Goal: Information Seeking & Learning: Check status

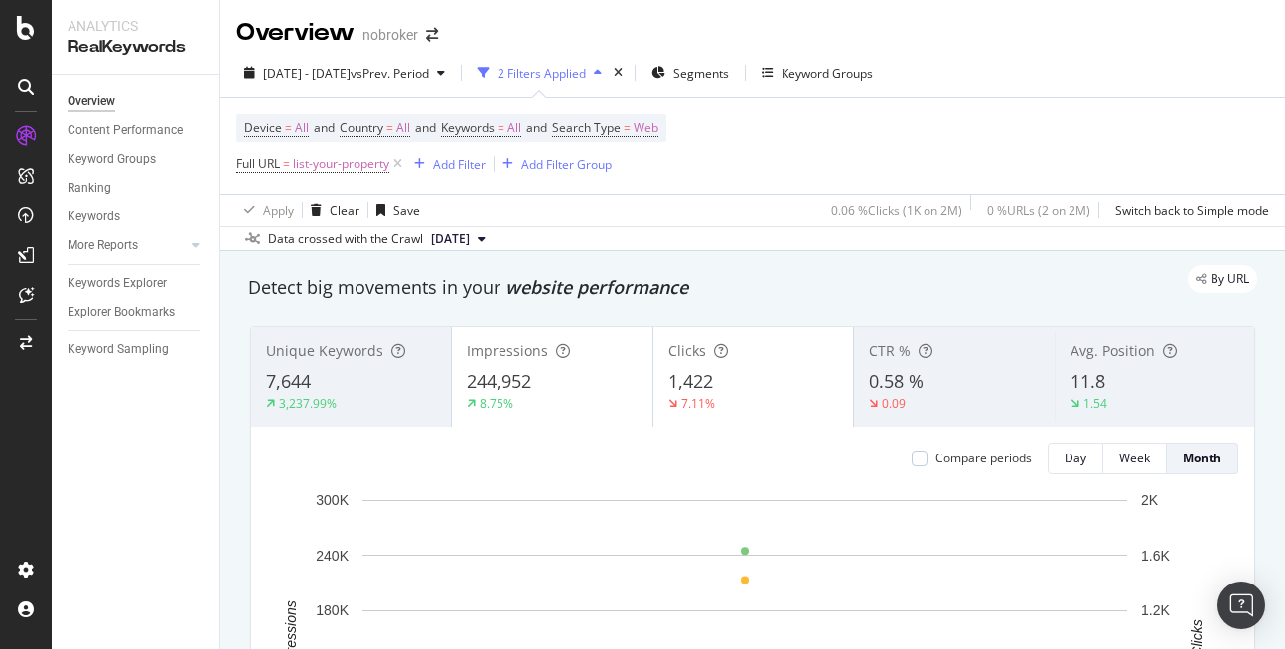
click at [338, 78] on span "2024 Mar. 1st - Mar. 9th" at bounding box center [306, 74] width 87 height 17
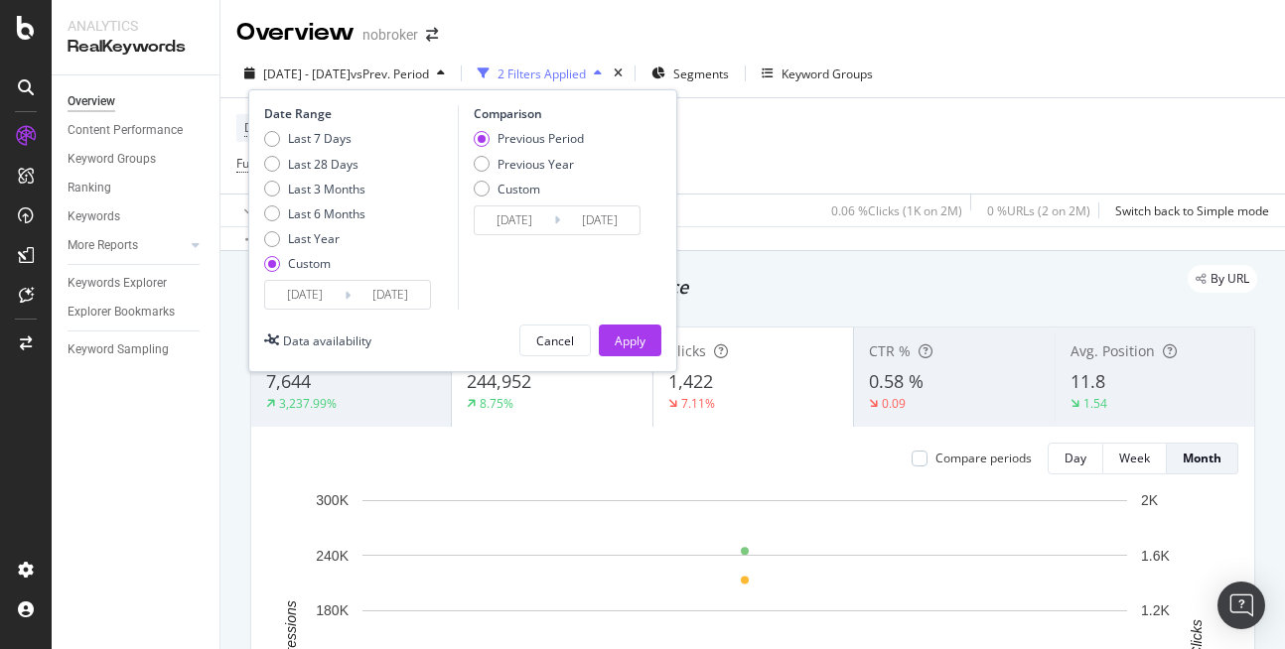
click at [314, 302] on input "2024/03/01" at bounding box center [304, 295] width 79 height 28
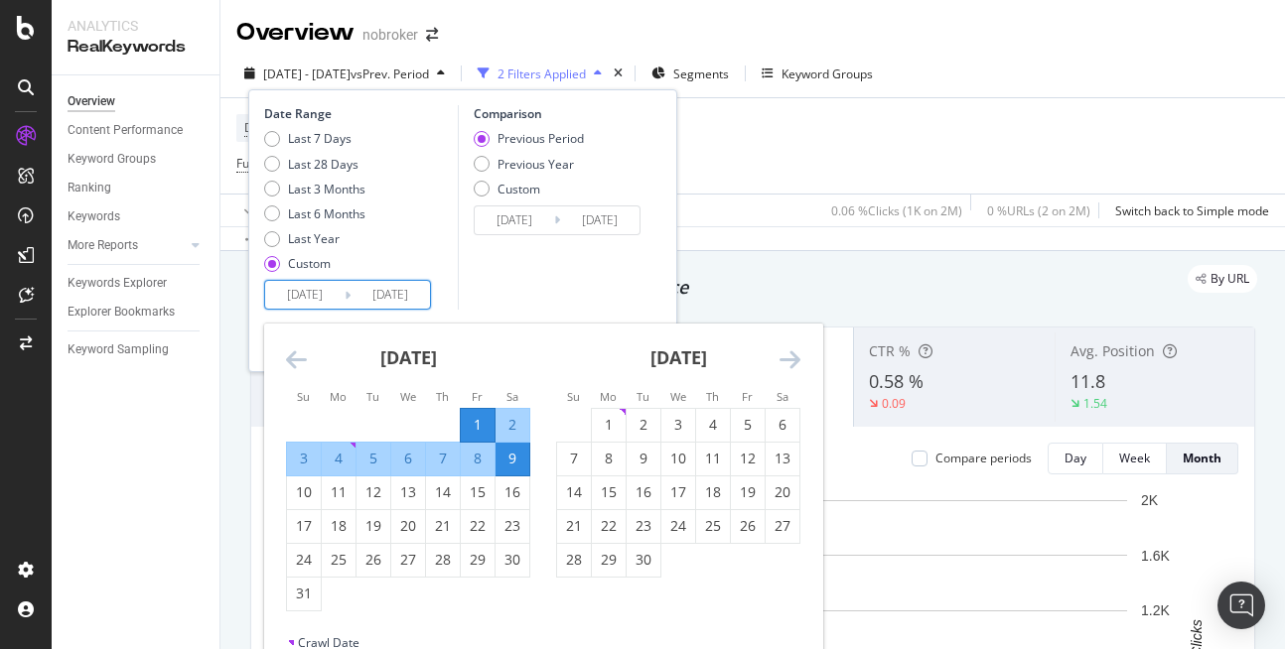
click at [797, 362] on icon "Move forward to switch to the next month." at bounding box center [789, 359] width 21 height 24
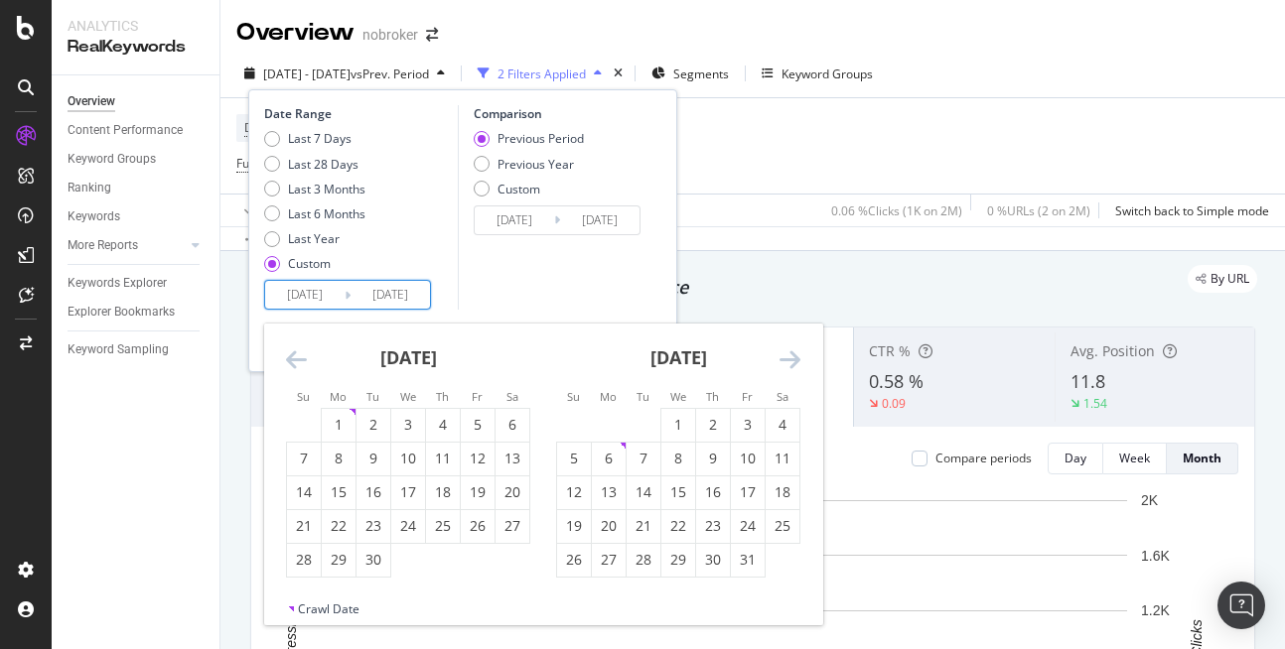
click at [797, 362] on icon "Move forward to switch to the next month." at bounding box center [789, 359] width 21 height 24
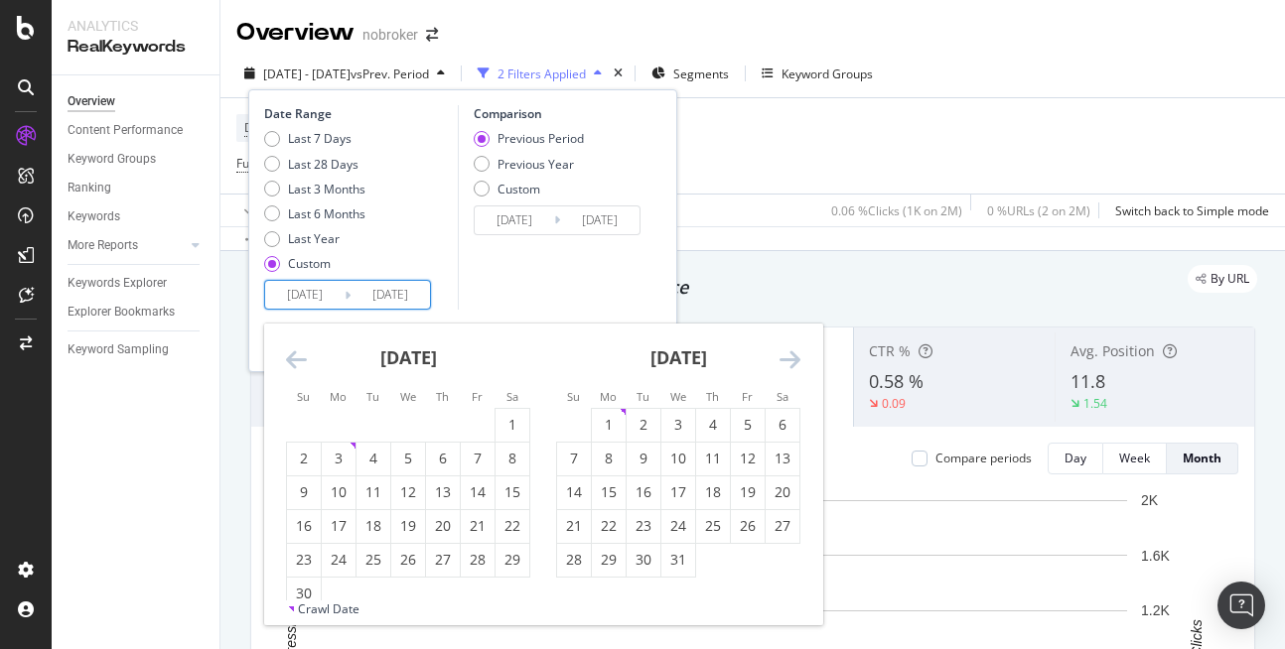
click at [787, 350] on icon "Move forward to switch to the next month." at bounding box center [789, 359] width 21 height 24
click at [387, 293] on input "2024/03/09" at bounding box center [389, 295] width 79 height 28
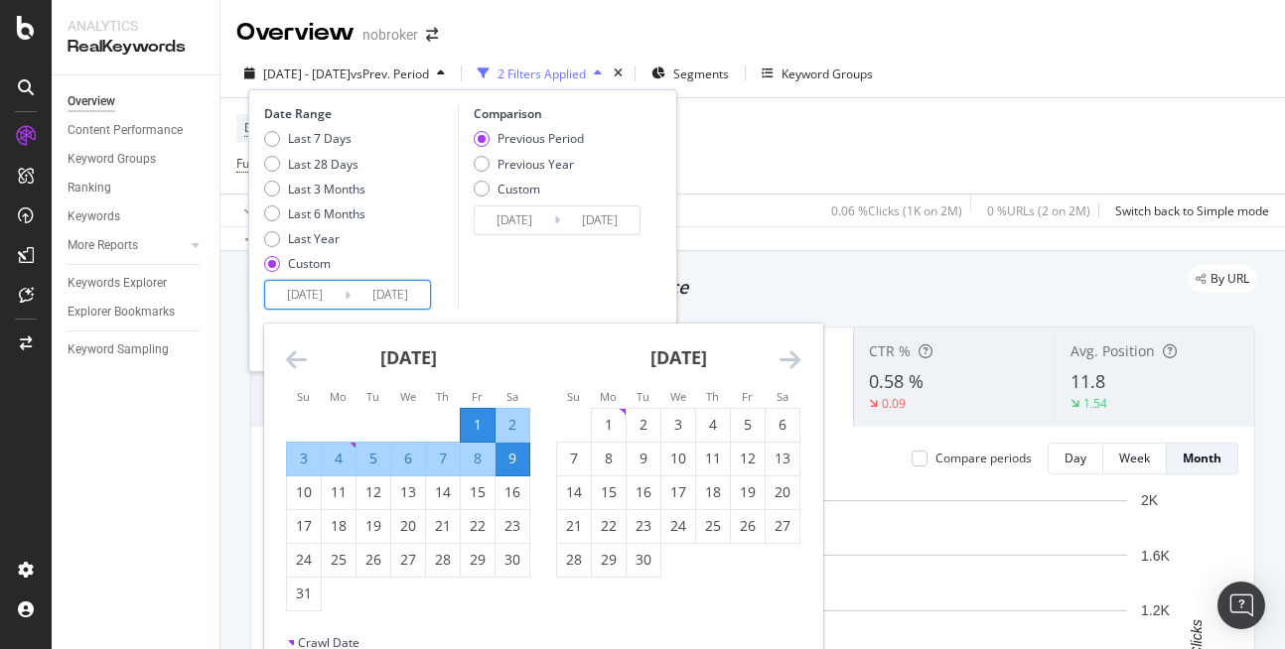
click at [780, 356] on icon "Move forward to switch to the next month." at bounding box center [789, 359] width 21 height 24
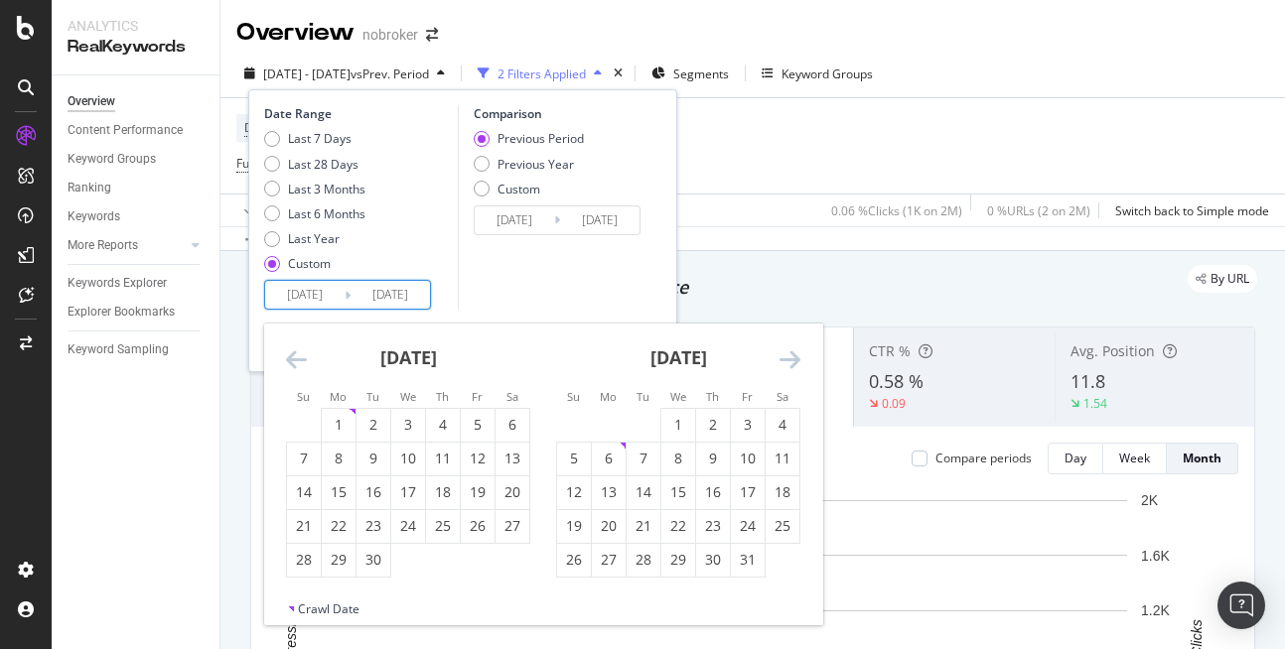
click at [780, 356] on icon "Move forward to switch to the next month." at bounding box center [789, 359] width 21 height 24
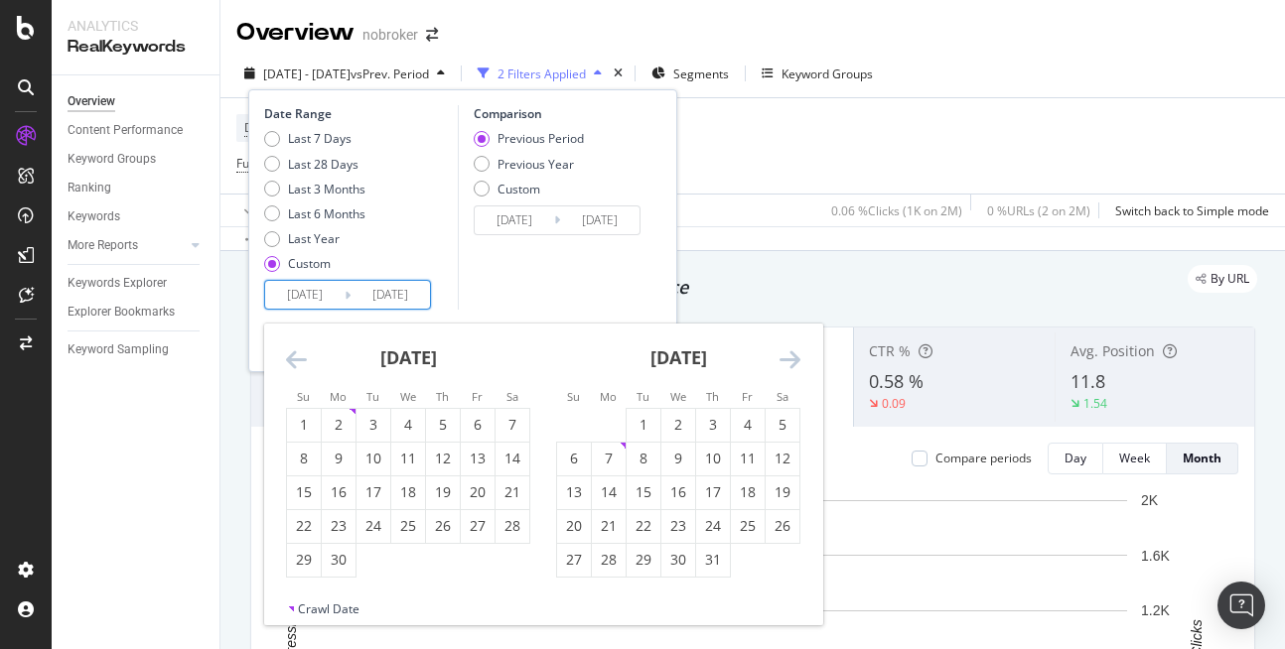
click at [780, 356] on icon "Move forward to switch to the next month." at bounding box center [789, 359] width 21 height 24
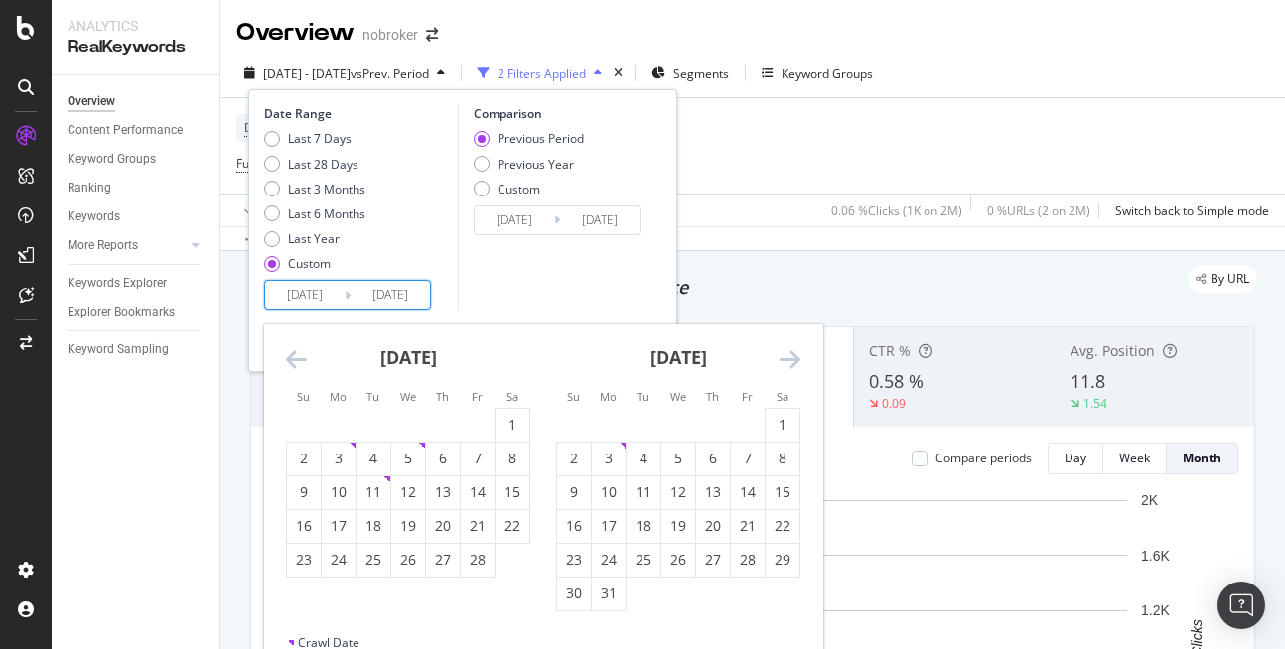
click at [780, 356] on icon "Move forward to switch to the next month." at bounding box center [789, 359] width 21 height 24
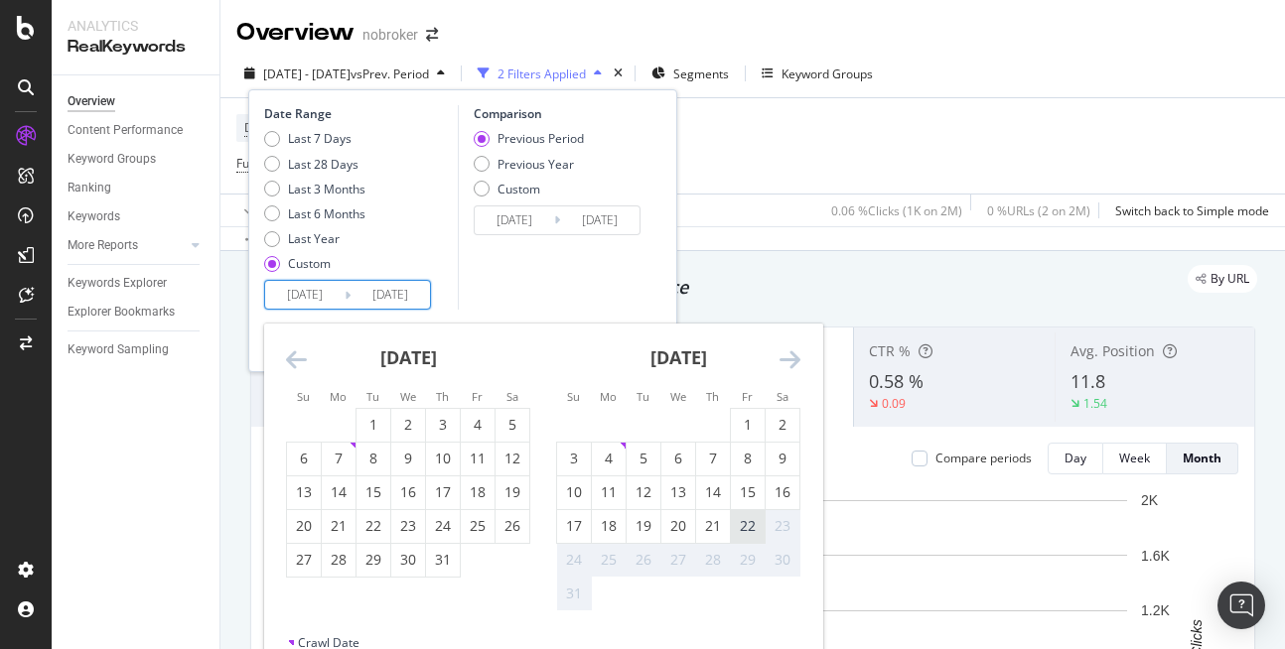
click at [753, 534] on div "22" at bounding box center [748, 526] width 34 height 20
type input "[DATE]"
type input "2022/09/08"
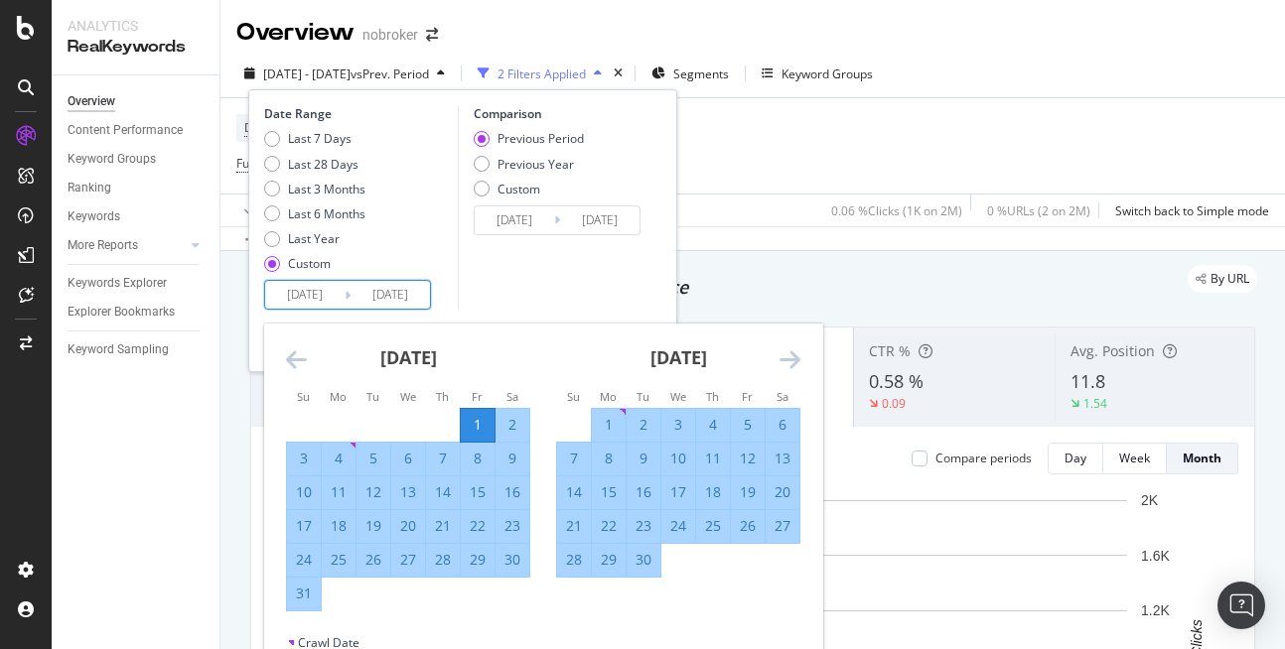
click at [297, 290] on input "2024/03/01" at bounding box center [304, 295] width 79 height 28
click at [785, 361] on icon "Move forward to switch to the next month." at bounding box center [789, 359] width 21 height 24
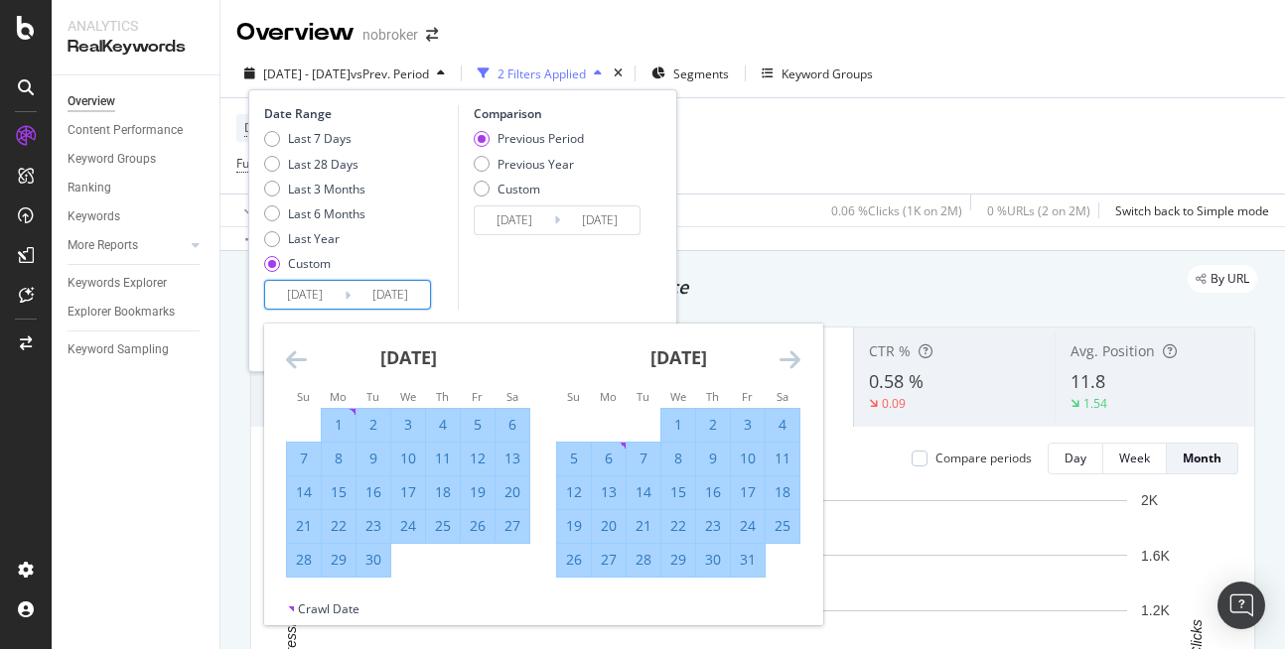
click at [785, 361] on icon "Move forward to switch to the next month." at bounding box center [789, 359] width 21 height 24
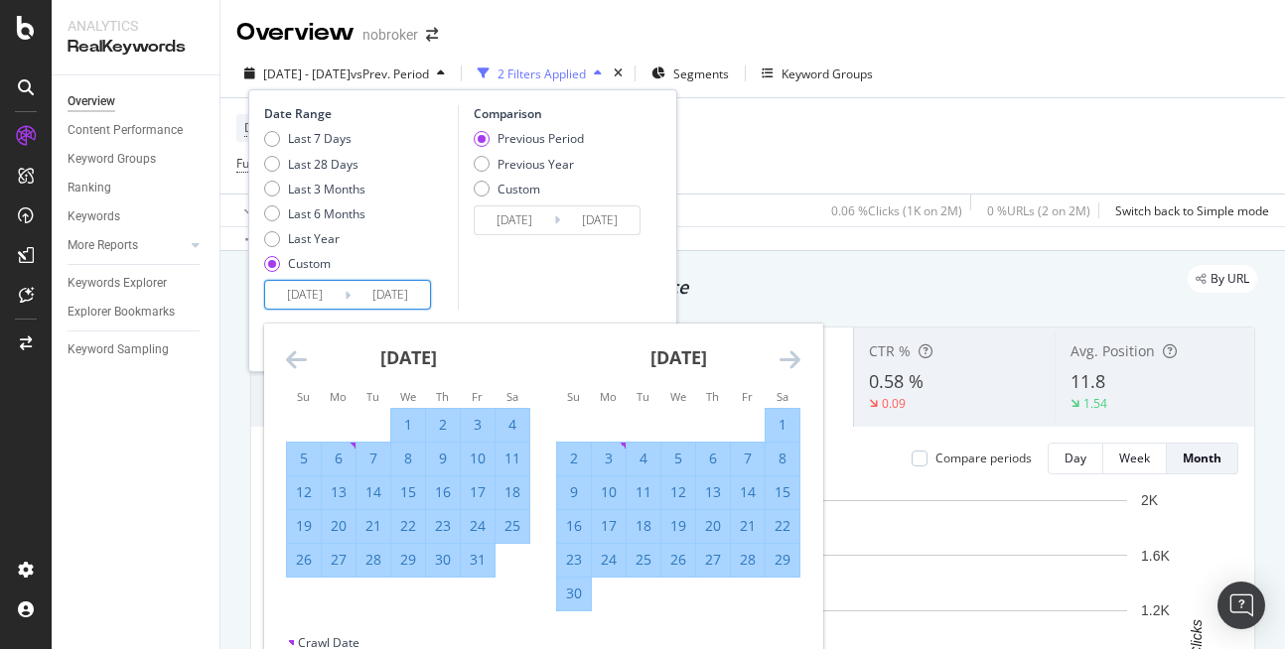
click at [785, 361] on icon "Move forward to switch to the next month." at bounding box center [789, 359] width 21 height 24
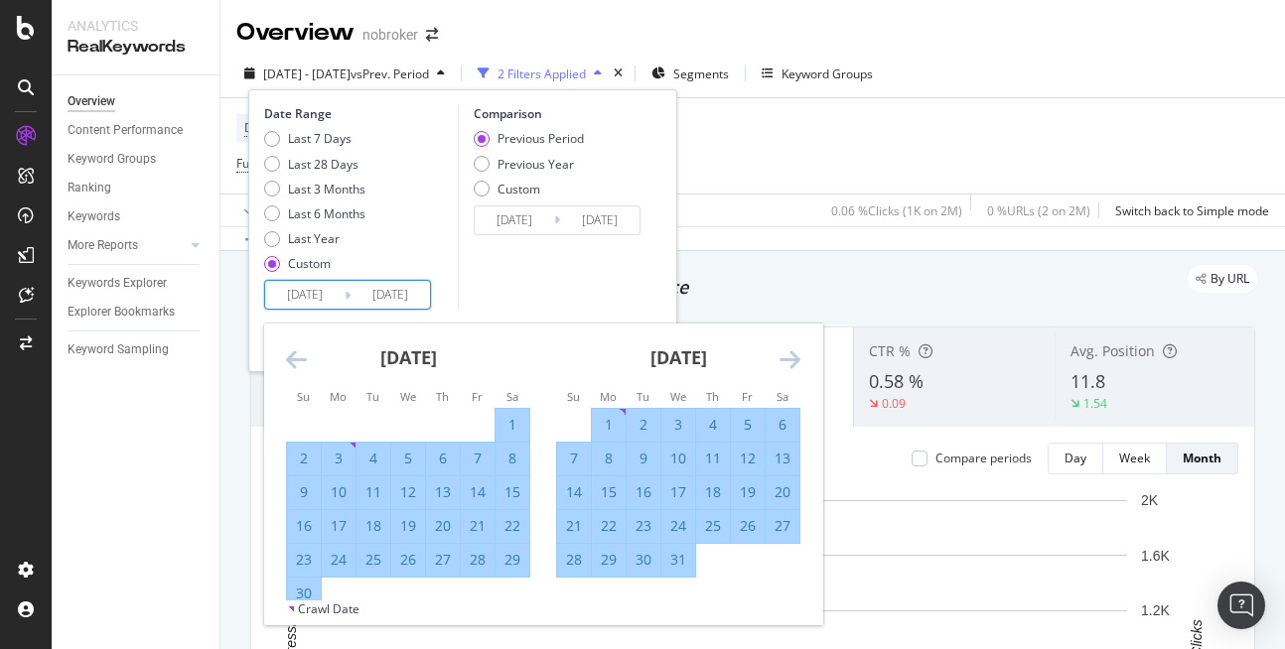
click at [785, 361] on icon "Move forward to switch to the next month." at bounding box center [789, 359] width 21 height 24
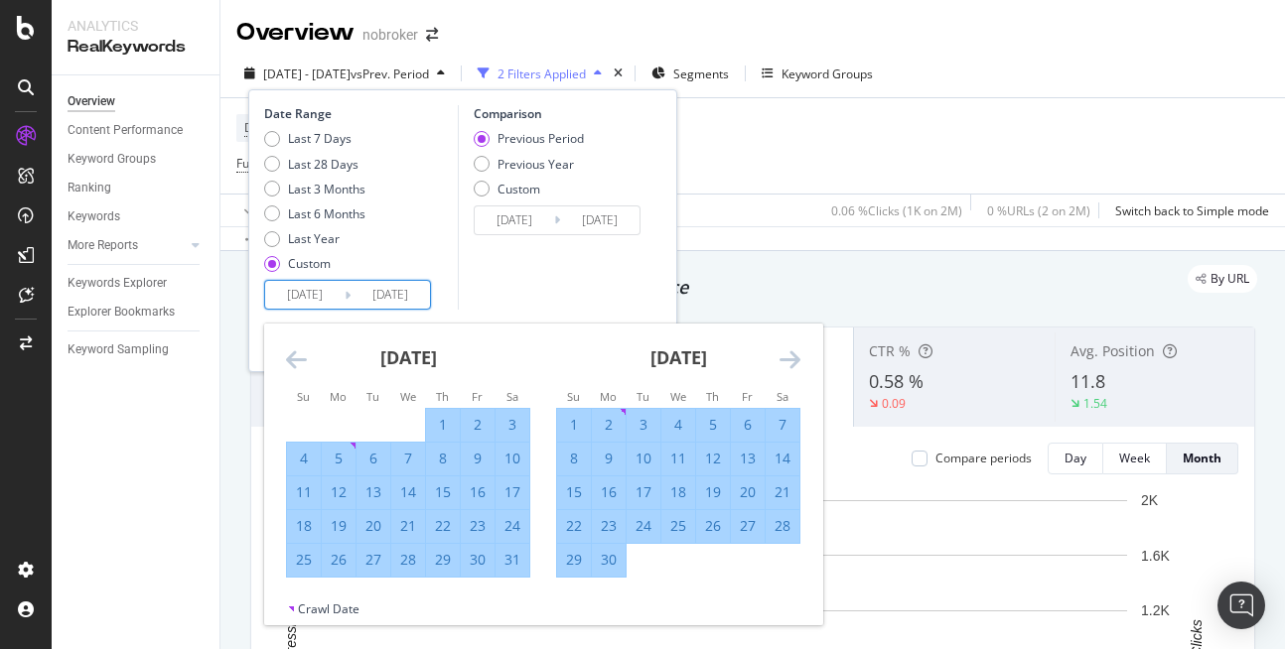
click at [785, 361] on icon "Move forward to switch to the next month." at bounding box center [789, 359] width 21 height 24
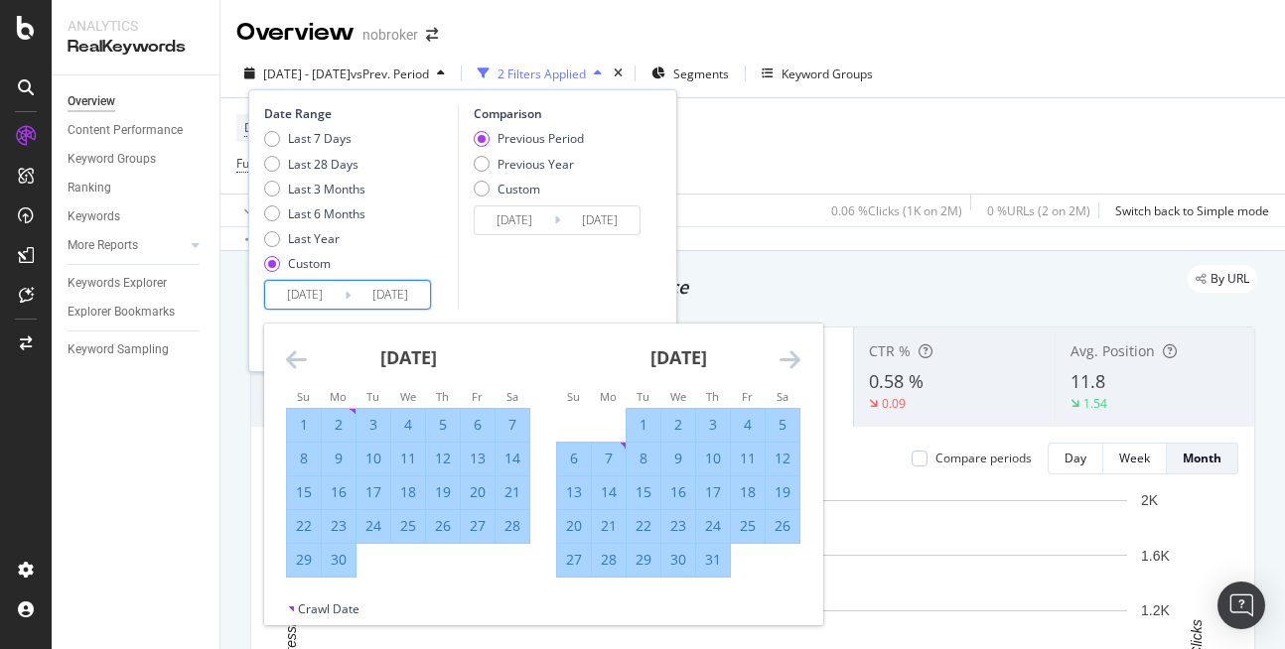
click at [785, 361] on icon "Move forward to switch to the next month." at bounding box center [789, 359] width 21 height 24
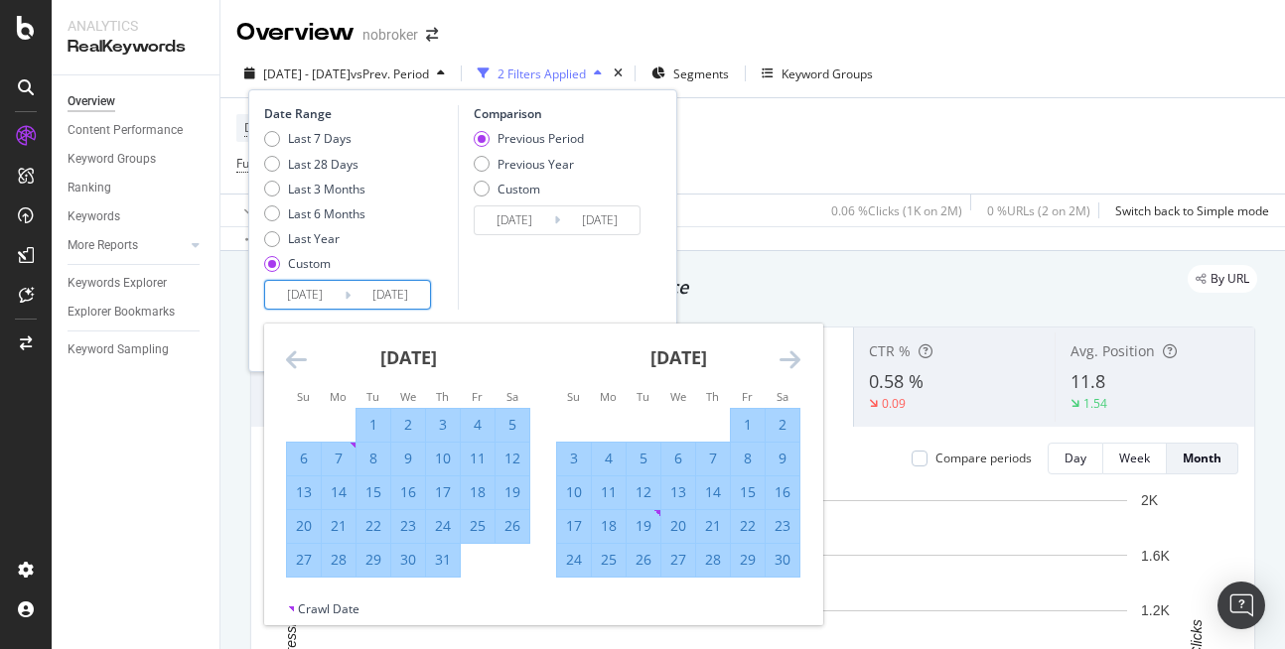
click at [785, 361] on icon "Move forward to switch to the next month." at bounding box center [789, 359] width 21 height 24
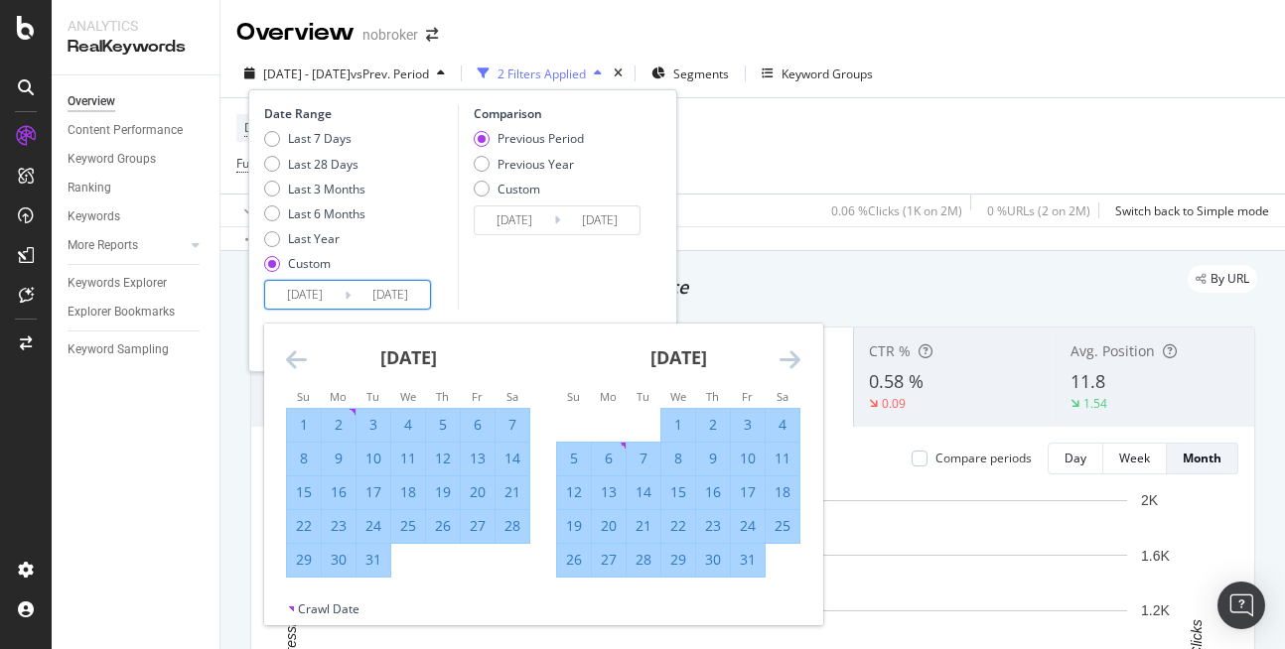
click at [785, 361] on icon "Move forward to switch to the next month." at bounding box center [789, 359] width 21 height 24
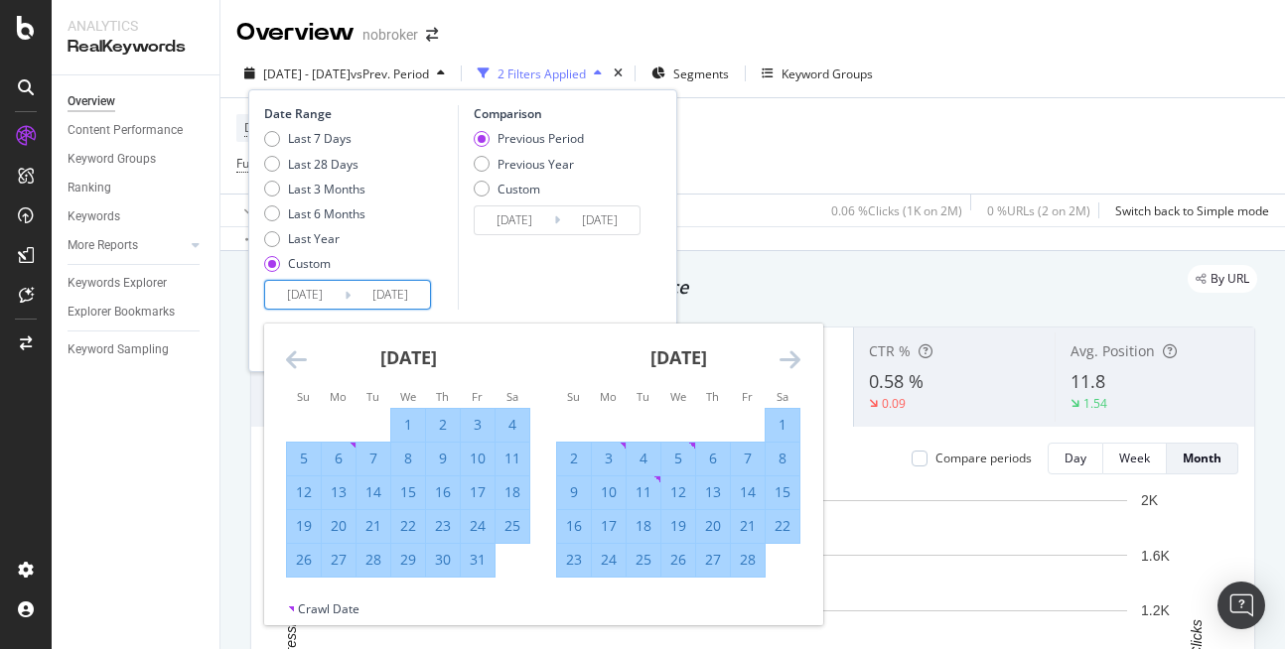
click at [785, 361] on icon "Move forward to switch to the next month." at bounding box center [789, 359] width 21 height 24
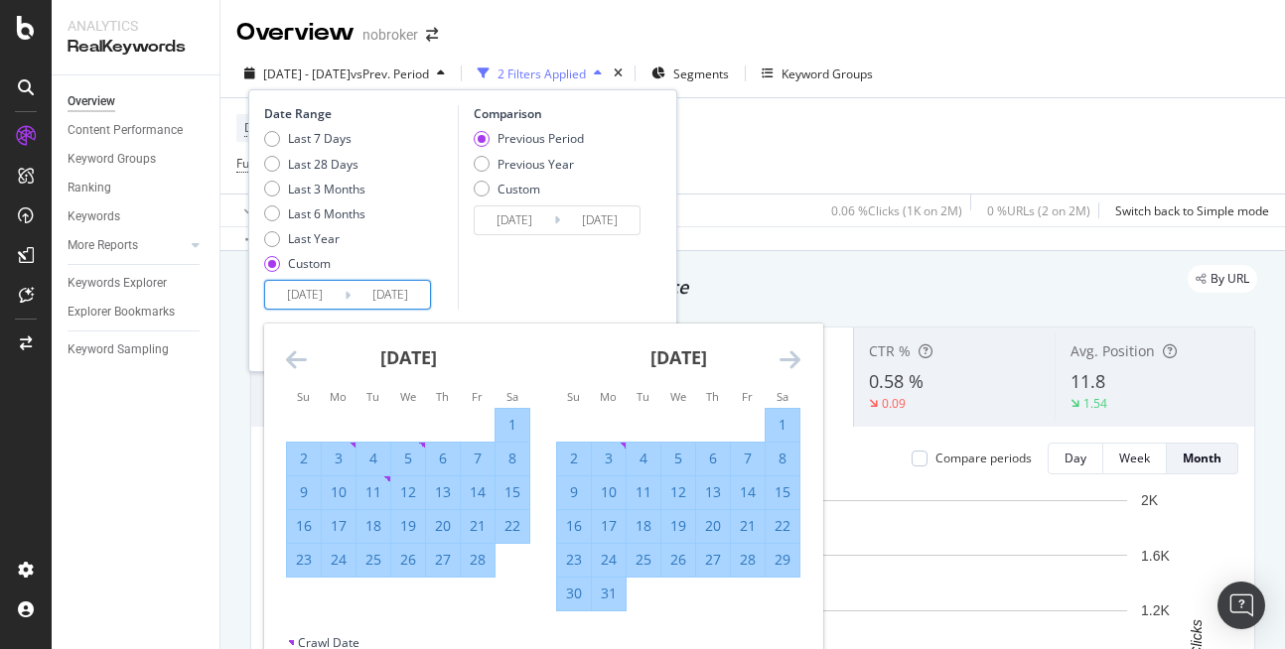
click at [785, 361] on icon "Move forward to switch to the next month." at bounding box center [789, 359] width 21 height 24
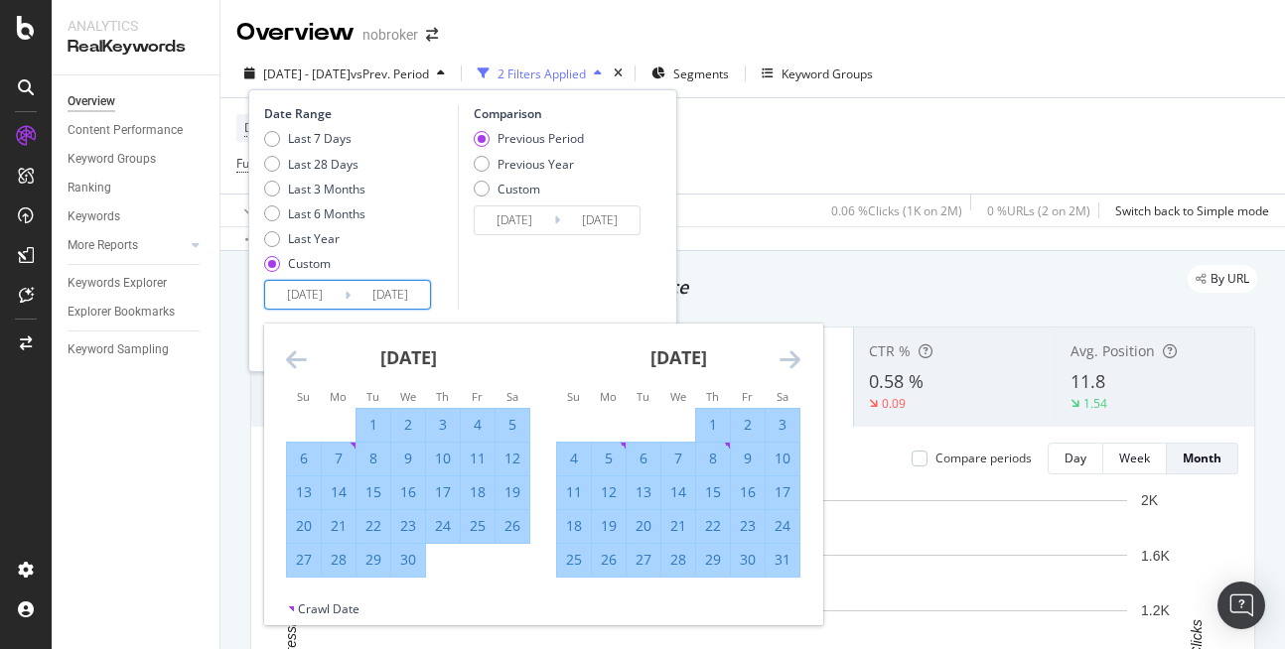
click at [785, 361] on icon "Move forward to switch to the next month." at bounding box center [789, 359] width 21 height 24
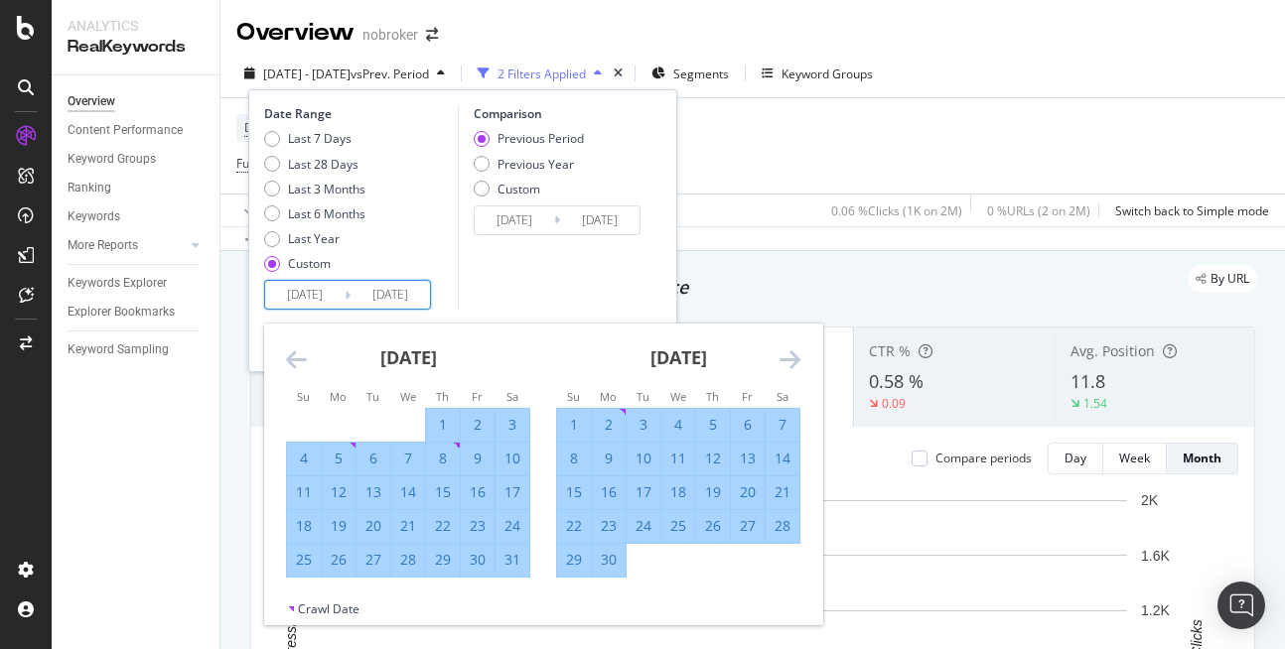
click at [785, 361] on icon "Move forward to switch to the next month." at bounding box center [789, 359] width 21 height 24
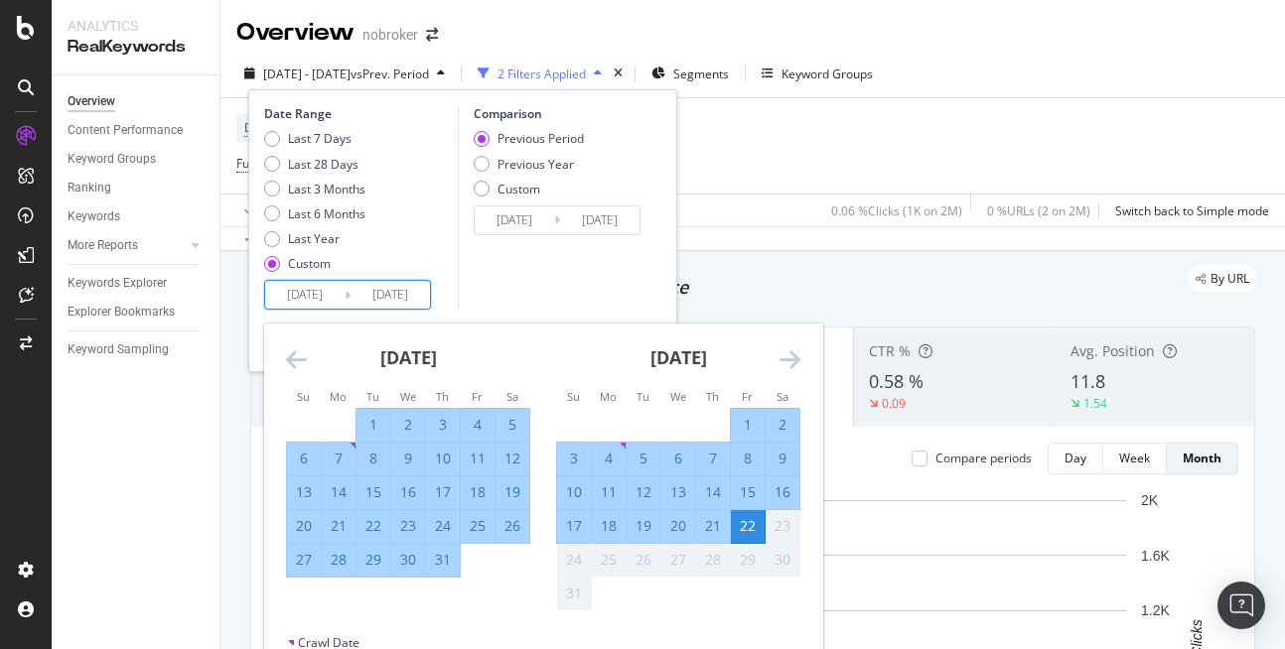
click at [785, 361] on icon "Move forward to switch to the next month." at bounding box center [789, 359] width 21 height 24
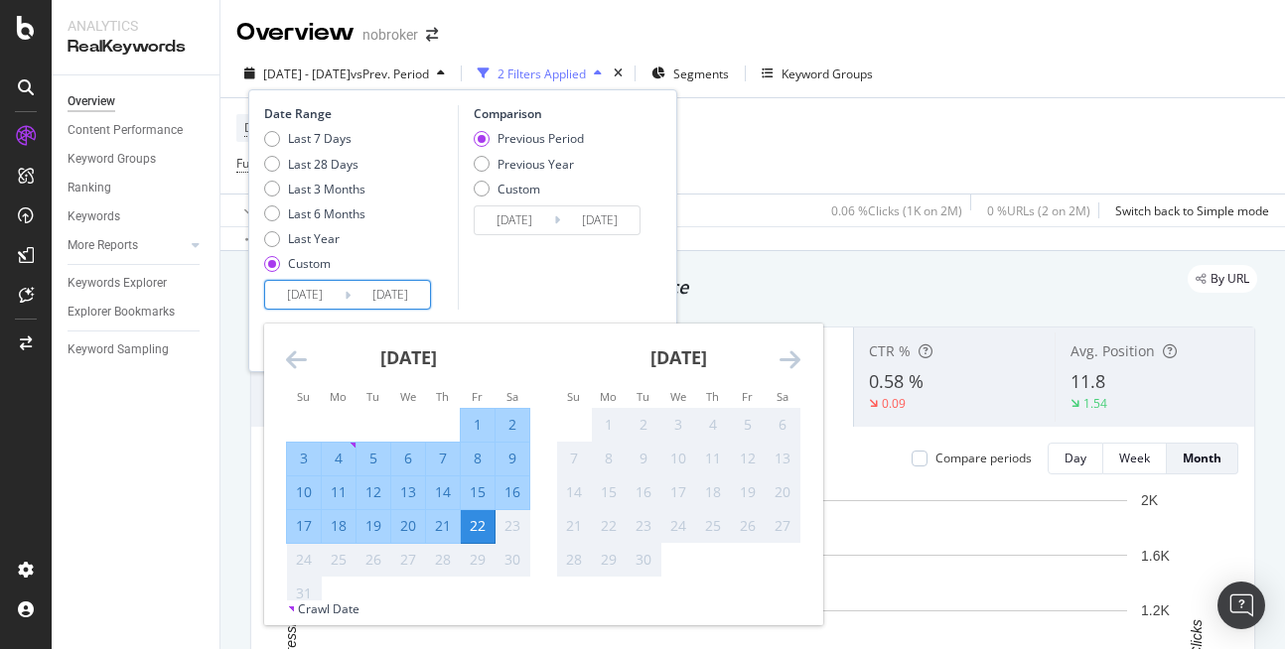
click at [785, 361] on icon "Move forward to switch to the next month." at bounding box center [789, 359] width 21 height 24
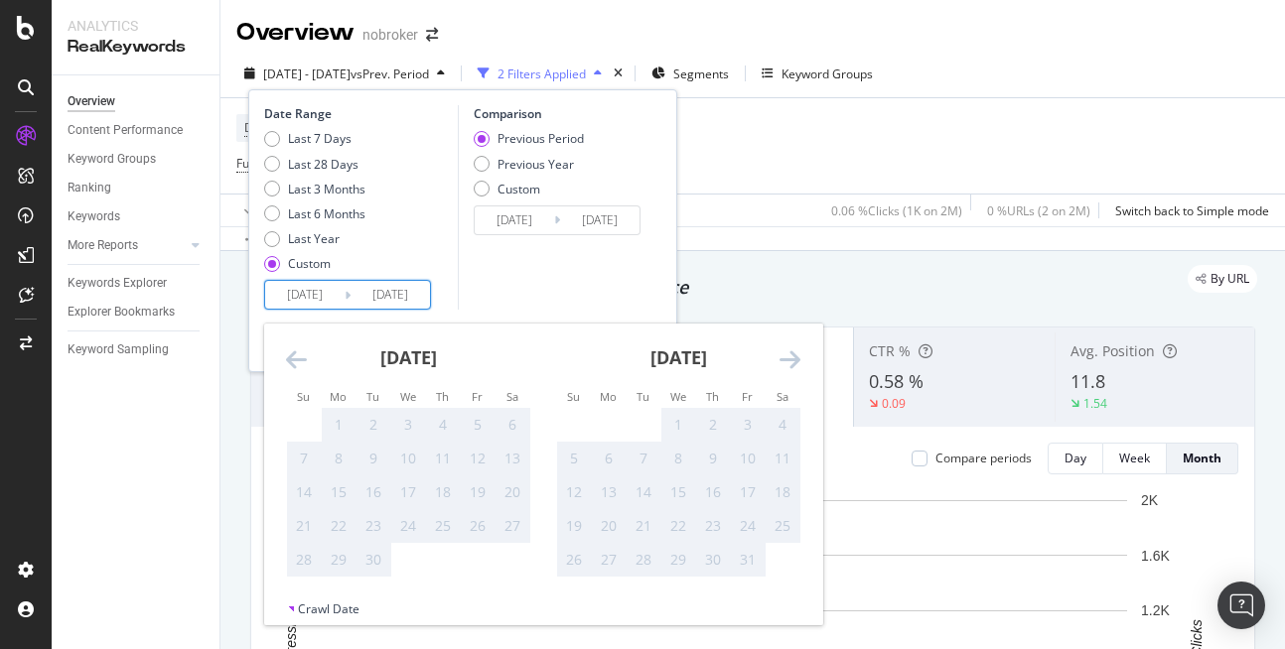
click at [785, 361] on icon "Move forward to switch to the next month." at bounding box center [789, 359] width 21 height 24
click at [294, 358] on icon "Move backward to switch to the previous month." at bounding box center [296, 359] width 21 height 24
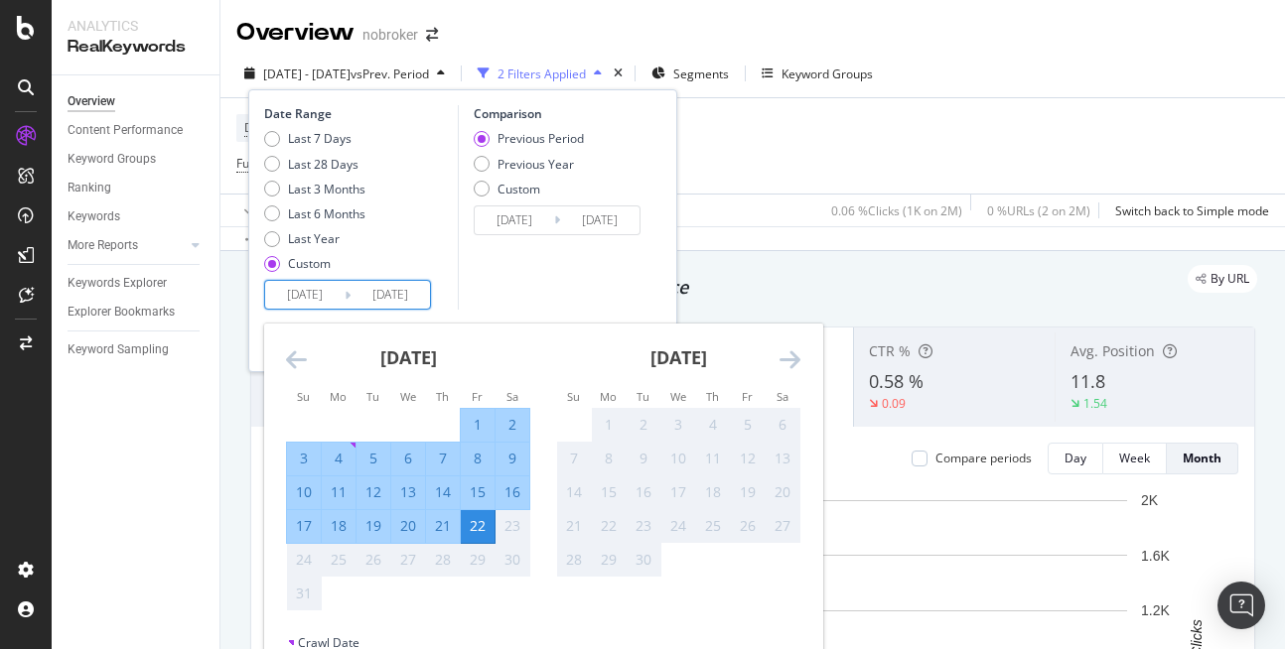
click at [476, 422] on div "1" at bounding box center [478, 425] width 34 height 20
type input "[DATE]"
click at [529, 289] on div "Comparison Previous Period Previous Year Custom 2025/07/10 Navigate forward to …" at bounding box center [552, 207] width 189 height 205
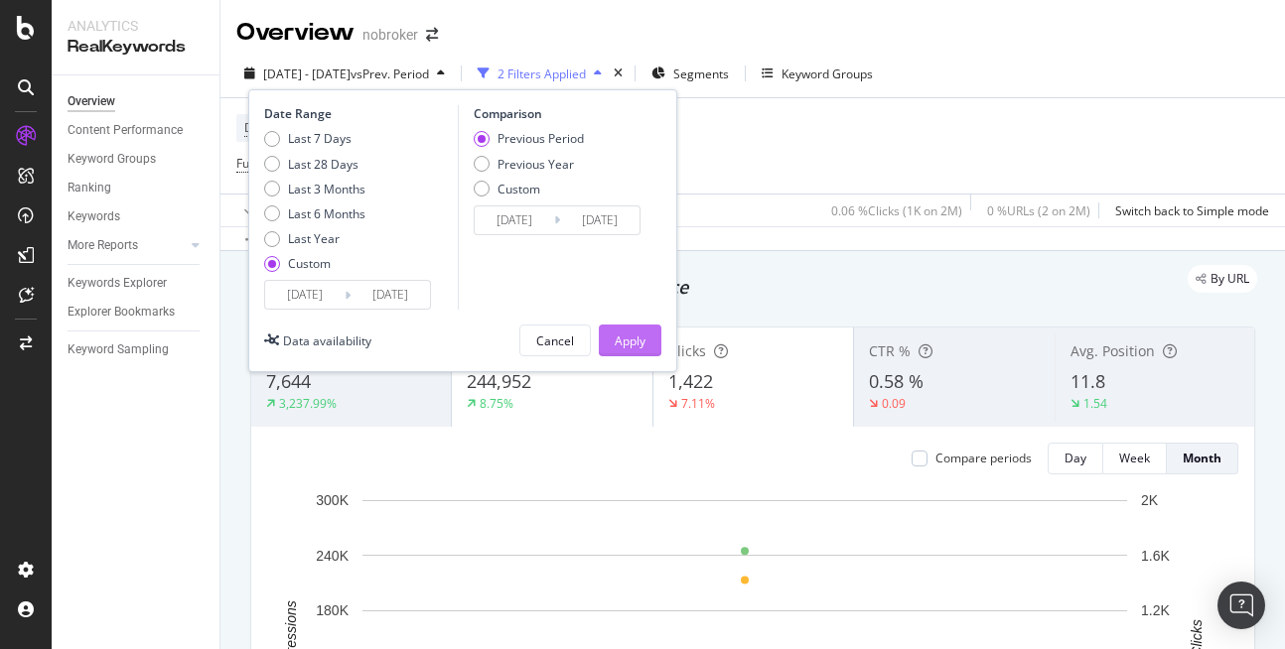
click at [613, 340] on button "Apply" at bounding box center [630, 341] width 63 height 32
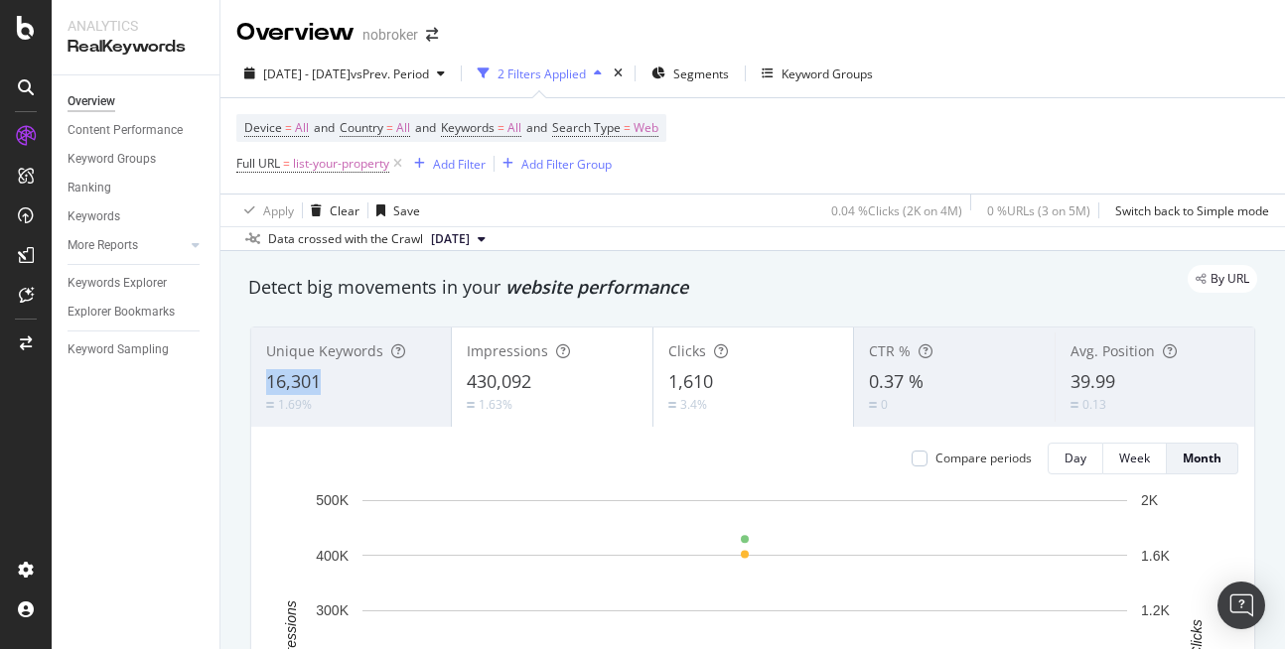
drag, startPoint x: 261, startPoint y: 370, endPoint x: 350, endPoint y: 386, distance: 90.8
click at [350, 386] on div "Unique Keywords 16,301 1.69%" at bounding box center [351, 377] width 200 height 89
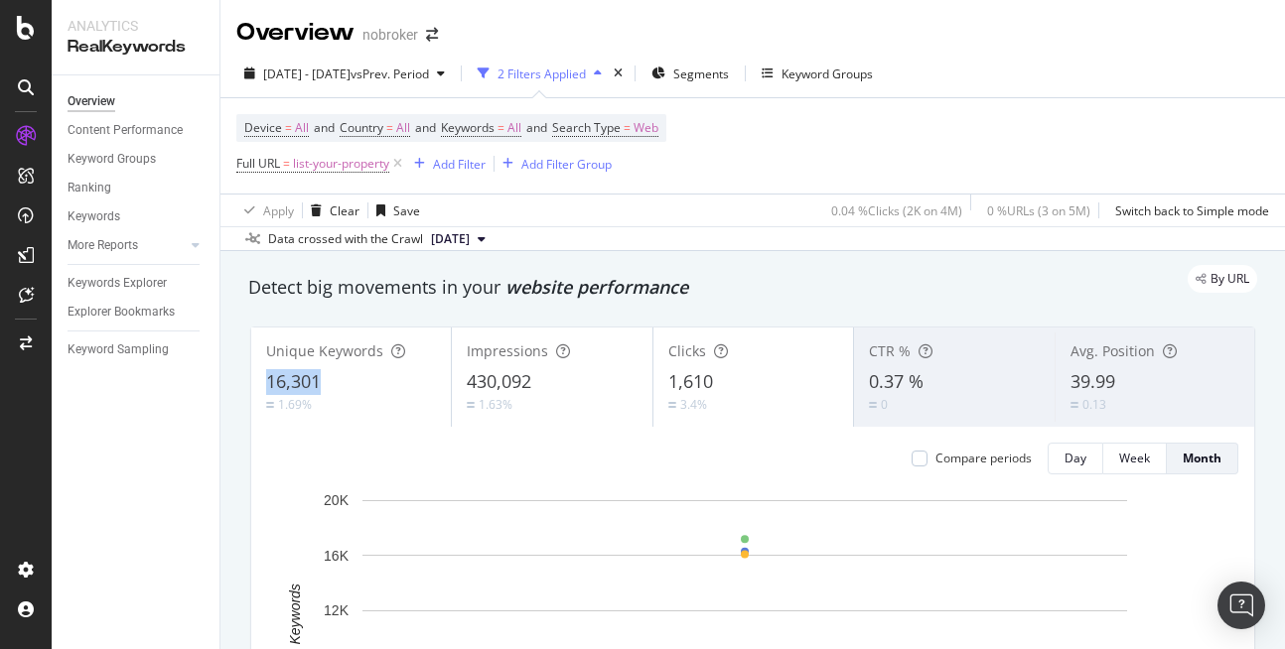
scroll to position [4, 0]
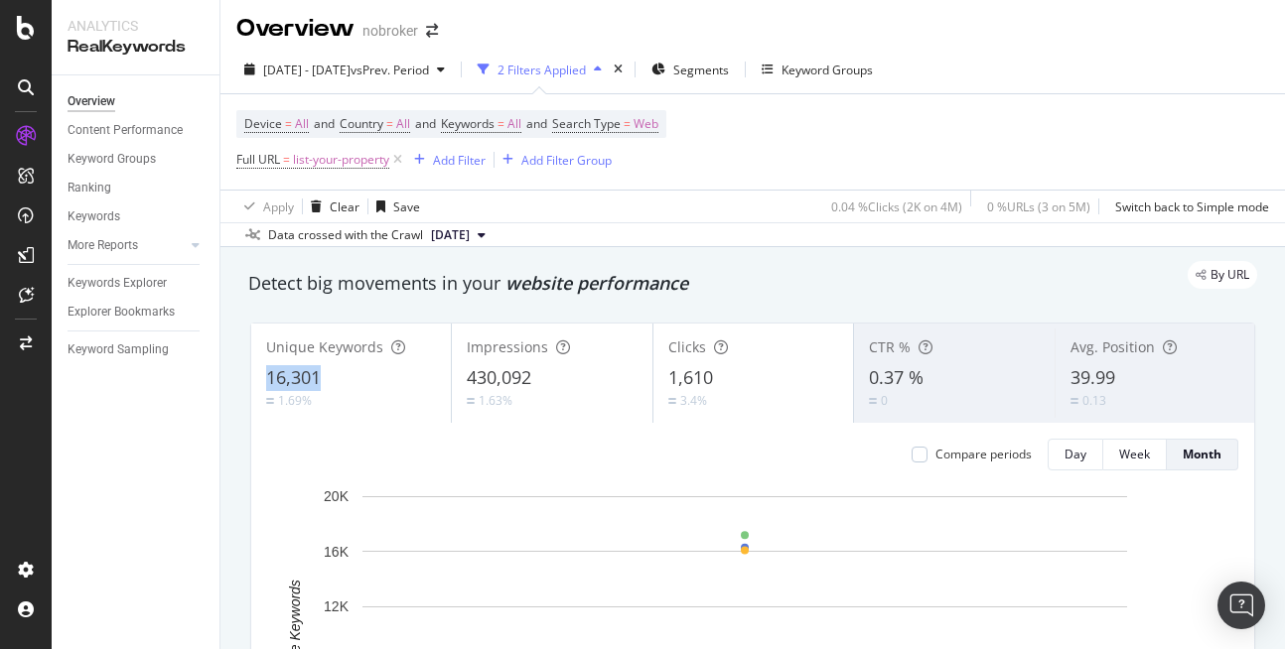
copy span "16,301"
drag, startPoint x: 262, startPoint y: 373, endPoint x: 340, endPoint y: 369, distance: 77.5
click at [340, 369] on div "Unique Keywords 16,301 1.69%" at bounding box center [351, 373] width 200 height 89
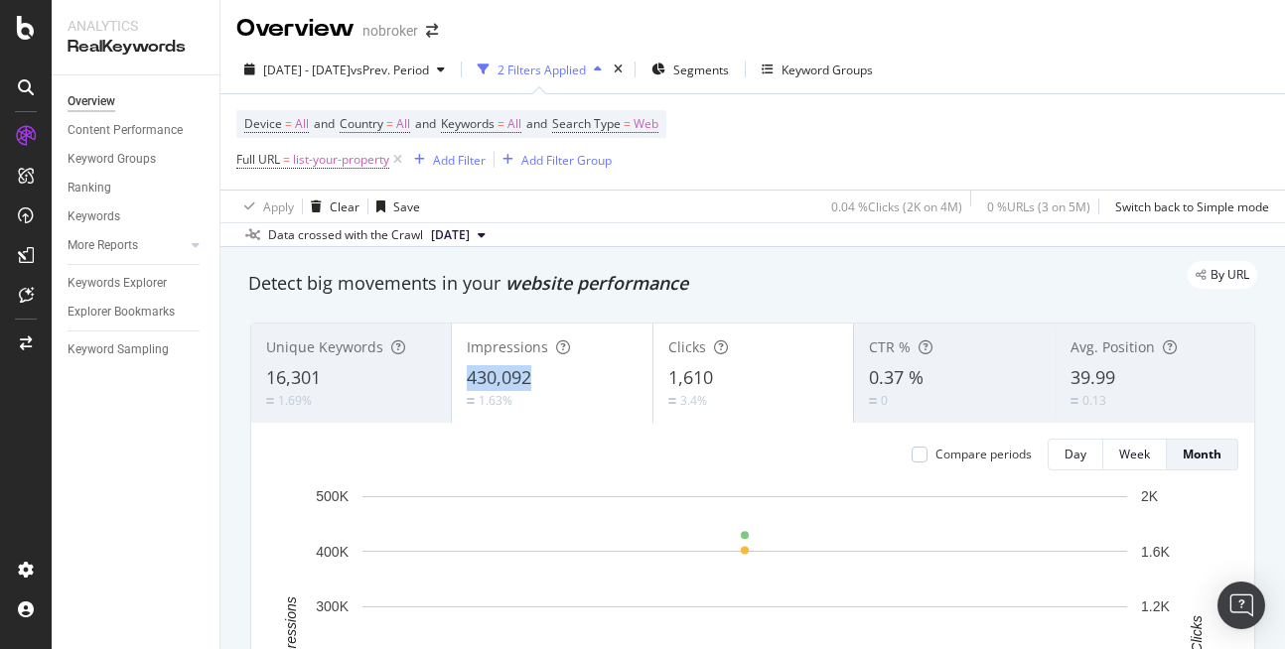
copy span "430,092"
drag, startPoint x: 462, startPoint y: 364, endPoint x: 566, endPoint y: 379, distance: 105.3
click at [566, 379] on div "Impressions 430,092 1.63%" at bounding box center [552, 373] width 200 height 89
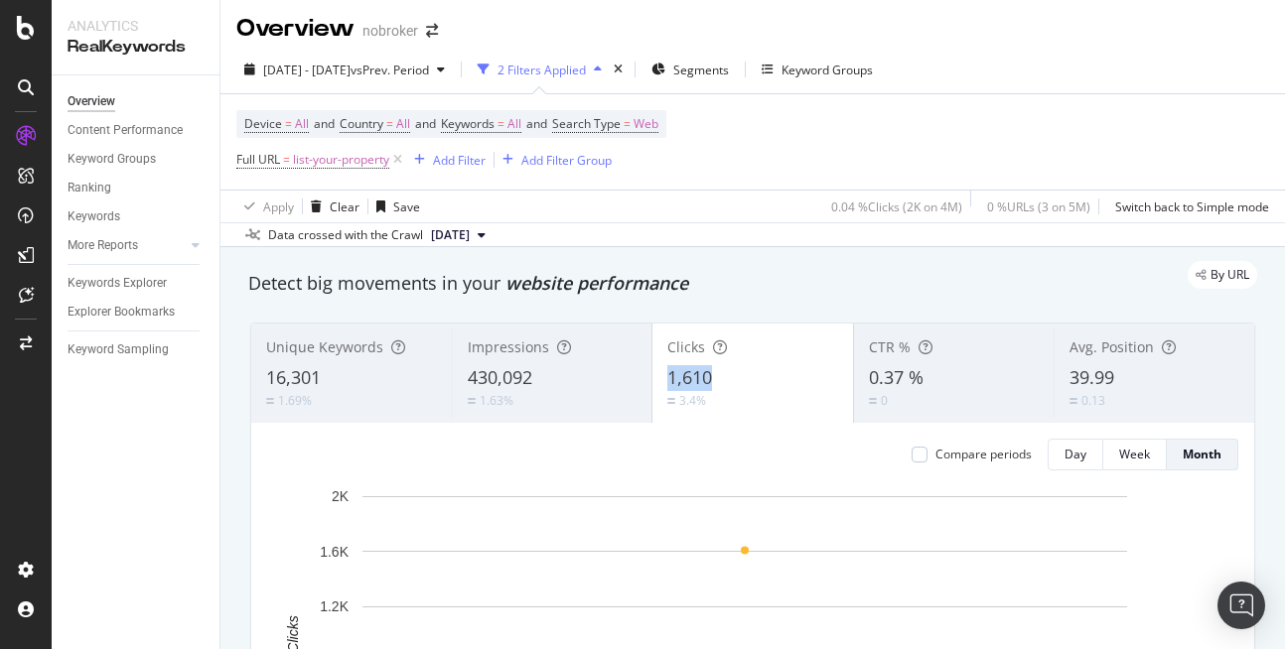
scroll to position [7, 0]
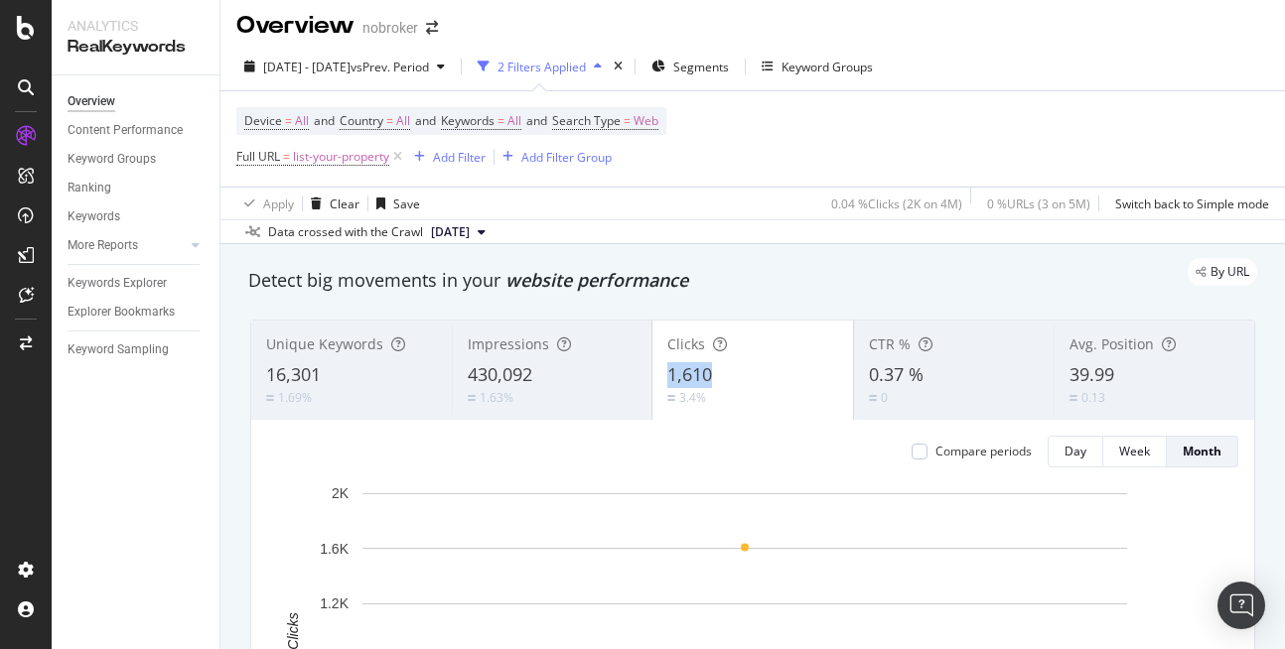
copy span "1,610"
drag, startPoint x: 666, startPoint y: 373, endPoint x: 740, endPoint y: 383, distance: 74.1
click at [740, 383] on div "1,610" at bounding box center [752, 375] width 171 height 26
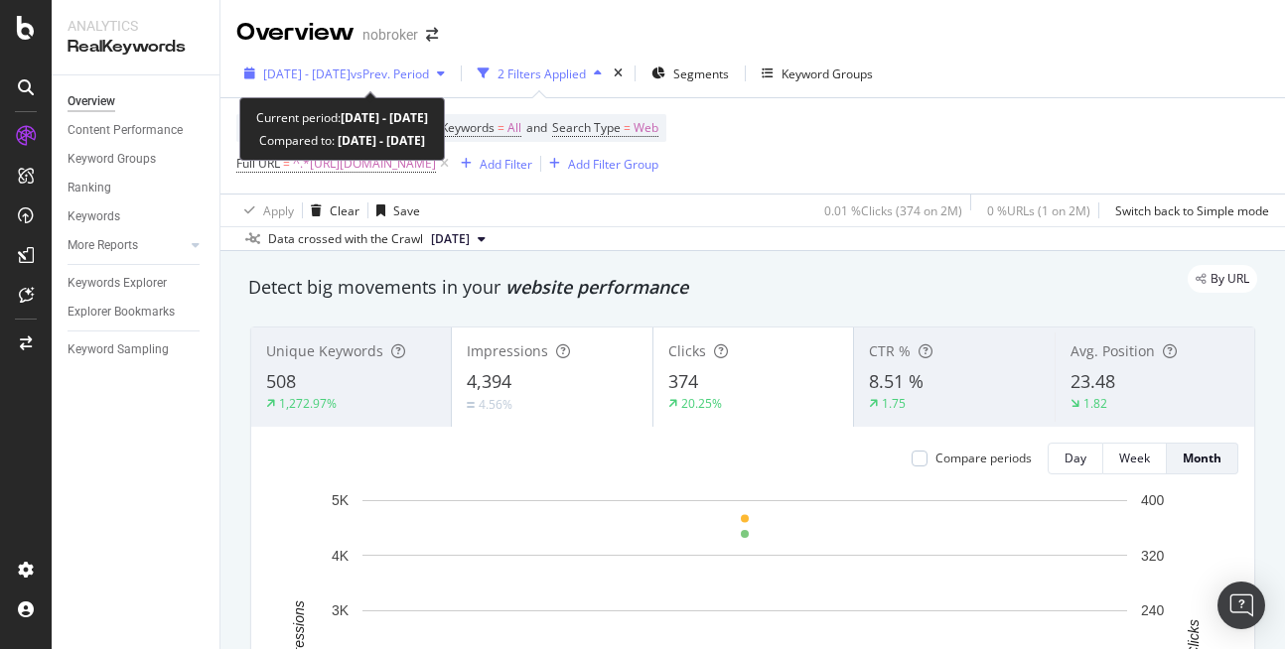
click at [350, 77] on span "[DATE] - [DATE]" at bounding box center [306, 74] width 87 height 17
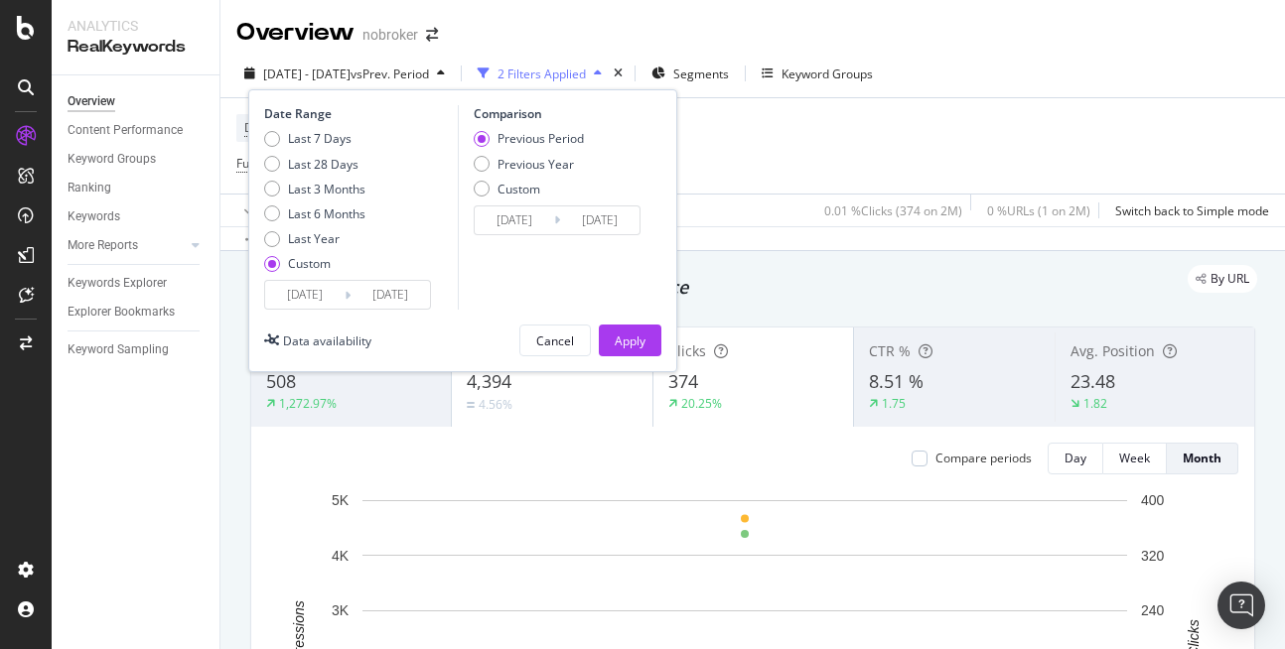
click at [315, 291] on input "2024/03/01" at bounding box center [304, 295] width 79 height 28
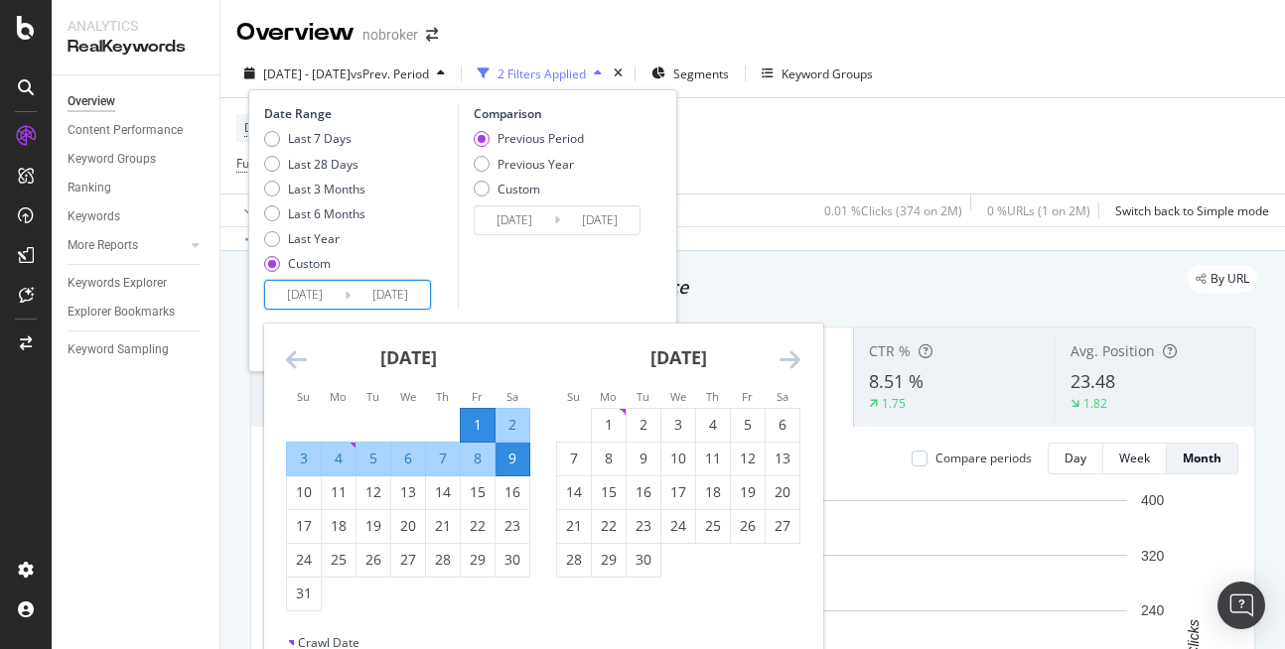
click at [797, 352] on icon "Move forward to switch to the next month." at bounding box center [789, 359] width 21 height 24
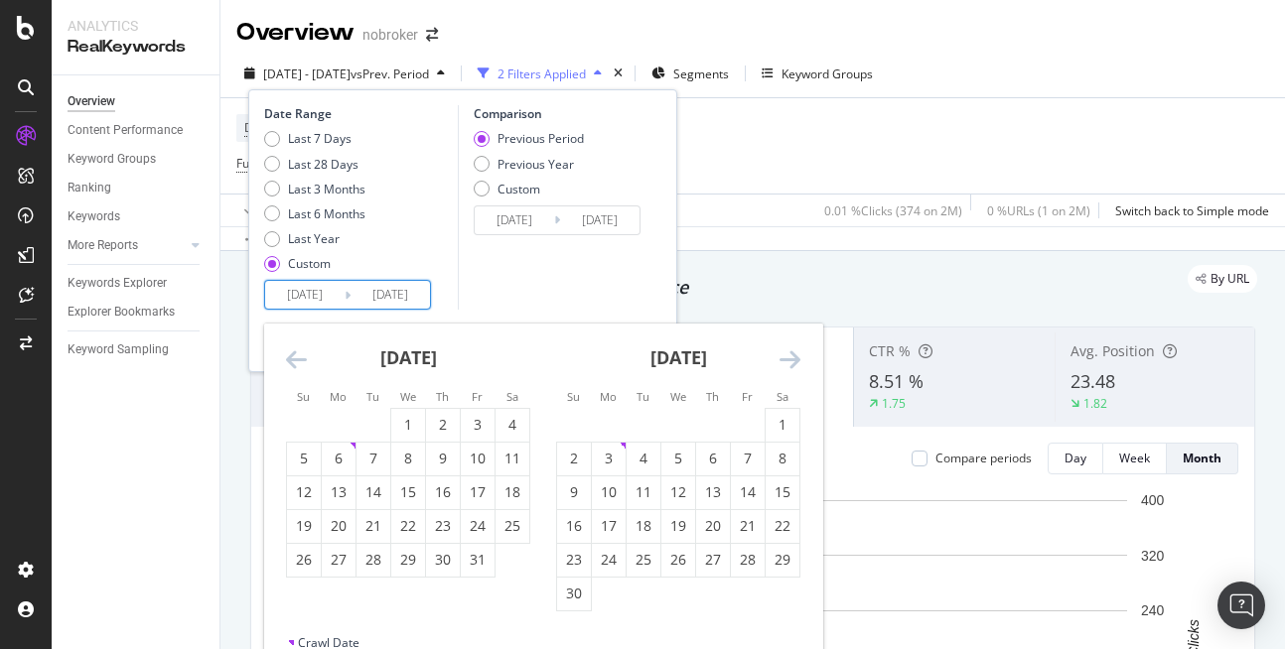
click at [797, 352] on icon "Move forward to switch to the next month." at bounding box center [789, 359] width 21 height 24
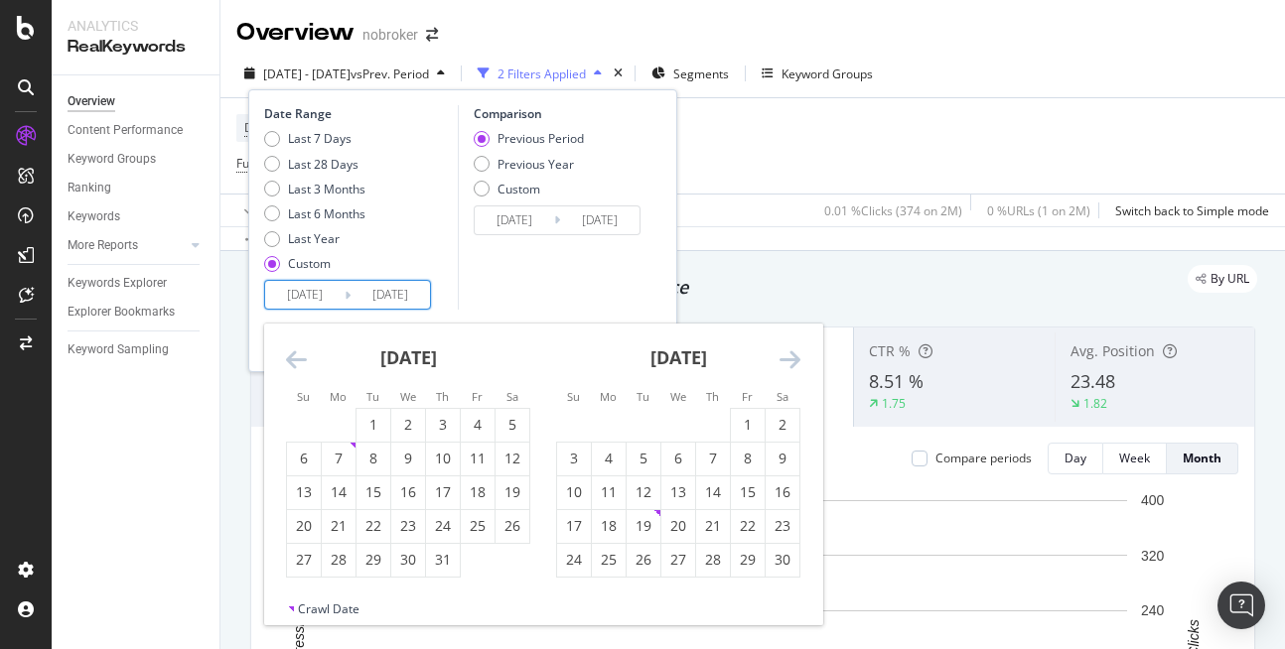
click at [797, 352] on icon "Move forward to switch to the next month." at bounding box center [789, 359] width 21 height 24
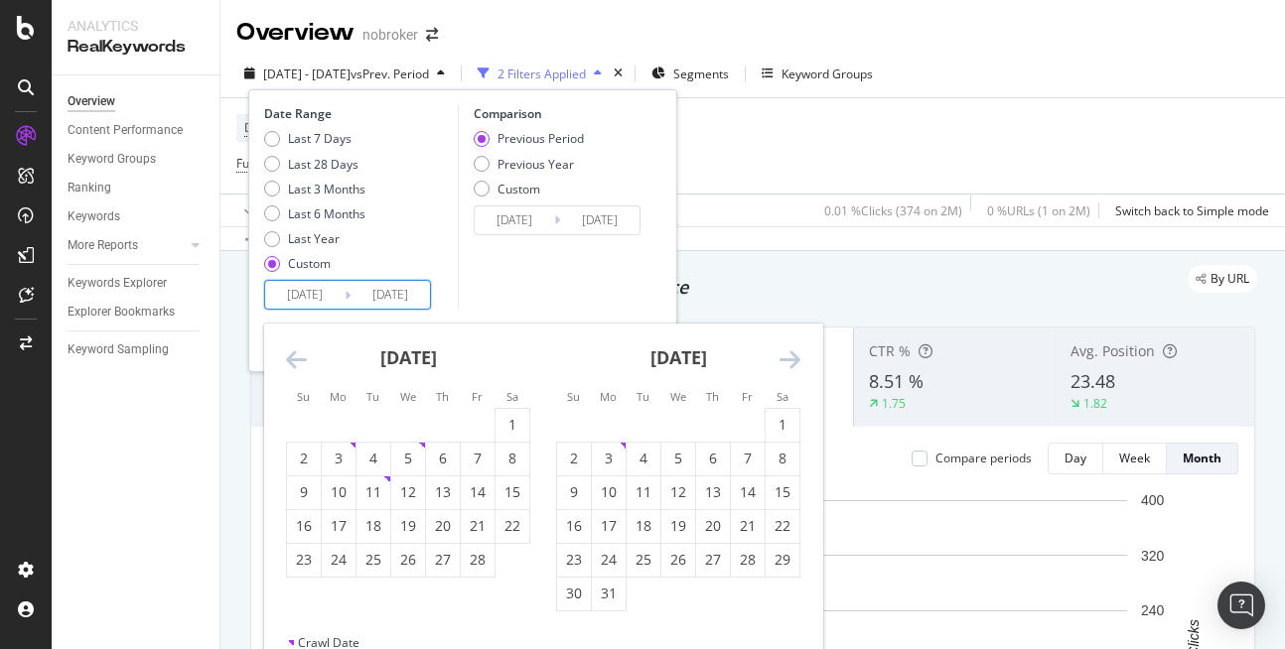
click at [797, 352] on icon "Move forward to switch to the next month." at bounding box center [789, 359] width 21 height 24
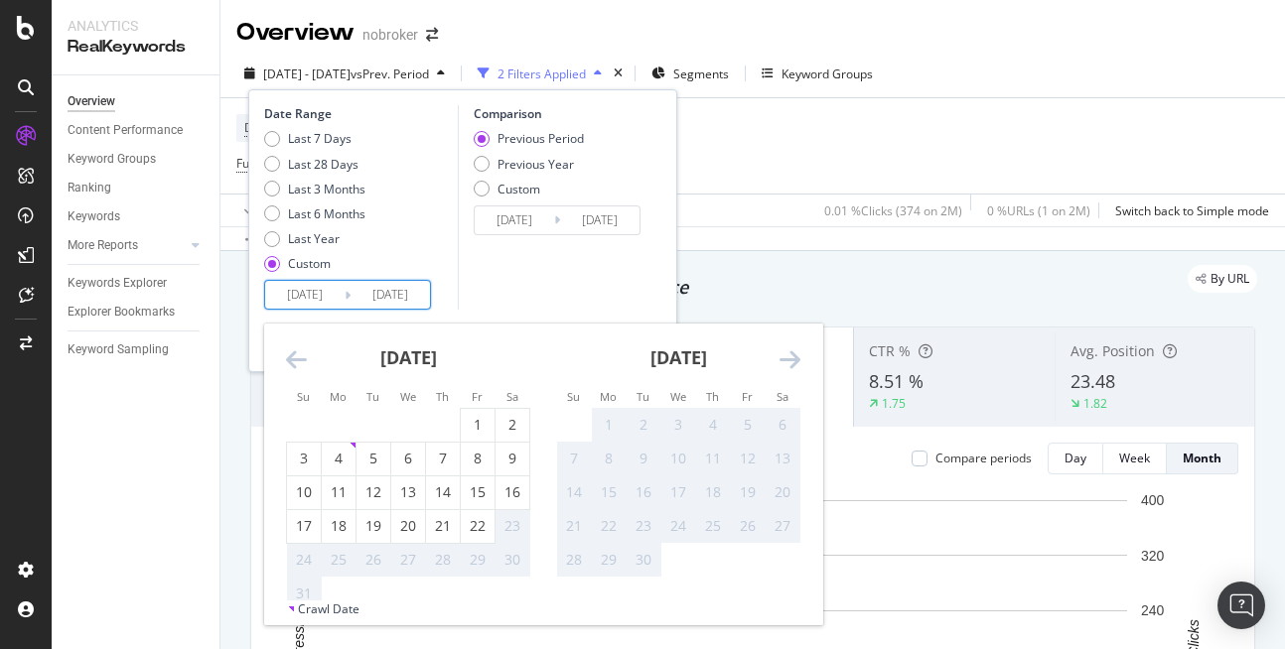
click at [797, 352] on icon "Move forward to switch to the next month." at bounding box center [789, 359] width 21 height 24
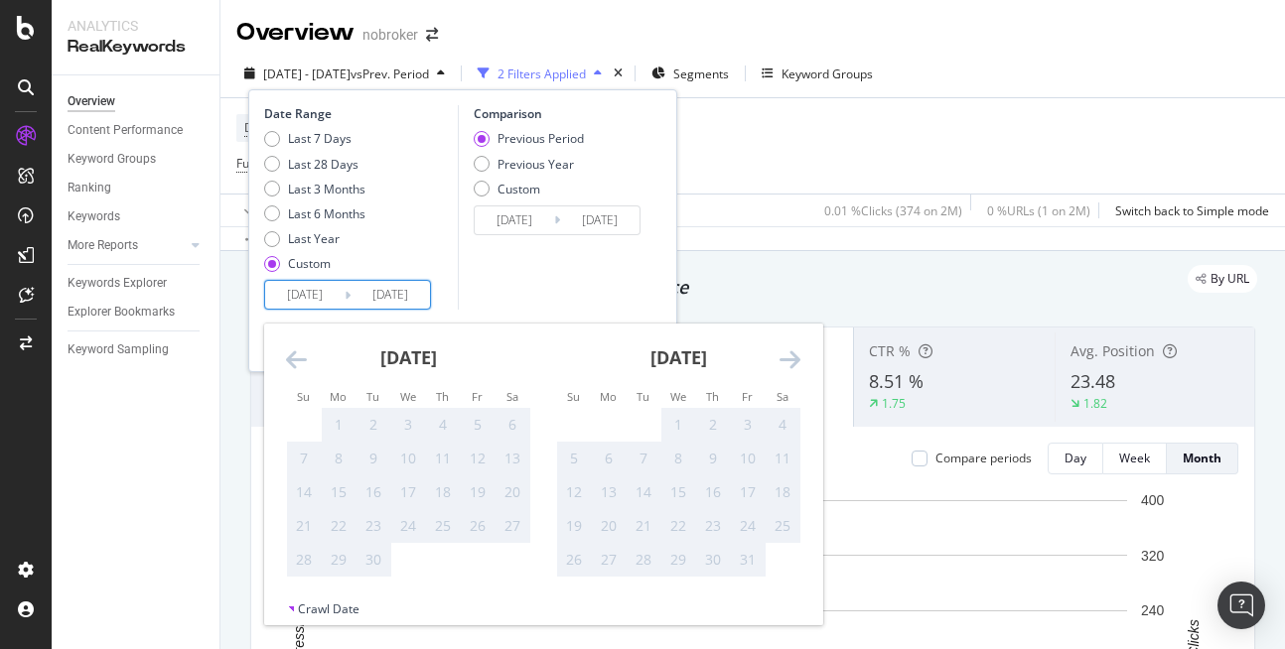
click at [306, 352] on icon "Move backward to switch to the previous month." at bounding box center [296, 359] width 21 height 24
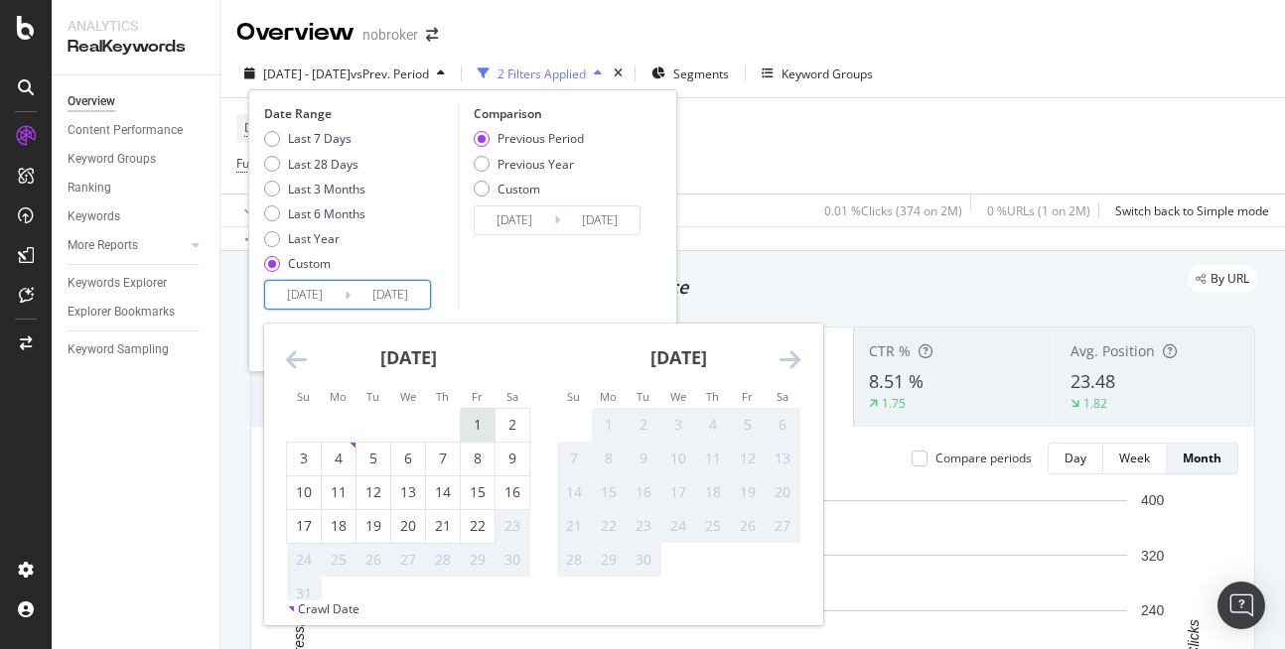
click at [484, 433] on div "1" at bounding box center [478, 425] width 34 height 20
type input "[DATE]"
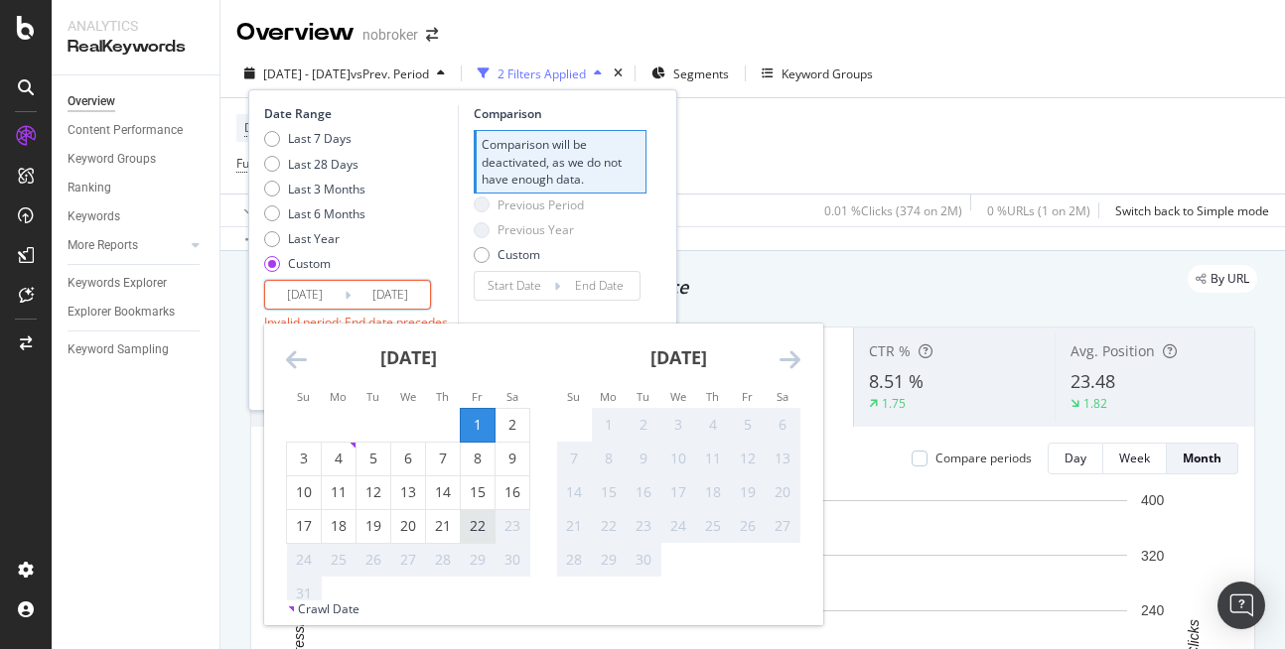
click at [484, 529] on div "22" at bounding box center [478, 526] width 34 height 20
type input "[DATE]"
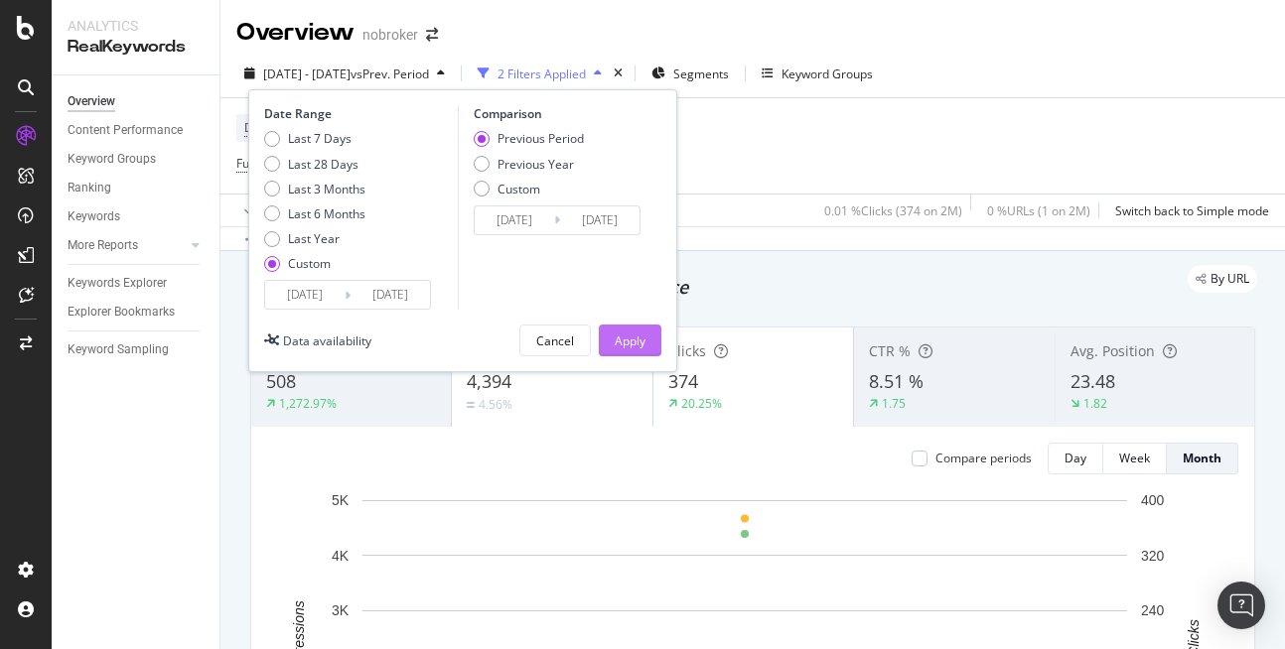
click at [639, 346] on div "Apply" at bounding box center [630, 341] width 31 height 17
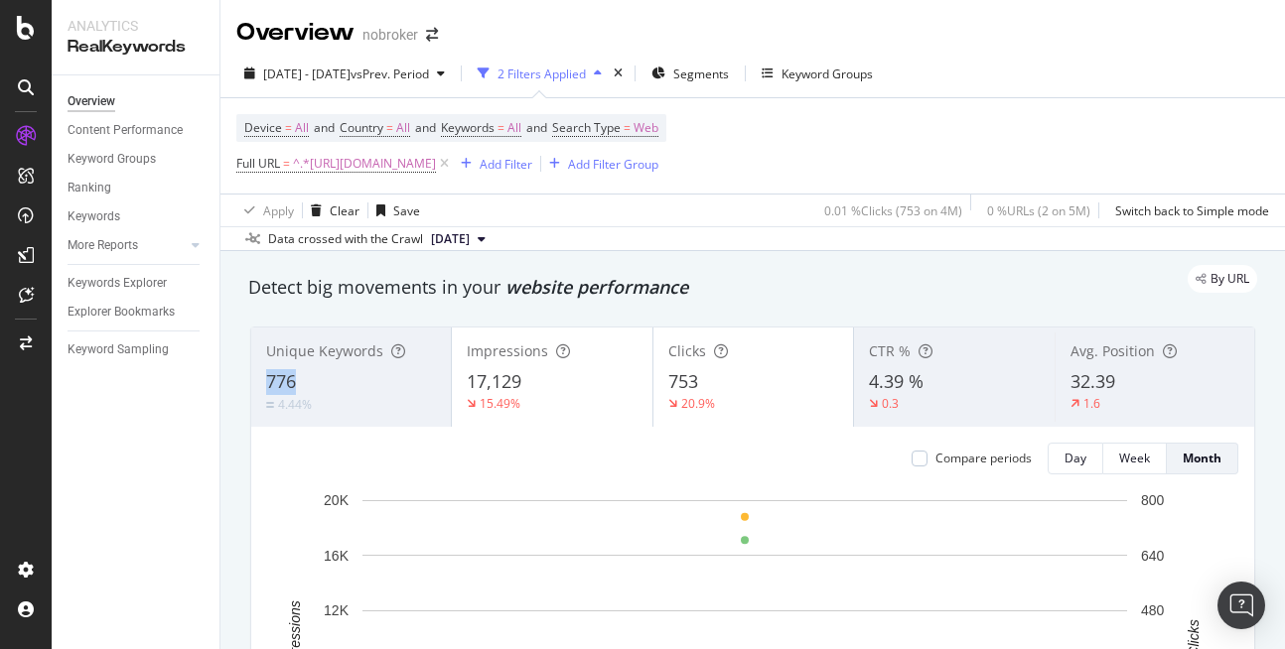
copy span "776"
drag, startPoint x: 262, startPoint y: 387, endPoint x: 310, endPoint y: 381, distance: 48.0
click at [310, 381] on div "Unique Keywords 776 4.44%" at bounding box center [351, 377] width 200 height 89
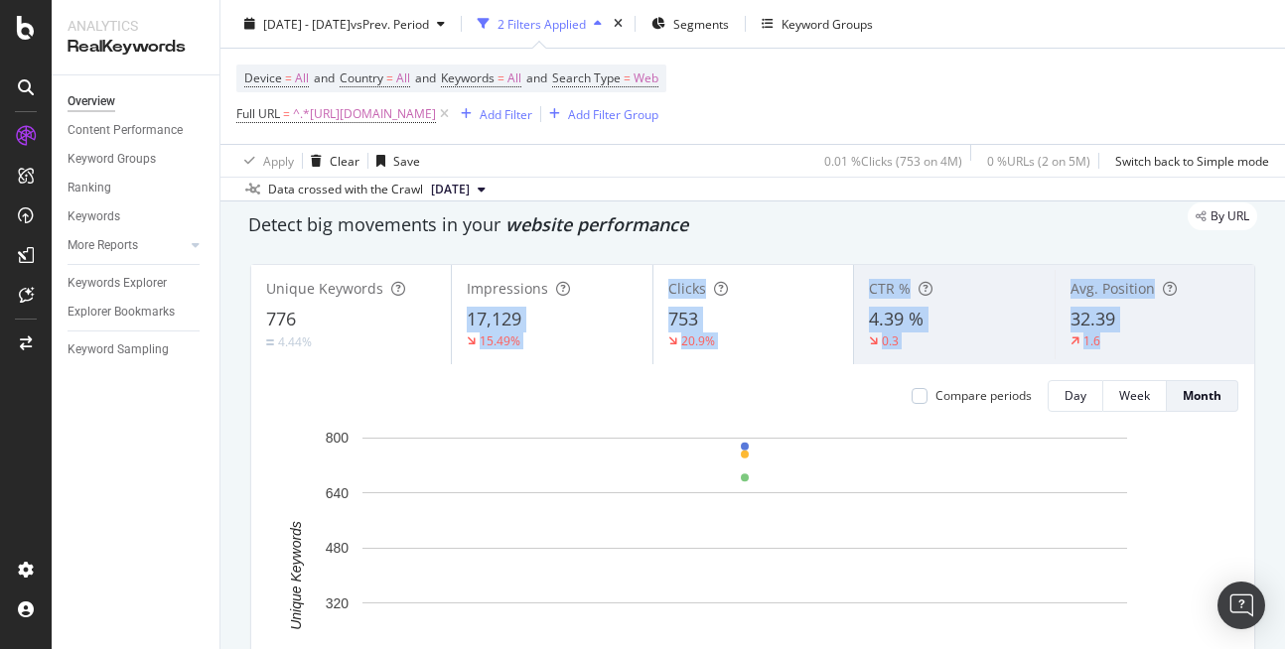
scroll to position [69, 0]
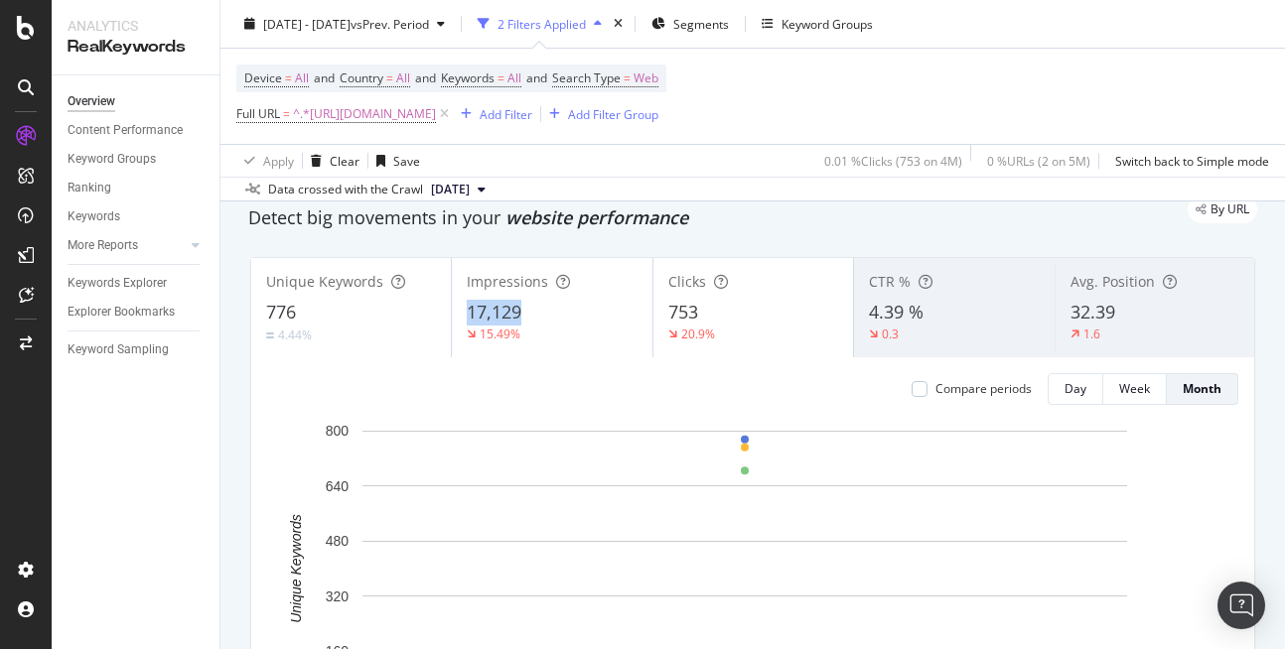
copy span "17,129"
drag, startPoint x: 459, startPoint y: 383, endPoint x: 562, endPoint y: 321, distance: 120.7
click at [562, 321] on div "Impressions 17,129 15.49%" at bounding box center [552, 307] width 200 height 89
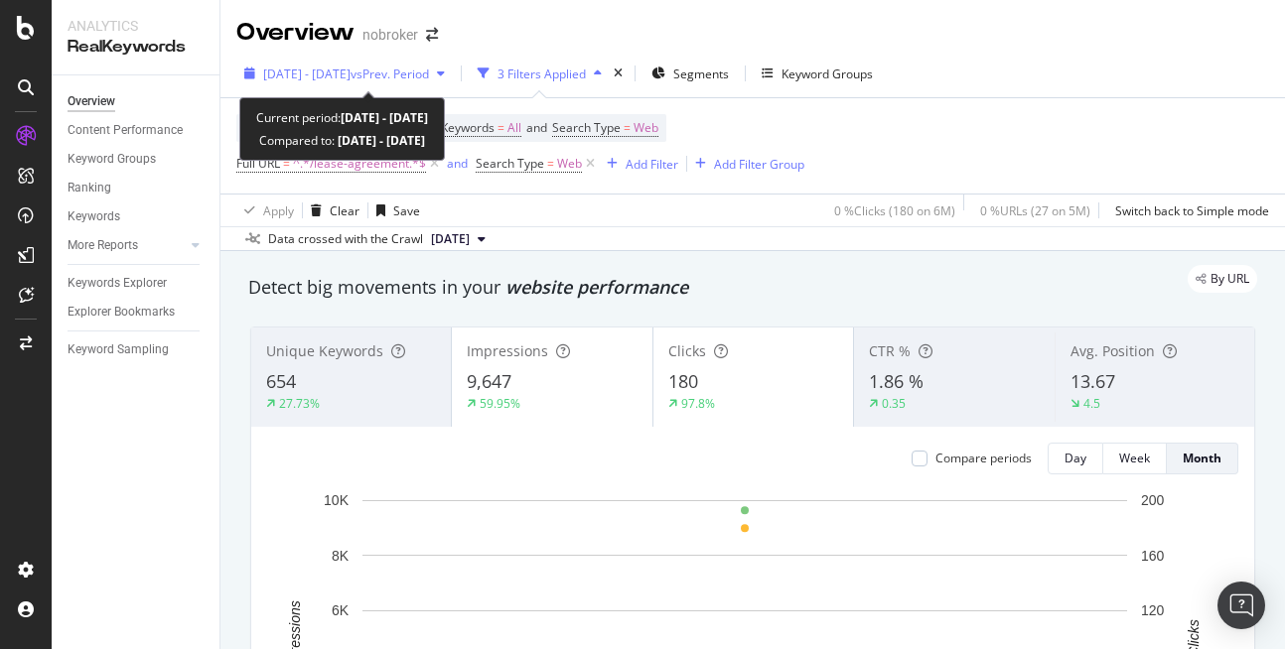
click at [324, 73] on span "[DATE] - [DATE]" at bounding box center [306, 74] width 87 height 17
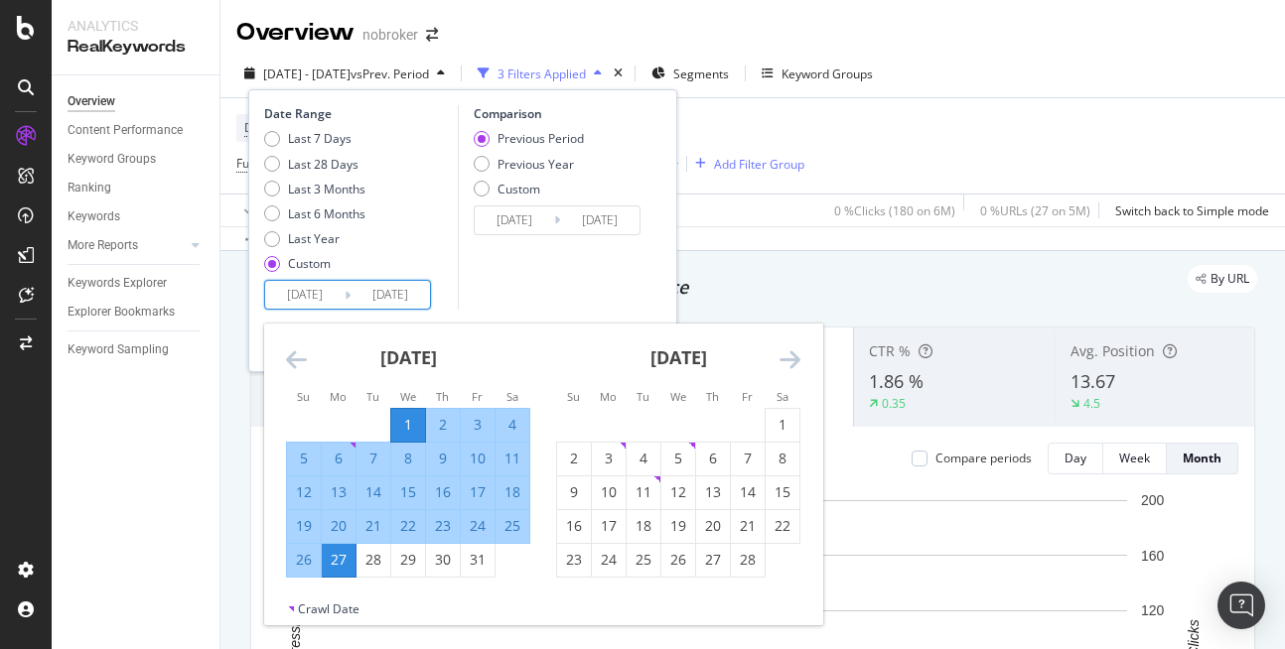
click at [308, 292] on input "[DATE]" at bounding box center [304, 295] width 79 height 28
click at [785, 363] on icon "Move forward to switch to the next month." at bounding box center [789, 359] width 21 height 24
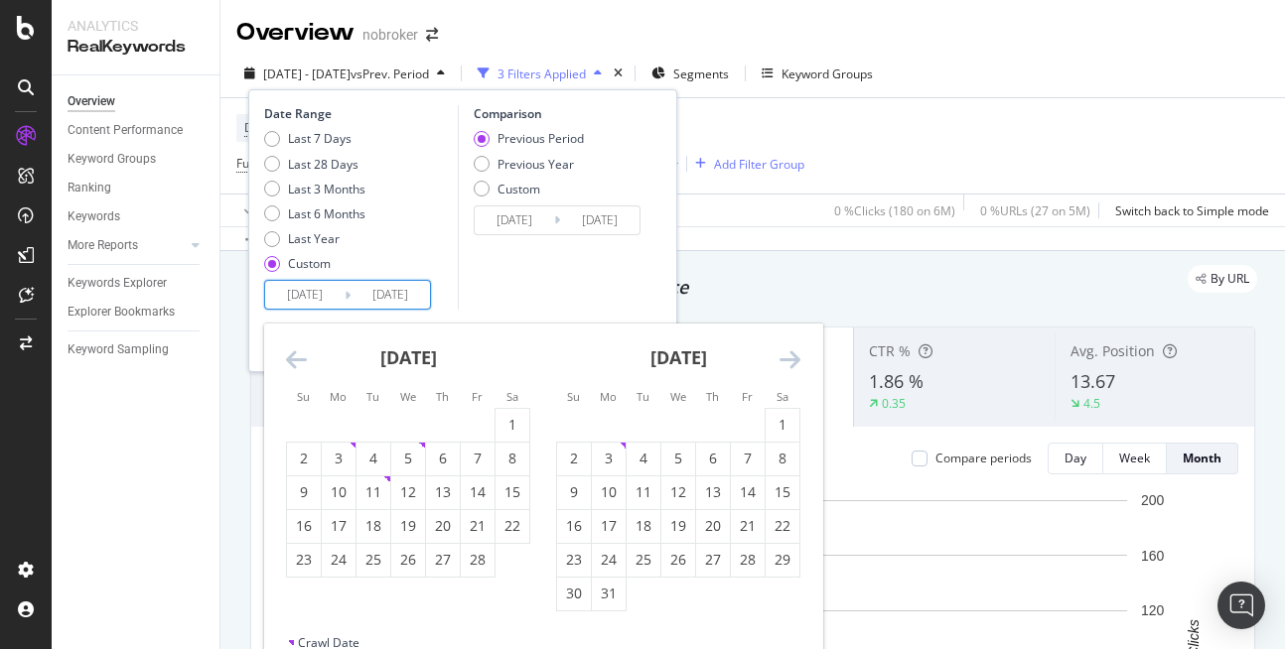
click at [785, 363] on icon "Move forward to switch to the next month." at bounding box center [789, 359] width 21 height 24
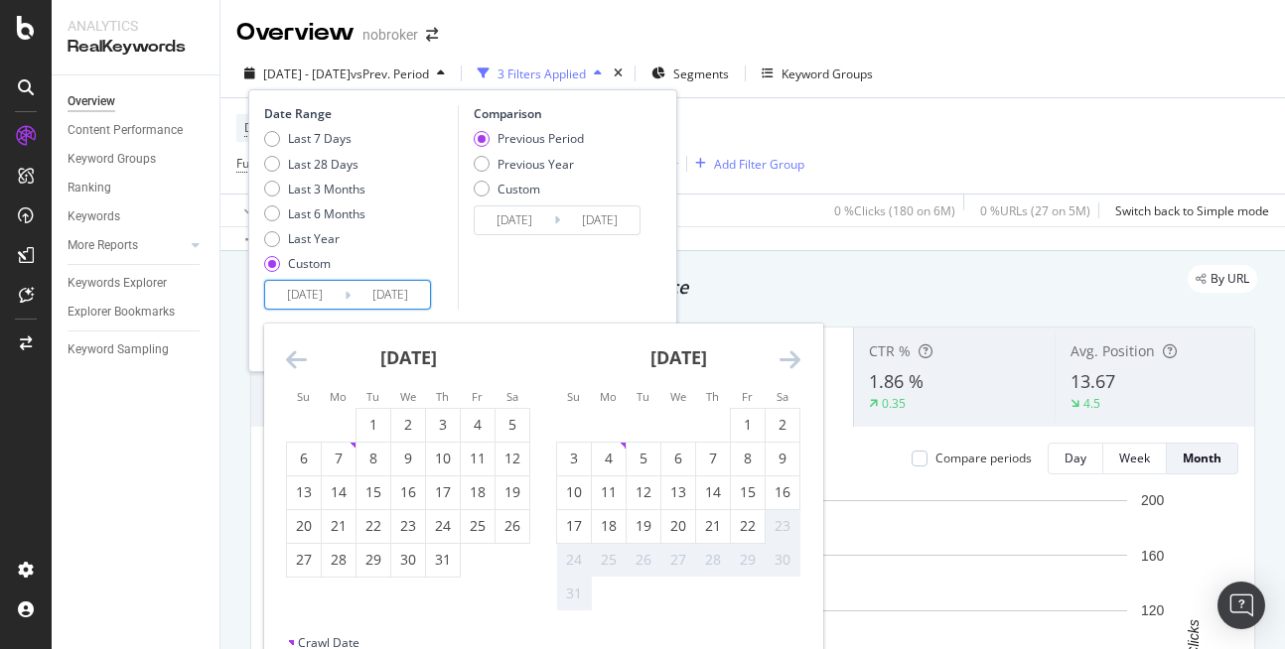
click at [785, 363] on icon "Move forward to switch to the next month." at bounding box center [789, 359] width 21 height 24
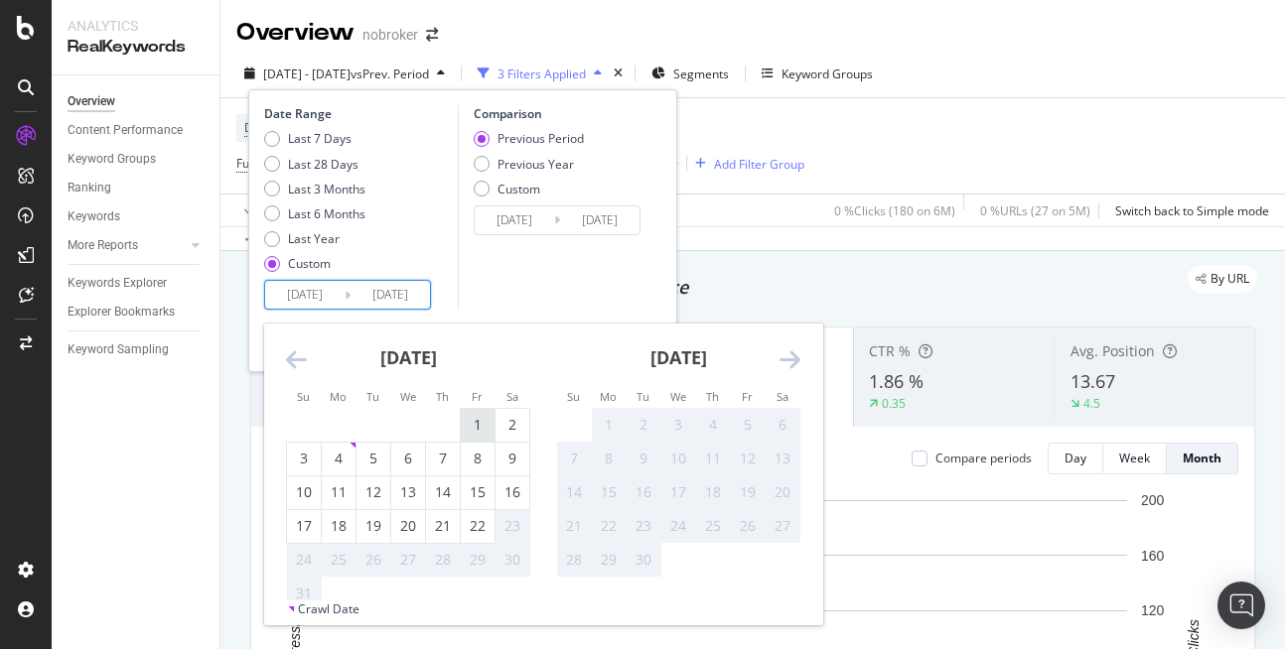
click at [466, 416] on div "1" at bounding box center [478, 425] width 34 height 20
type input "[DATE]"
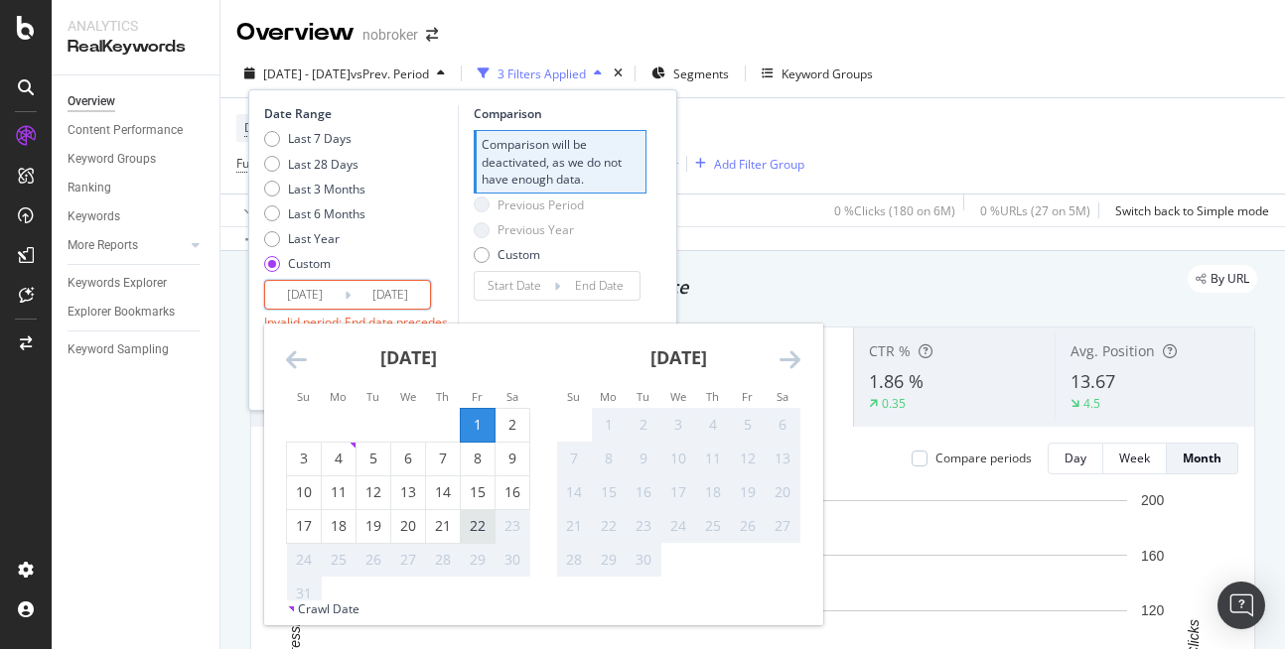
click at [487, 532] on div "22" at bounding box center [478, 526] width 34 height 20
type input "[DATE]"
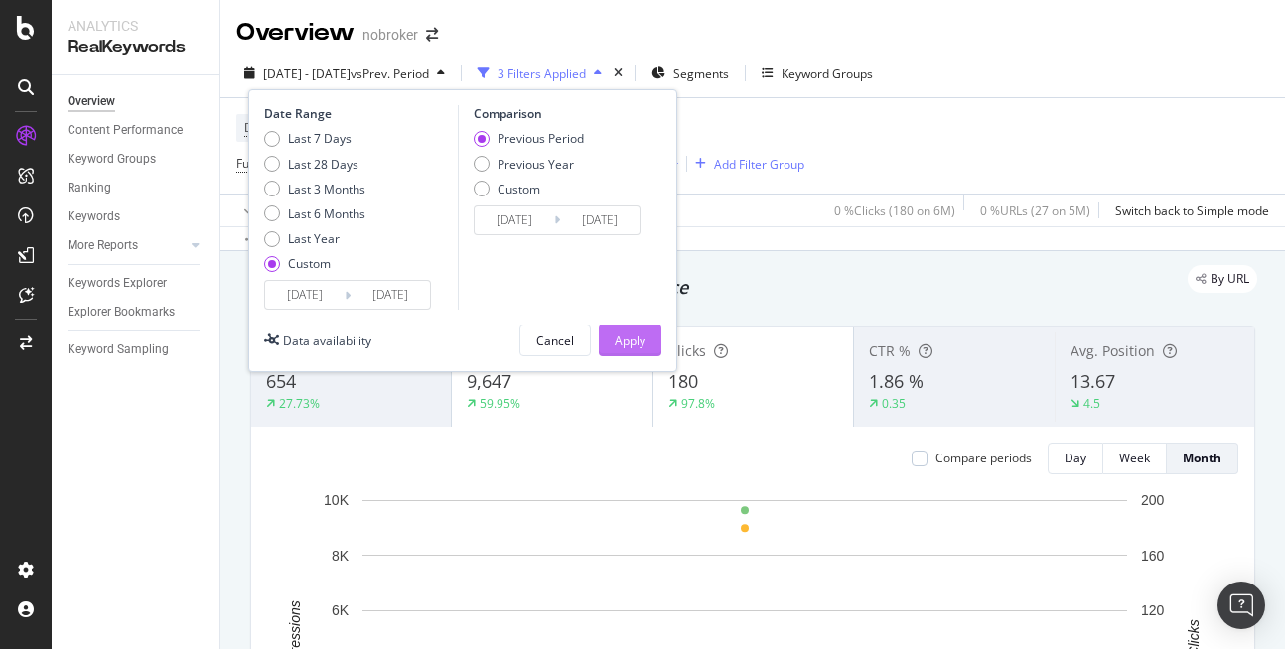
click at [622, 335] on div "Apply" at bounding box center [630, 341] width 31 height 17
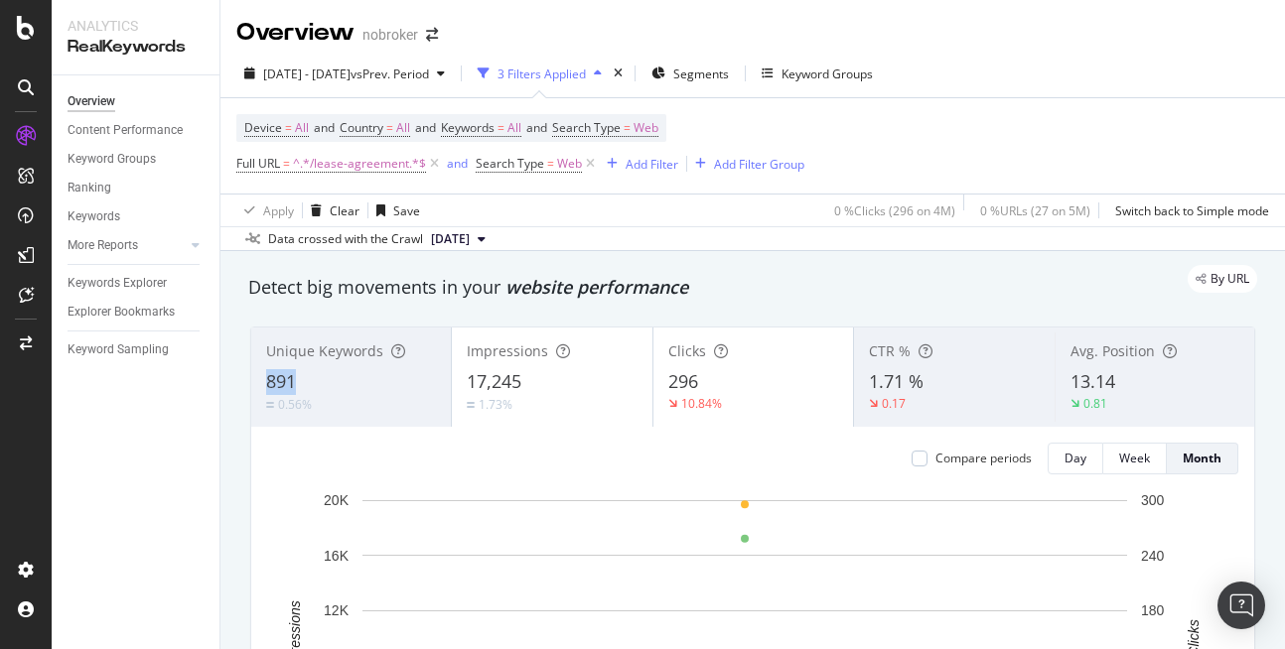
copy span "891"
drag, startPoint x: 263, startPoint y: 378, endPoint x: 324, endPoint y: 372, distance: 60.9
click at [324, 372] on div "Unique Keywords 891 0.56%" at bounding box center [351, 377] width 200 height 89
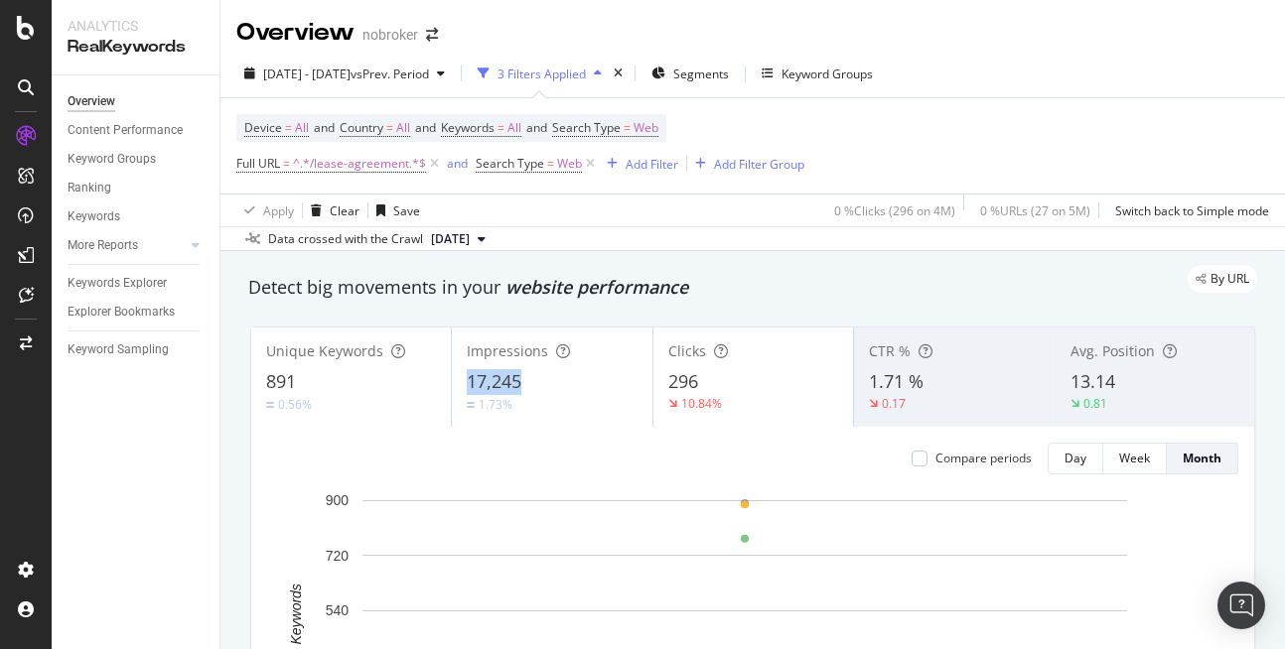
copy span "17,245"
drag, startPoint x: 459, startPoint y: 376, endPoint x: 534, endPoint y: 371, distance: 75.6
click at [534, 371] on div "Impressions 17,245 1.73%" at bounding box center [552, 377] width 200 height 89
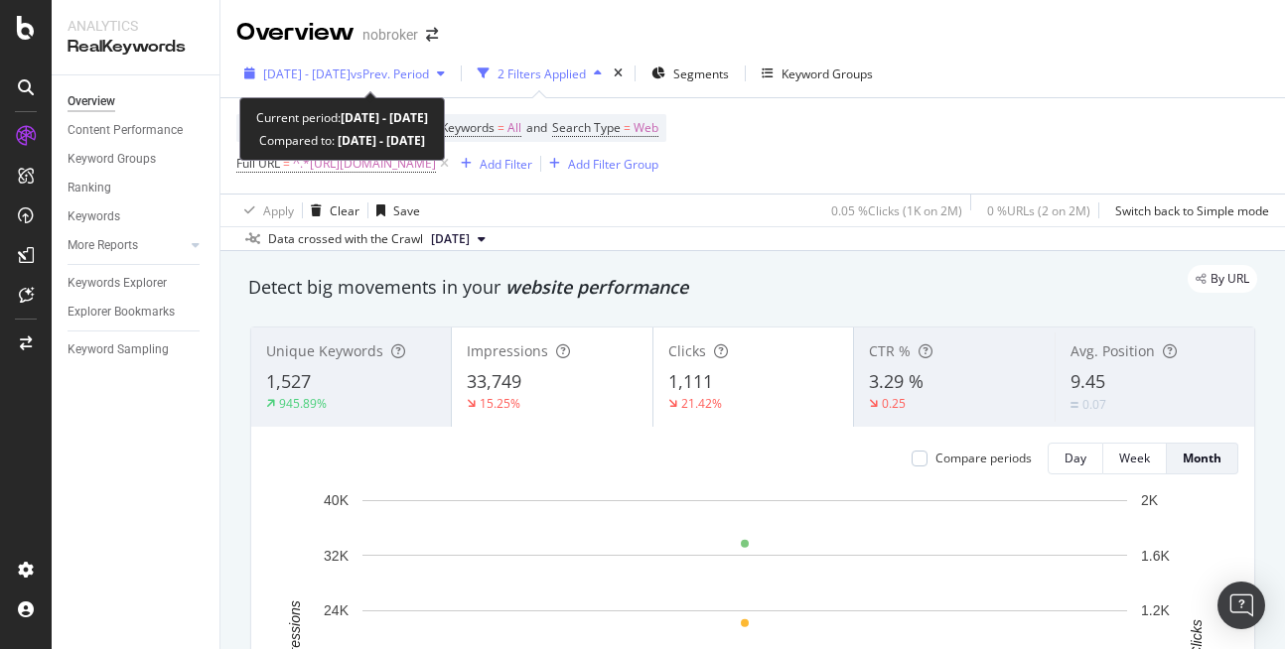
click at [335, 69] on span "2024 Mar. 1st - Mar. 9th" at bounding box center [306, 74] width 87 height 17
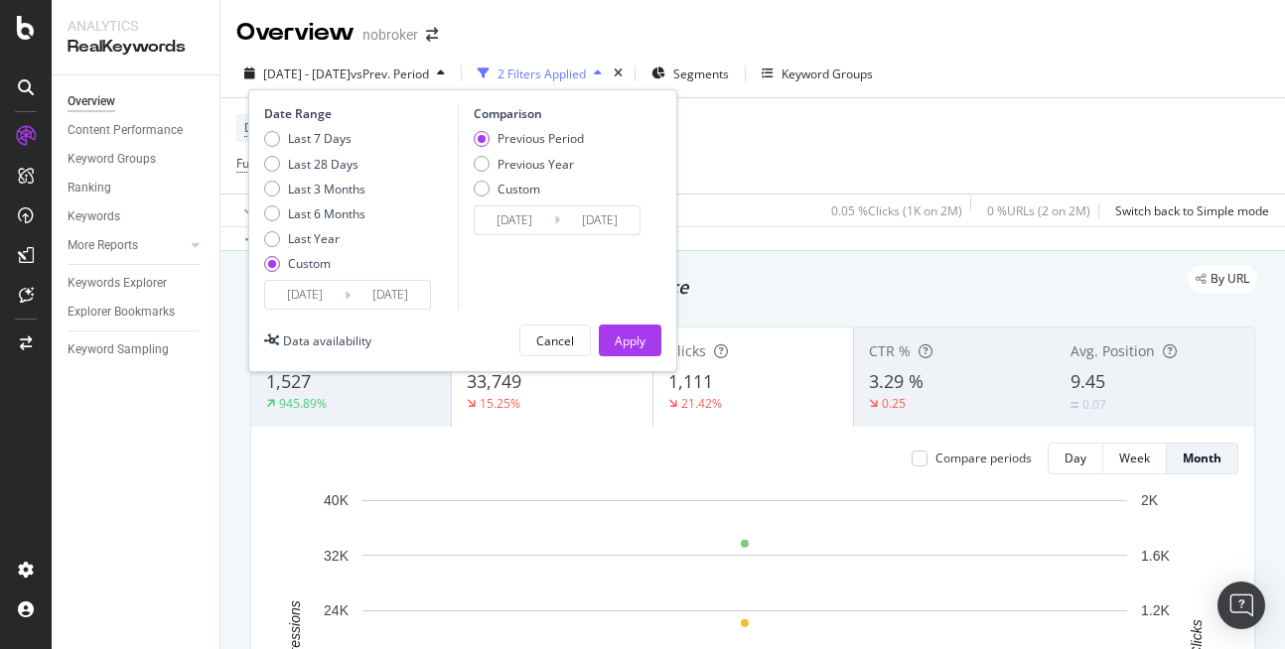
click at [323, 292] on input "2024/03/01" at bounding box center [304, 295] width 79 height 28
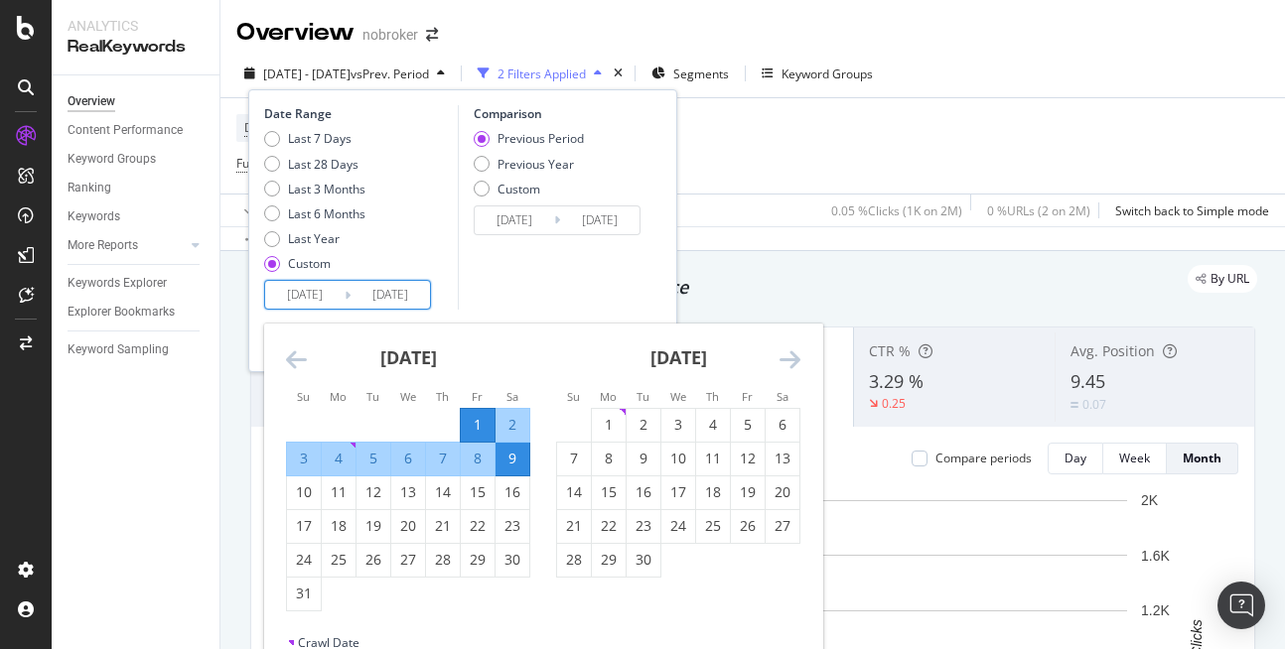
click at [793, 367] on icon "Move forward to switch to the next month." at bounding box center [789, 359] width 21 height 24
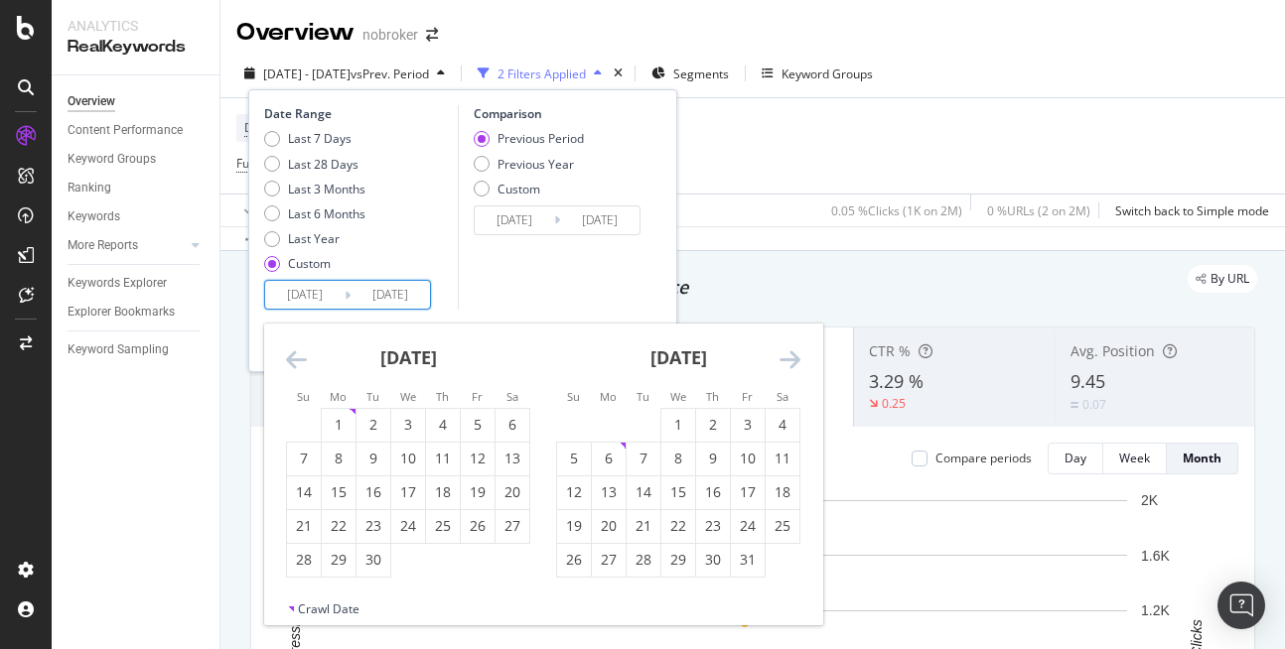
click at [793, 367] on icon "Move forward to switch to the next month." at bounding box center [789, 359] width 21 height 24
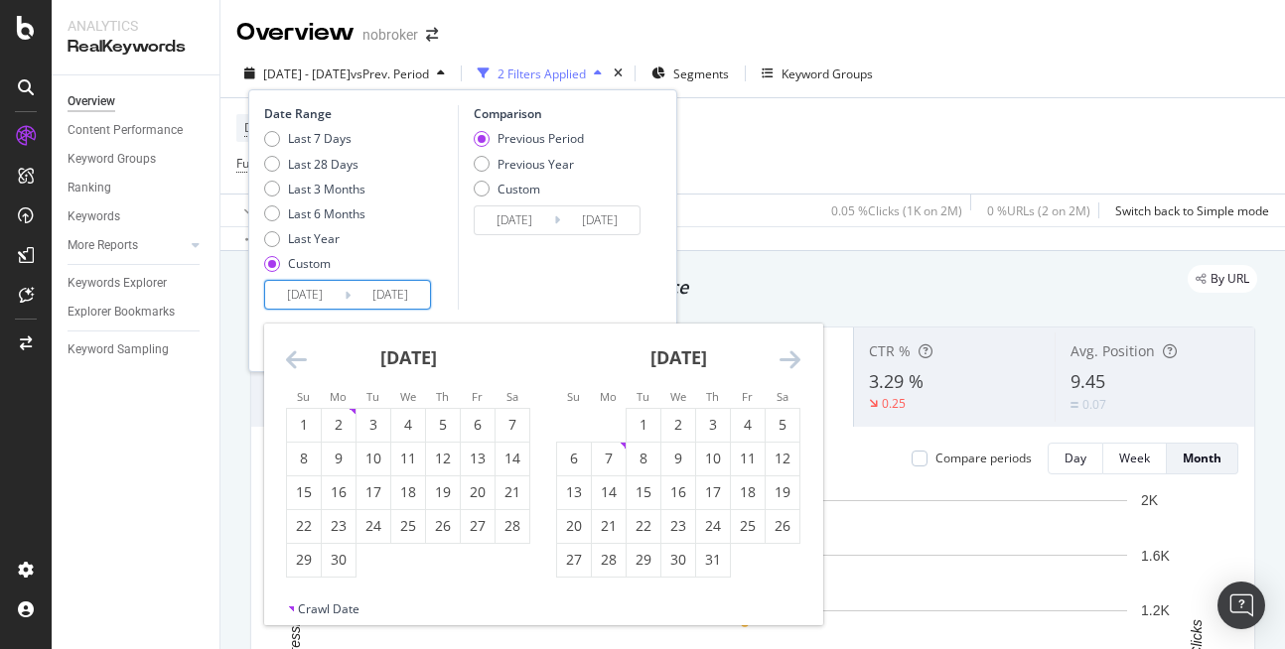
click at [793, 367] on icon "Move forward to switch to the next month." at bounding box center [789, 359] width 21 height 24
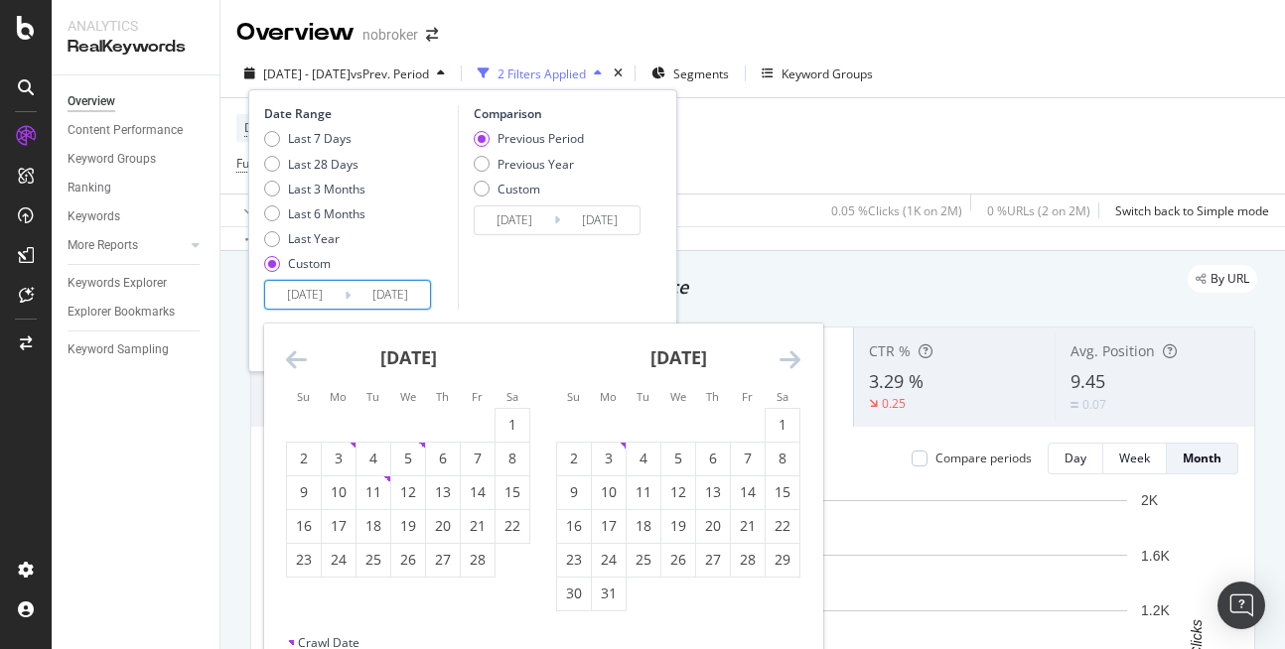
click at [793, 367] on icon "Move forward to switch to the next month." at bounding box center [789, 359] width 21 height 24
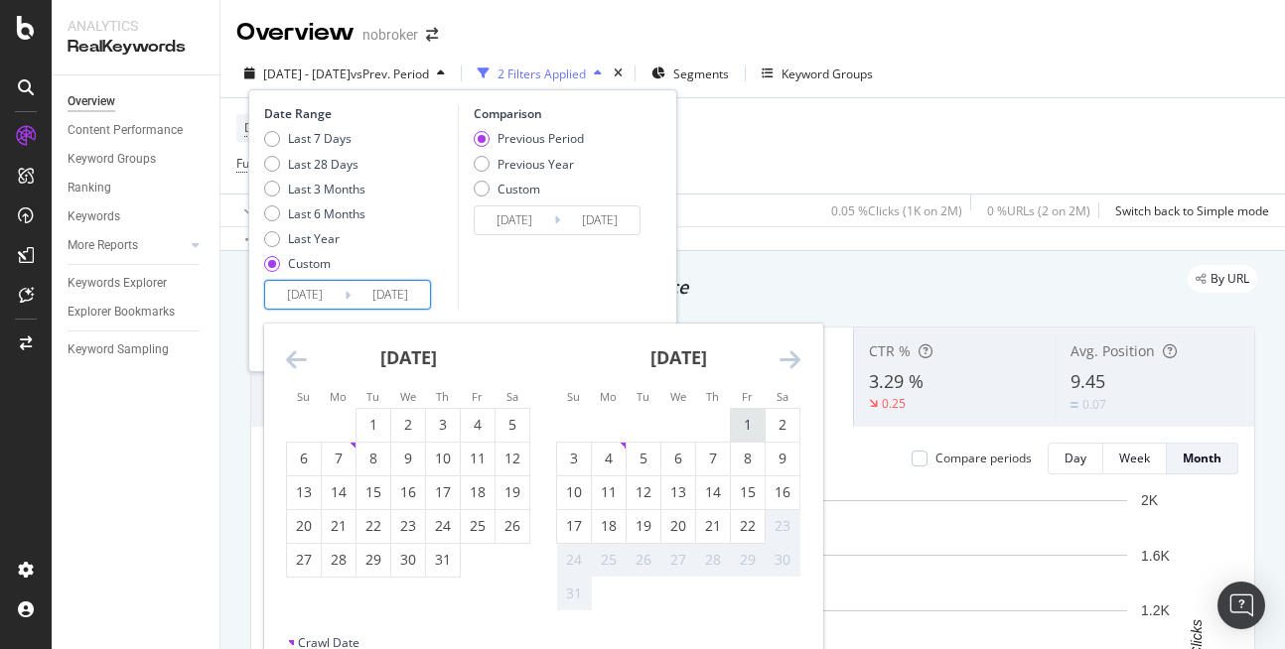
click at [742, 423] on div "1" at bounding box center [748, 425] width 34 height 20
type input "[DATE]"
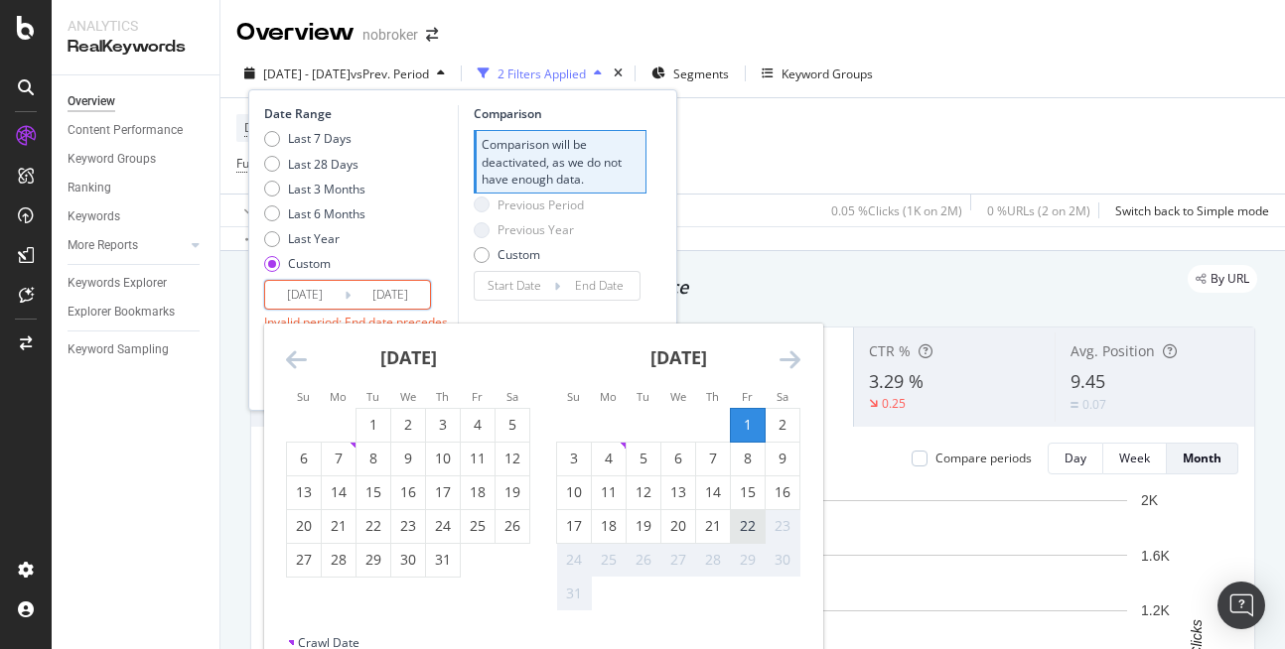
click at [749, 521] on div "22" at bounding box center [748, 526] width 34 height 20
type input "[DATE]"
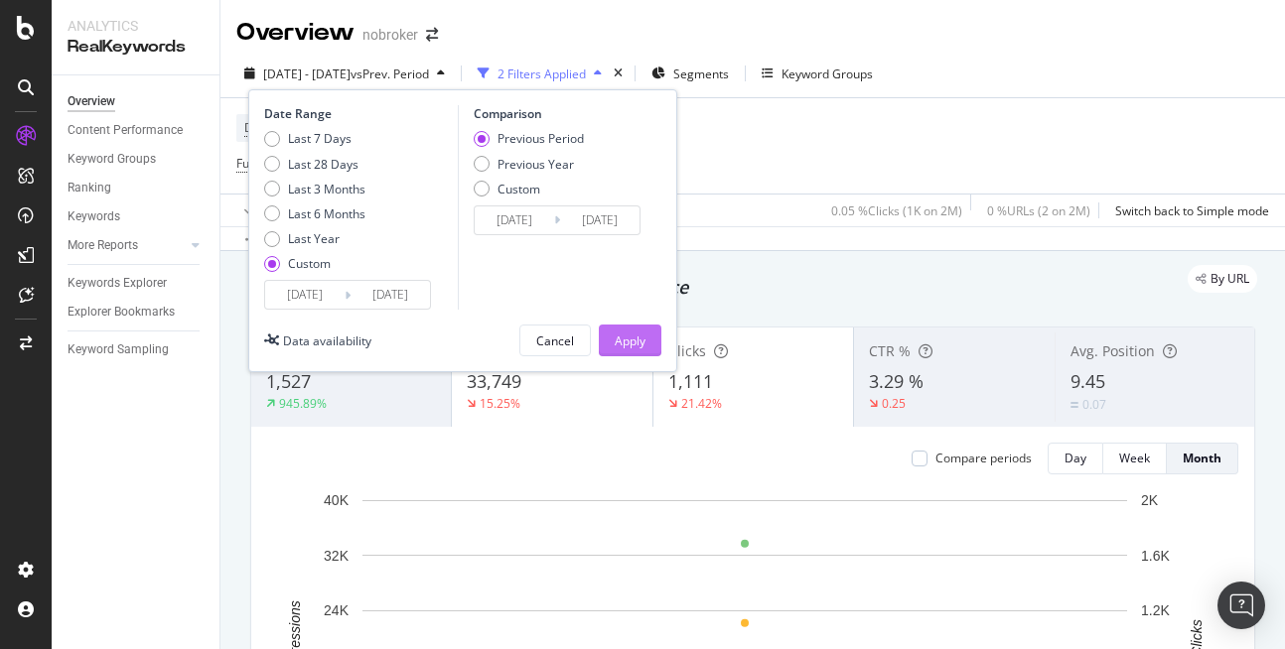
click at [635, 348] on div "Apply" at bounding box center [630, 341] width 31 height 17
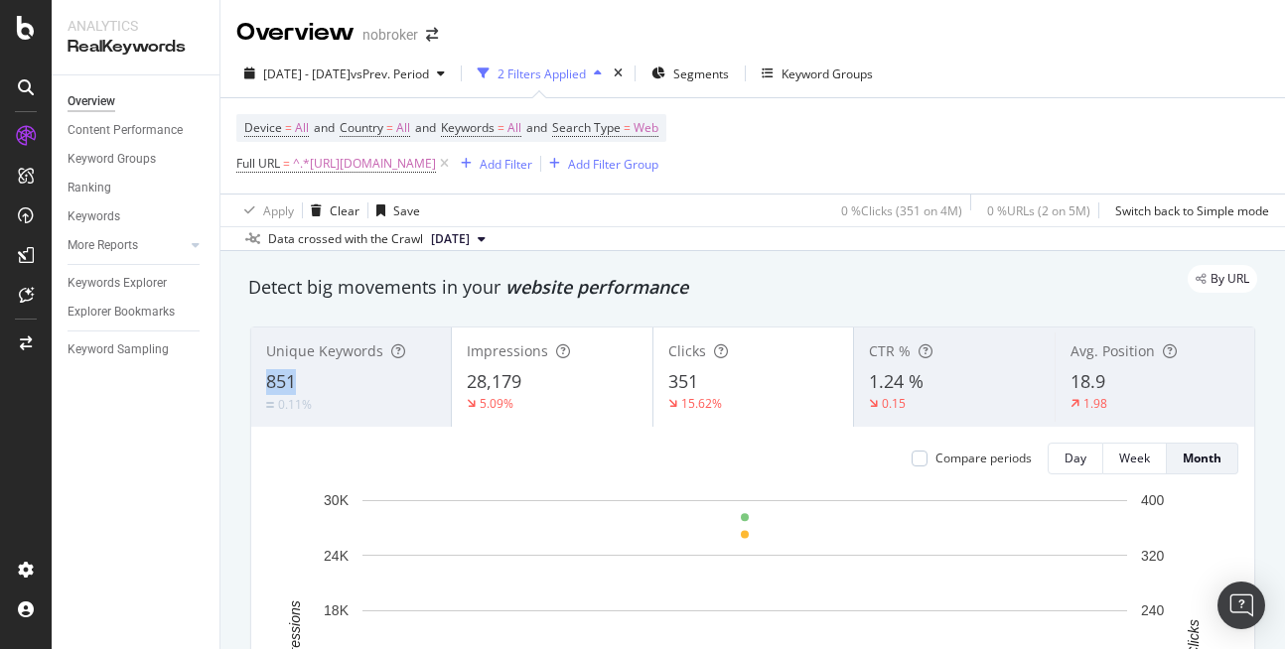
copy span "851"
drag, startPoint x: 264, startPoint y: 375, endPoint x: 354, endPoint y: 382, distance: 90.6
click at [354, 382] on div "Unique Keywords 851 0.11%" at bounding box center [351, 377] width 200 height 89
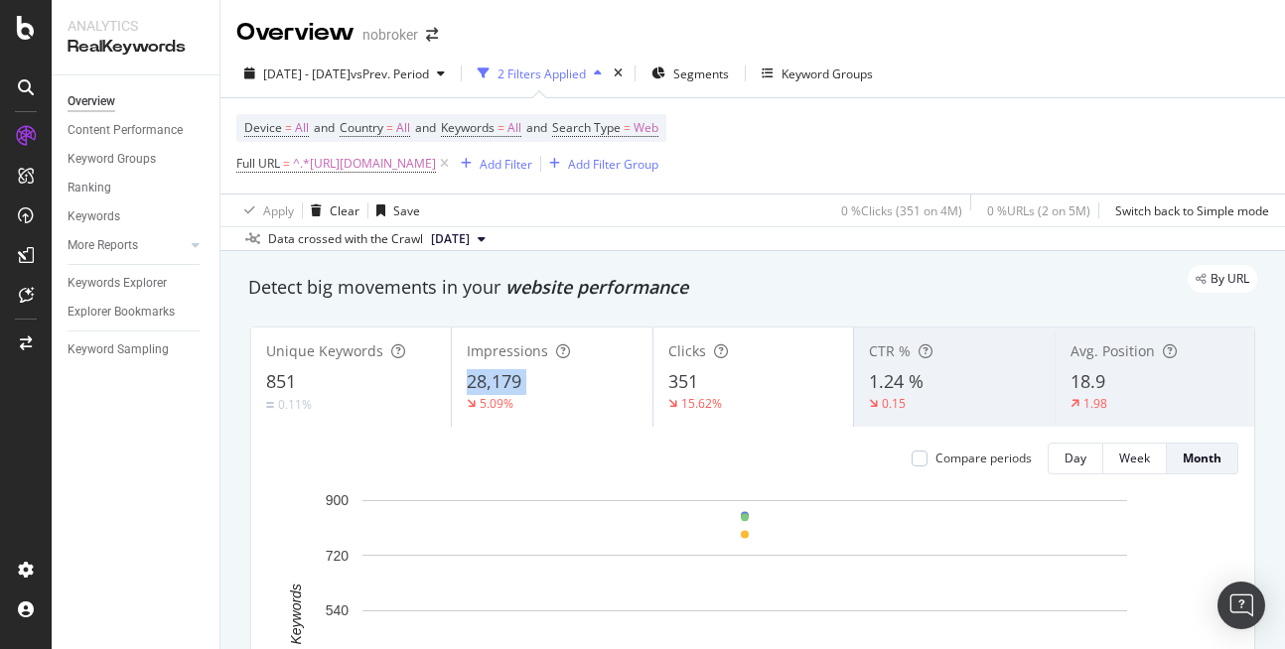
scroll to position [7, 0]
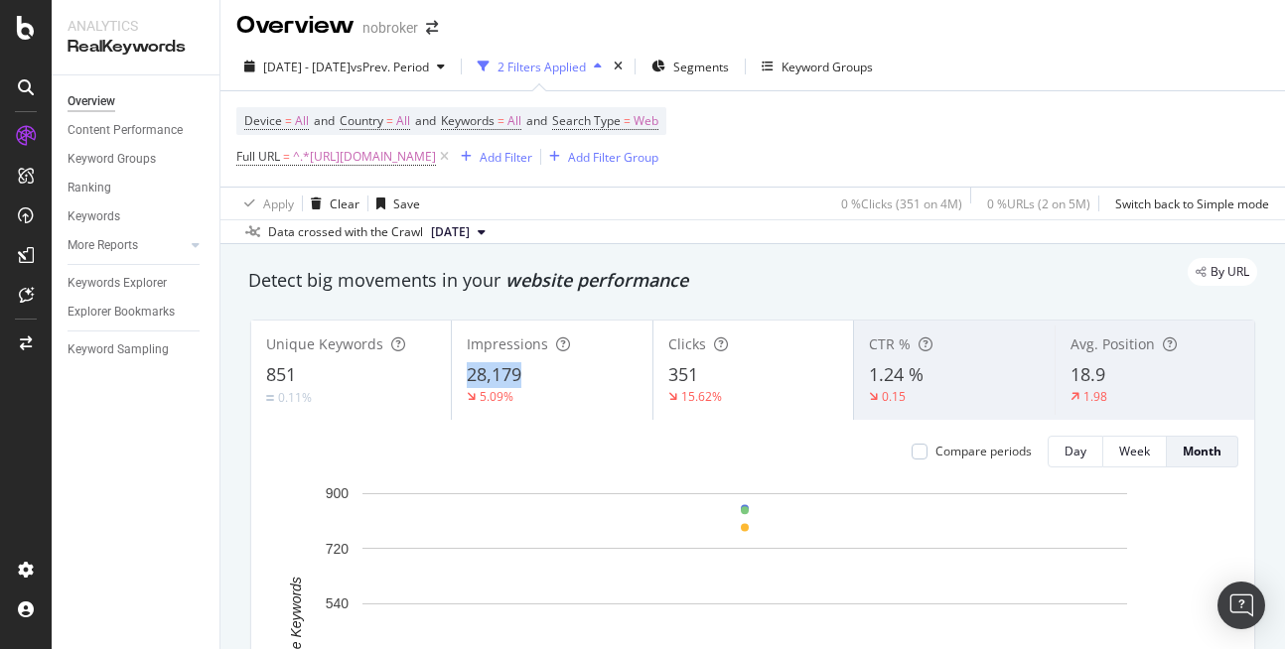
copy span "28,179"
drag, startPoint x: 461, startPoint y: 380, endPoint x: 544, endPoint y: 384, distance: 83.5
click at [544, 384] on div "Impressions 28,179 5.09%" at bounding box center [552, 370] width 200 height 89
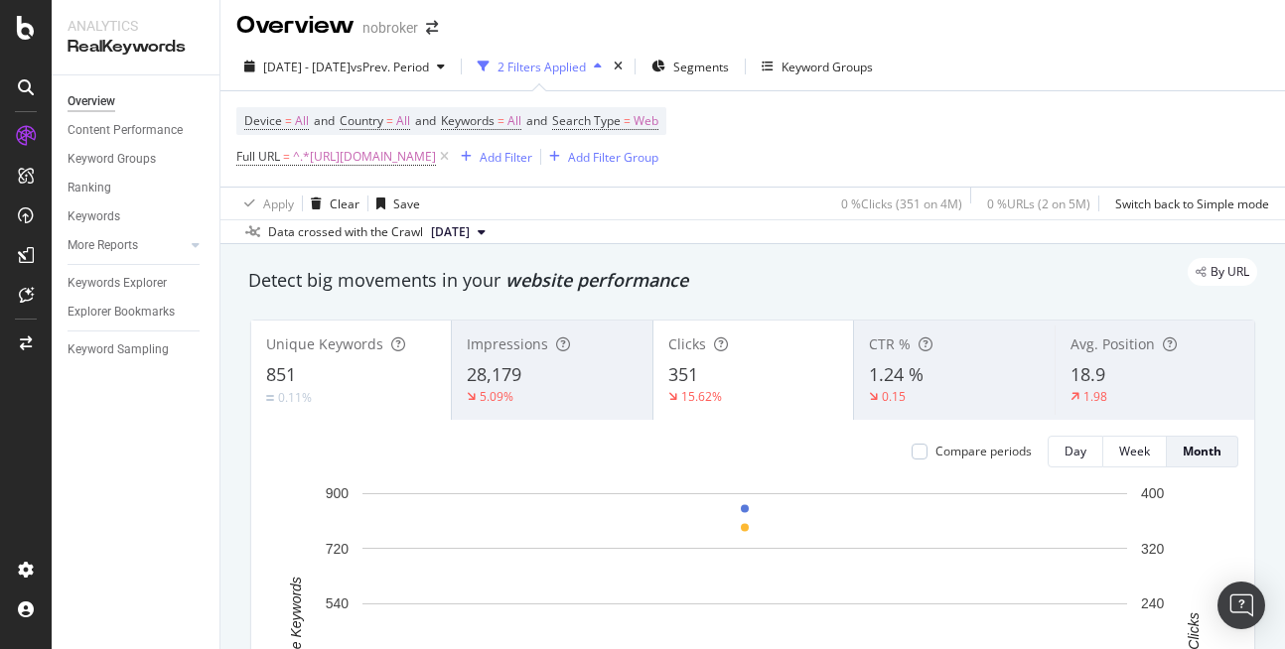
drag, startPoint x: 657, startPoint y: 372, endPoint x: 699, endPoint y: 378, distance: 42.1
copy span "351"
drag, startPoint x: 648, startPoint y: 374, endPoint x: 710, endPoint y: 365, distance: 62.2
click at [710, 365] on div "Clicks 351 15.62%" at bounding box center [753, 370] width 200 height 89
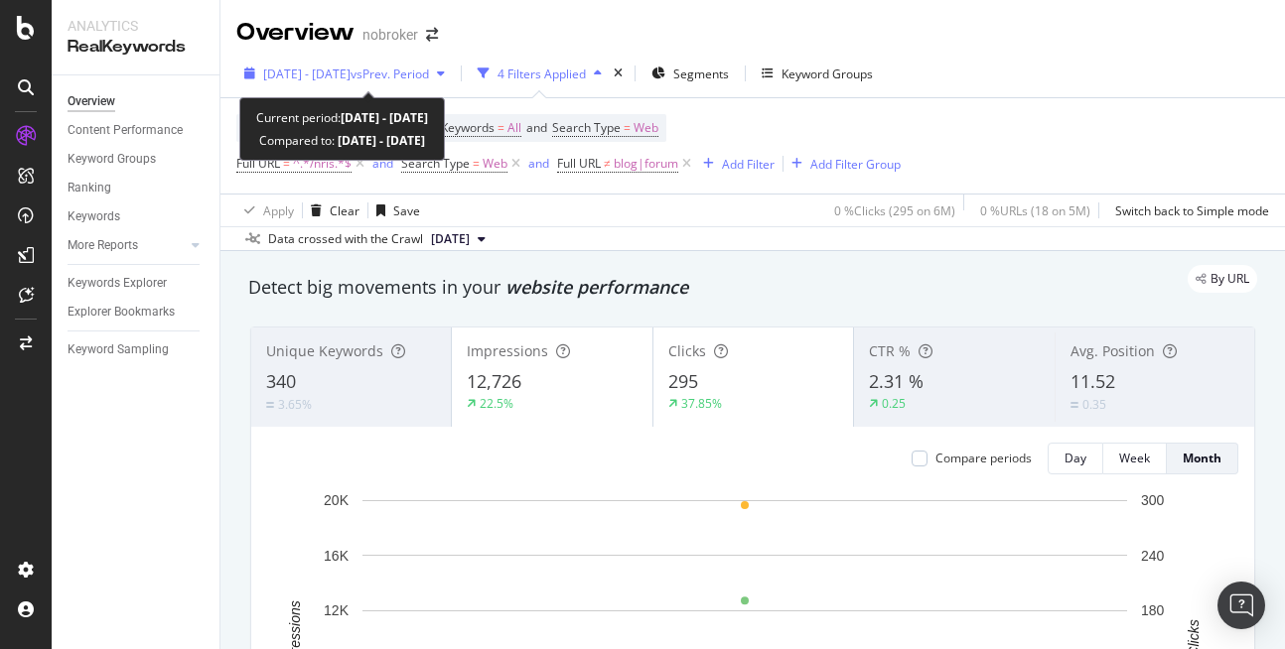
click at [342, 70] on span "[DATE] - [DATE]" at bounding box center [306, 74] width 87 height 17
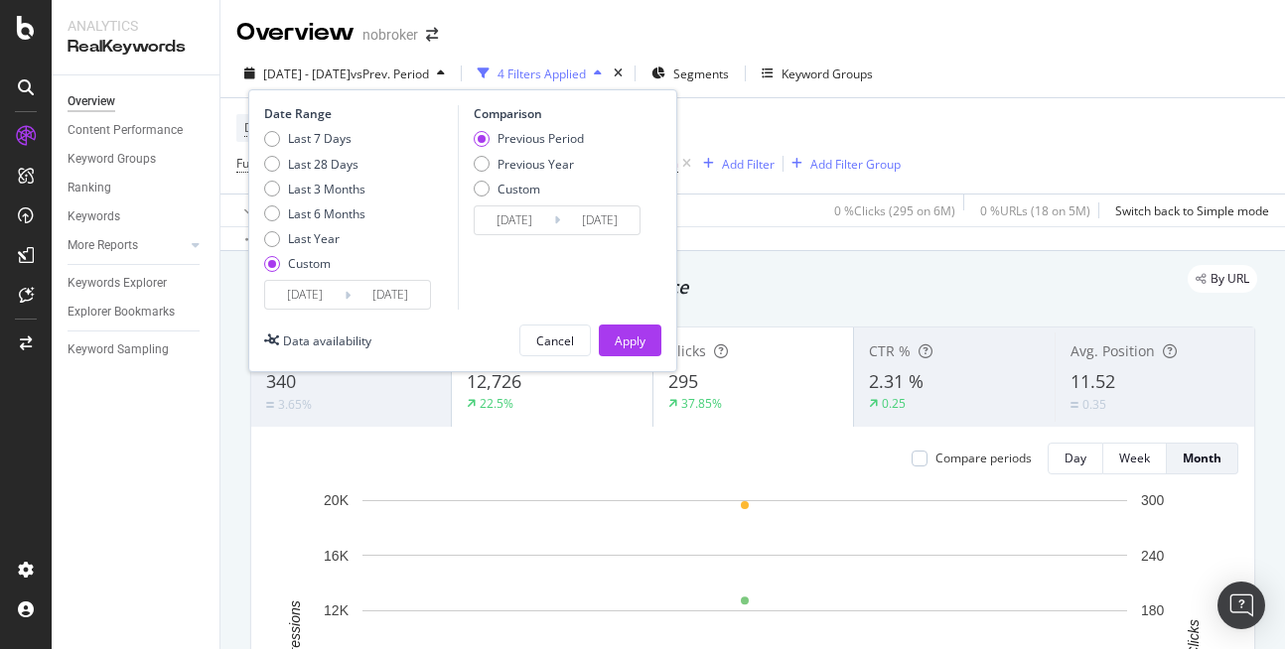
click at [316, 297] on input "[DATE]" at bounding box center [304, 295] width 79 height 28
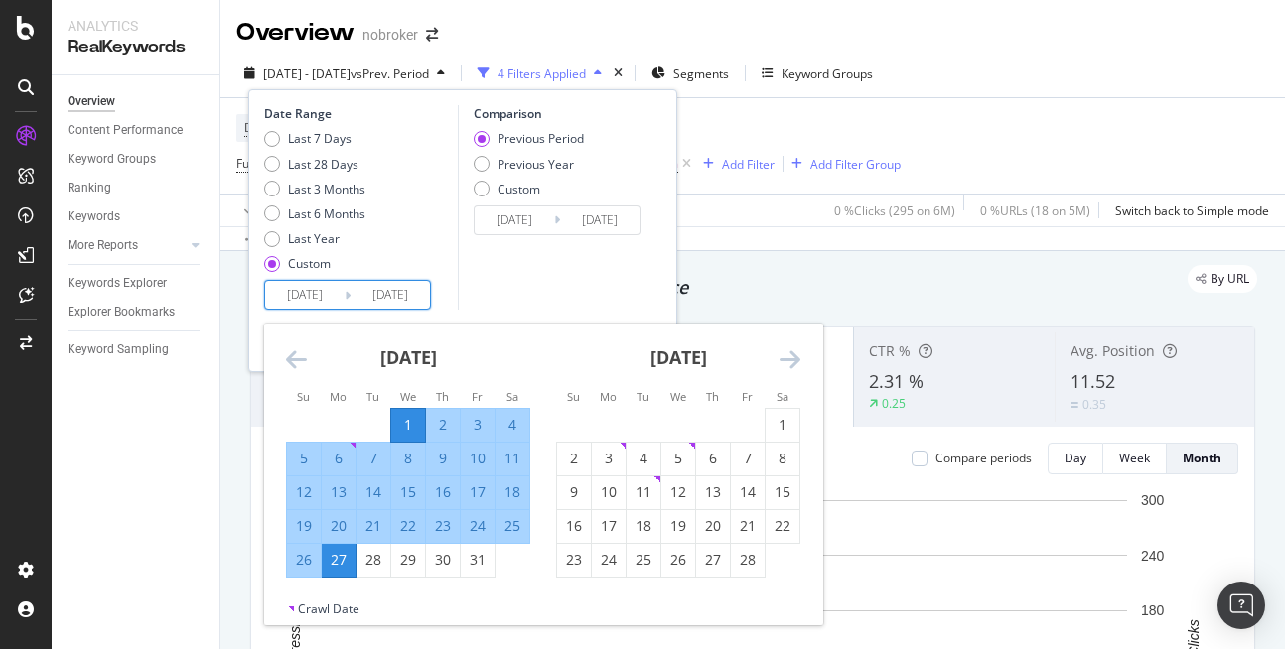
click at [791, 361] on icon "Move forward to switch to the next month." at bounding box center [789, 359] width 21 height 24
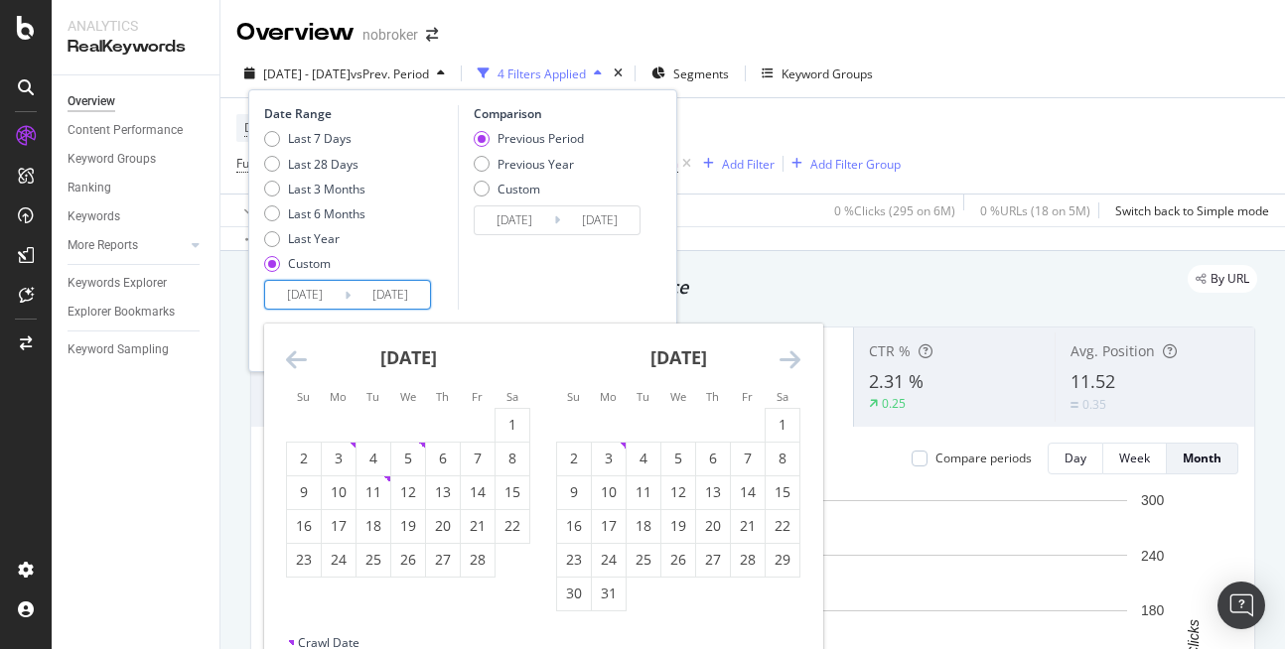
click at [791, 361] on icon "Move forward to switch to the next month." at bounding box center [789, 359] width 21 height 24
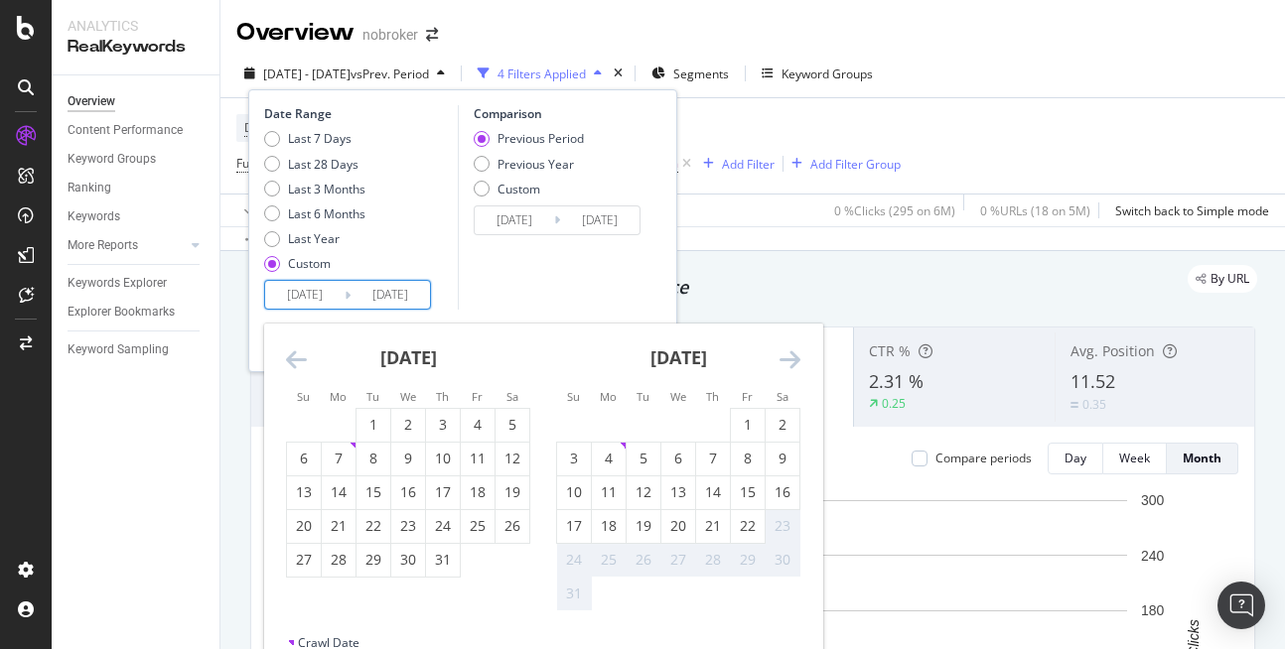
click at [791, 361] on icon "Move forward to switch to the next month." at bounding box center [789, 359] width 21 height 24
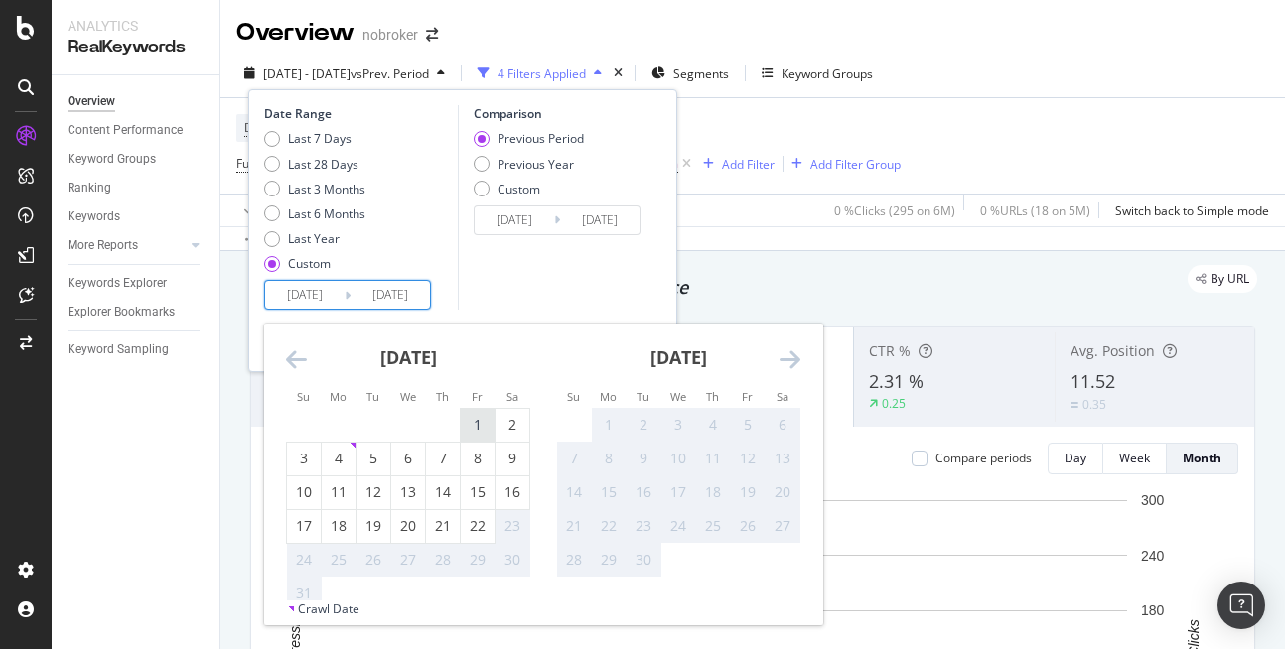
click at [461, 413] on td "1" at bounding box center [478, 425] width 35 height 34
type input "[DATE]"
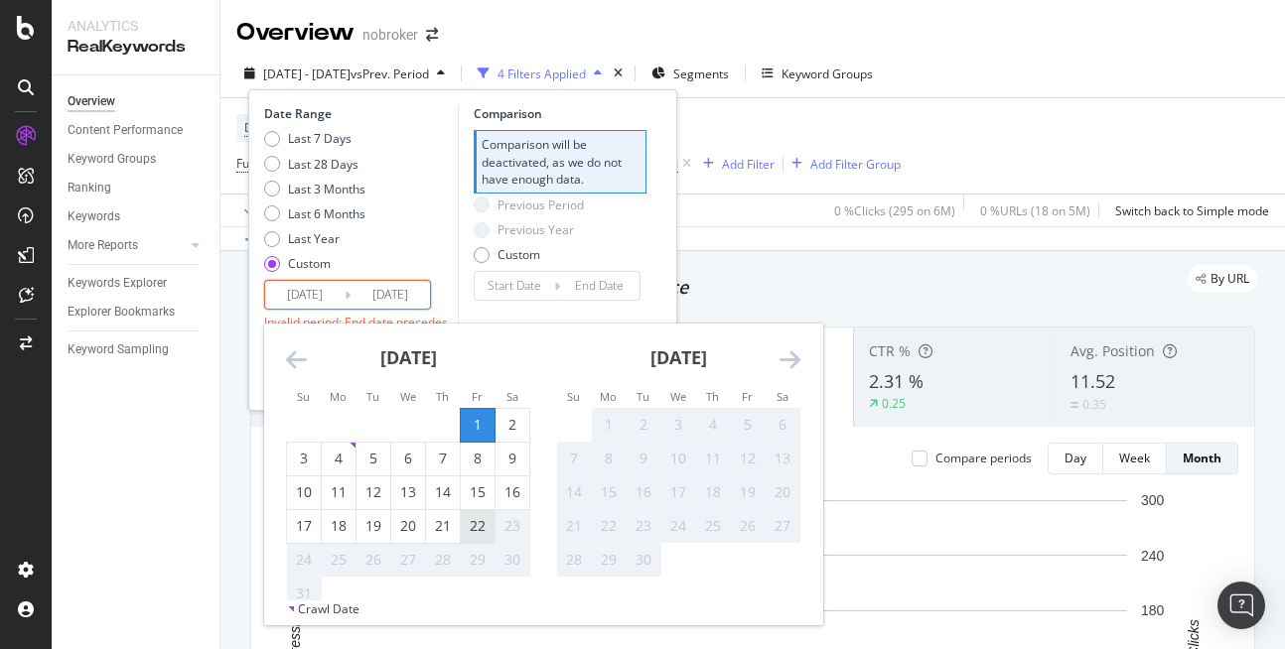
click at [484, 520] on div "22" at bounding box center [478, 526] width 34 height 20
type input "[DATE]"
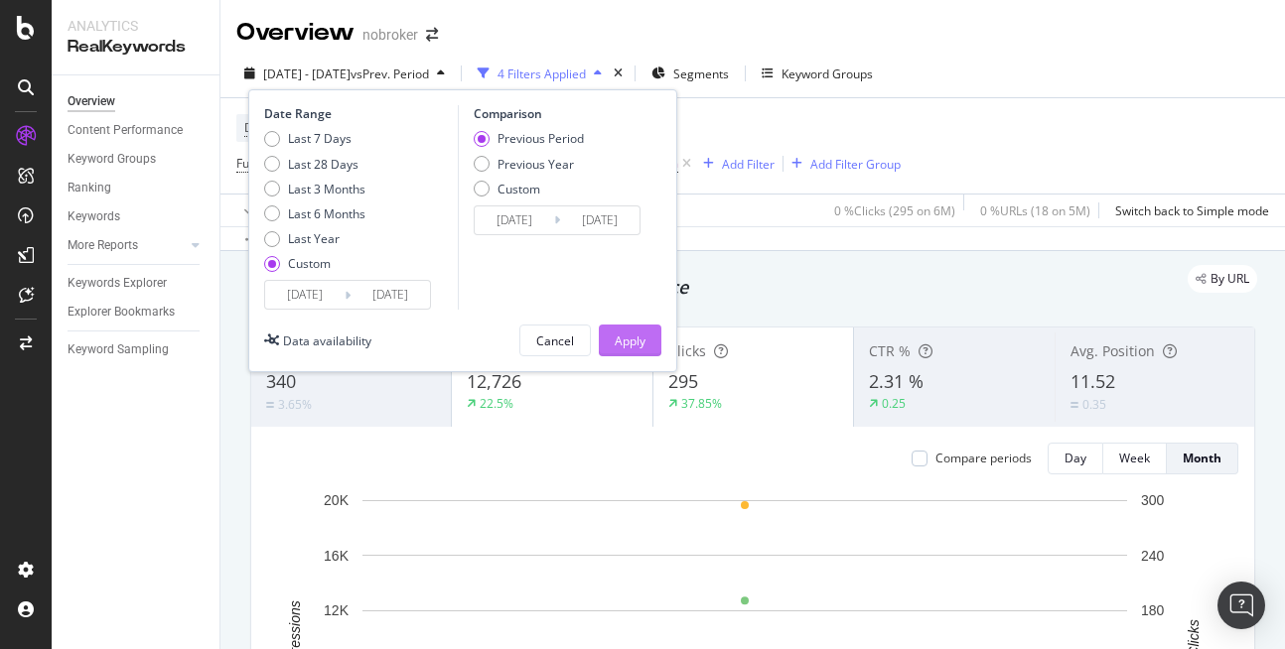
click at [633, 337] on div "Apply" at bounding box center [630, 341] width 31 height 17
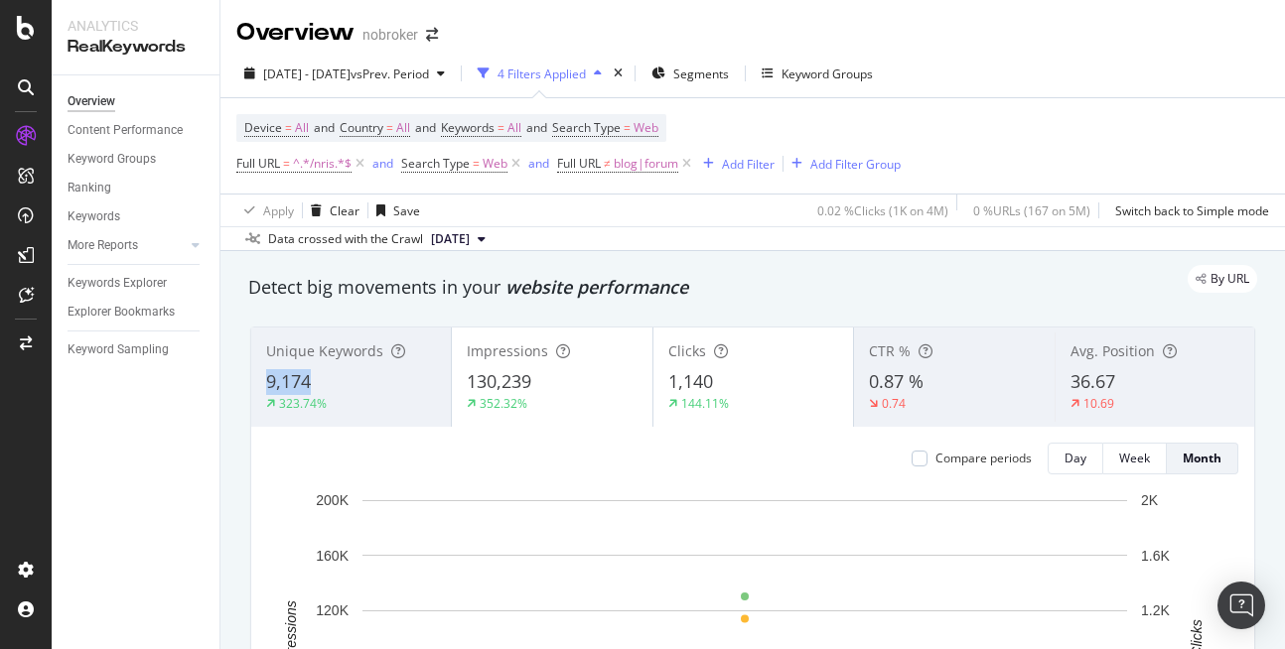
copy span "9,174"
drag, startPoint x: 265, startPoint y: 380, endPoint x: 352, endPoint y: 380, distance: 87.4
click at [352, 380] on div "Unique Keywords 9,174 323.74%" at bounding box center [351, 377] width 200 height 89
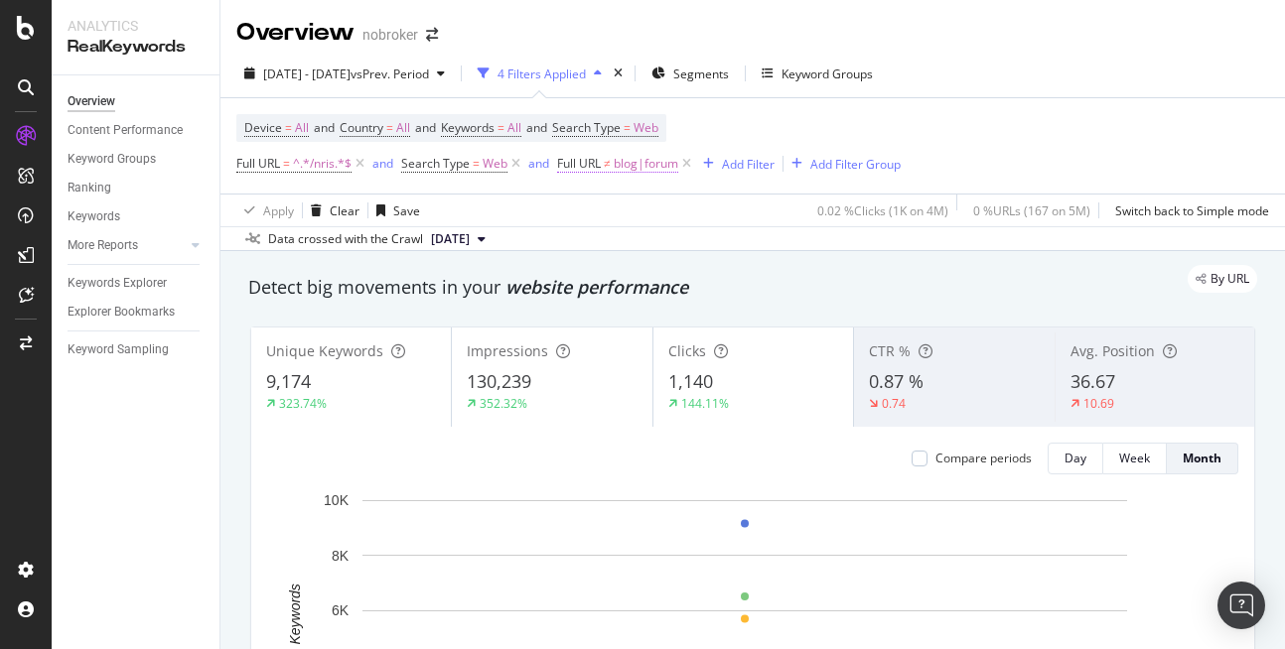
click at [648, 165] on span "blog|forum" at bounding box center [646, 164] width 65 height 28
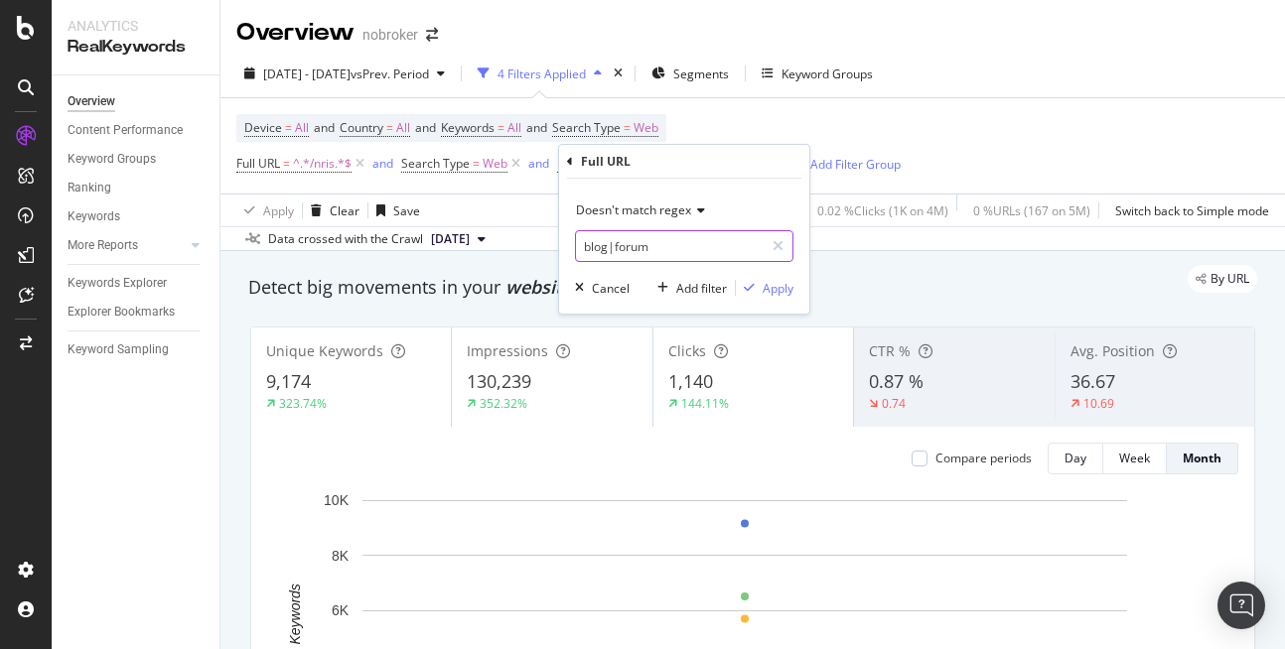
click at [667, 240] on input "blog|forum" at bounding box center [670, 246] width 188 height 32
type input "blog|forum|nri-guides"
click at [778, 286] on div "Apply" at bounding box center [777, 288] width 31 height 17
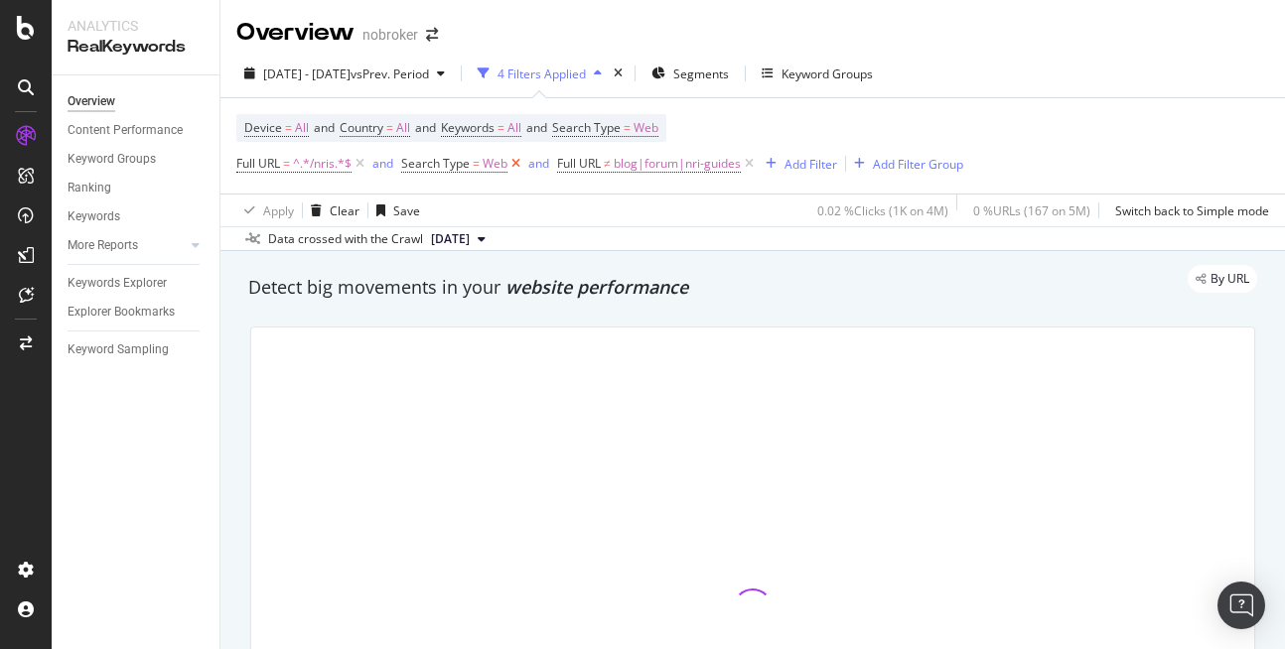
click at [513, 165] on icon at bounding box center [515, 164] width 17 height 20
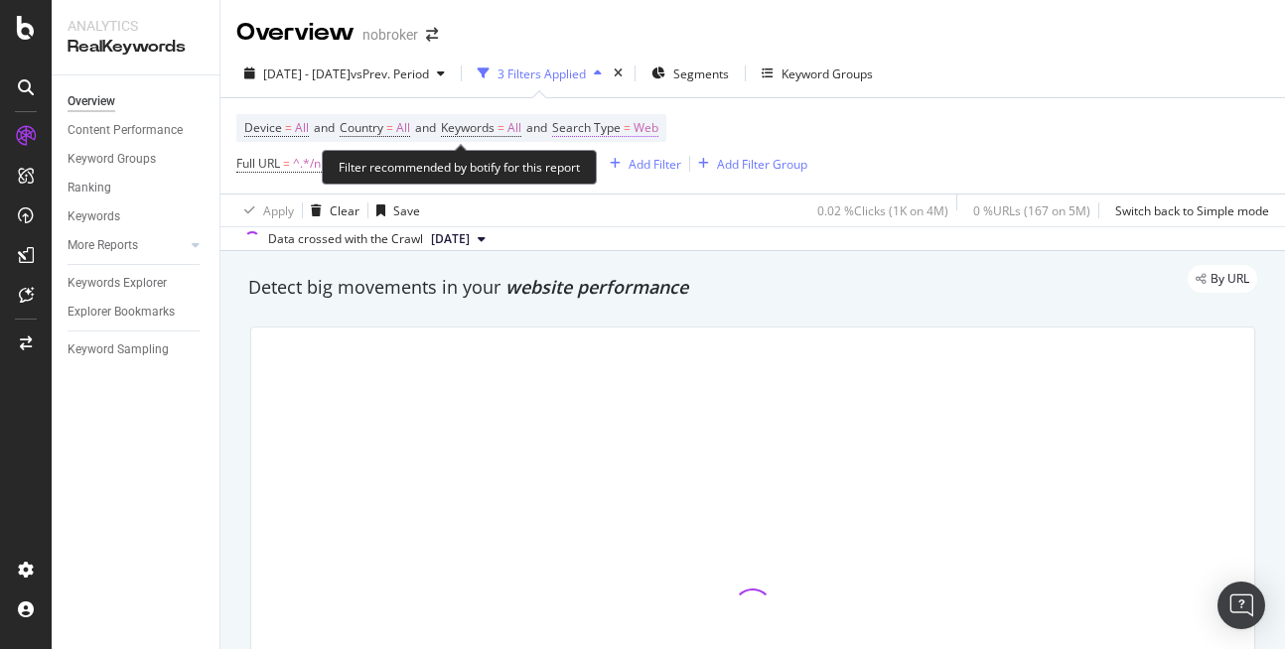
click at [658, 128] on span "Web" at bounding box center [645, 128] width 25 height 28
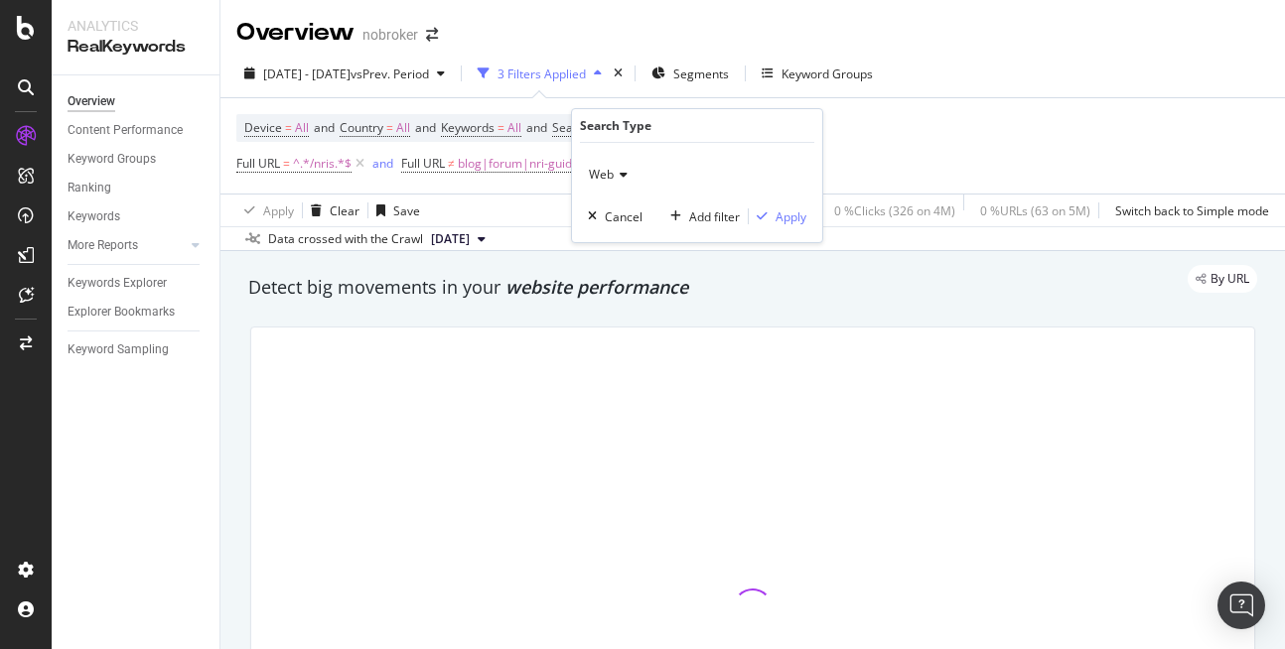
click at [610, 187] on div "Web" at bounding box center [697, 175] width 218 height 32
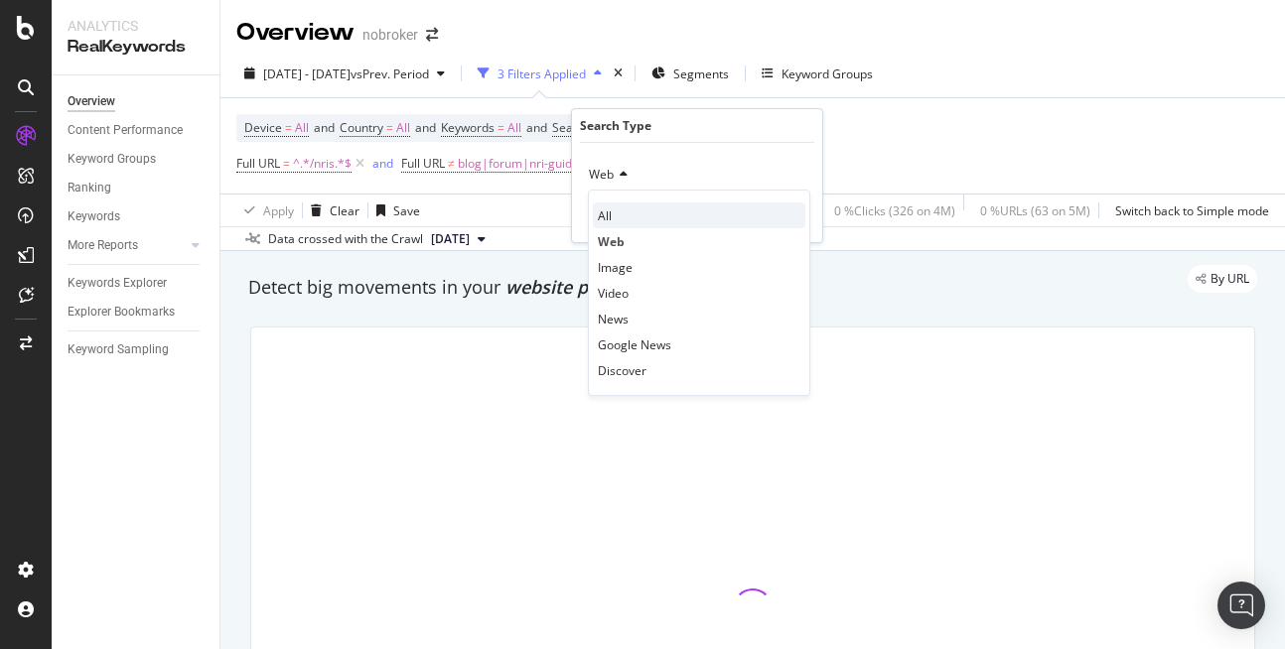
click at [608, 214] on span "All" at bounding box center [605, 215] width 14 height 17
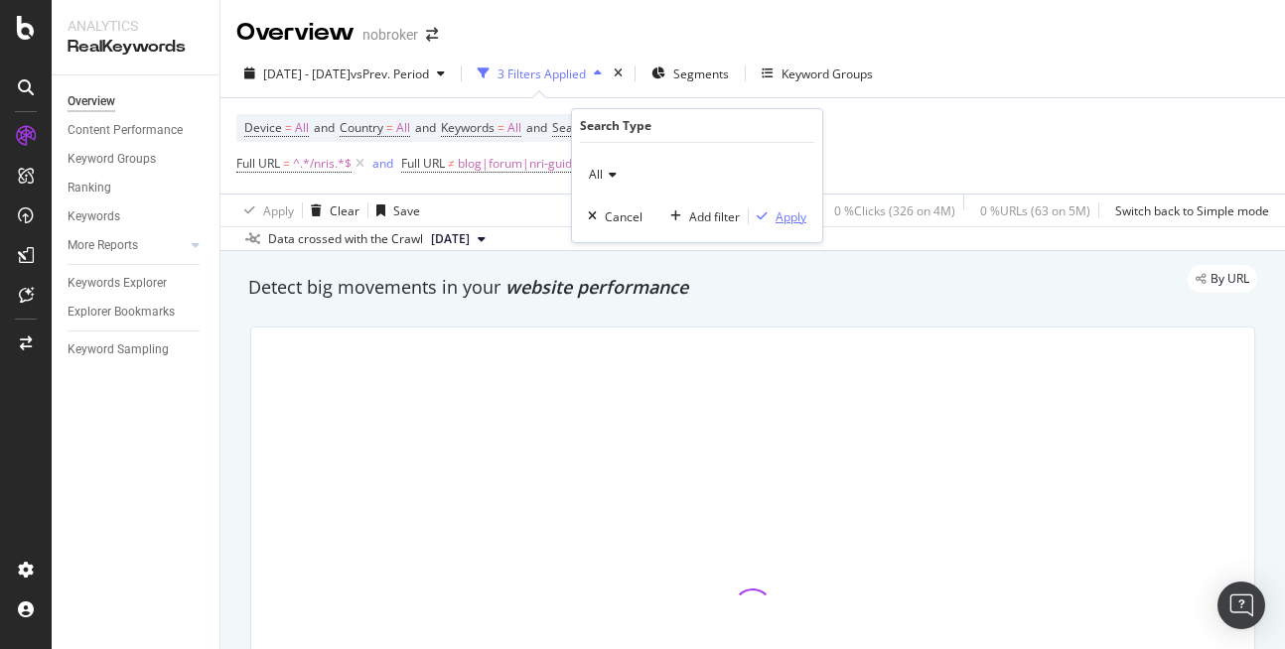
click at [791, 212] on div "Apply" at bounding box center [790, 216] width 31 height 17
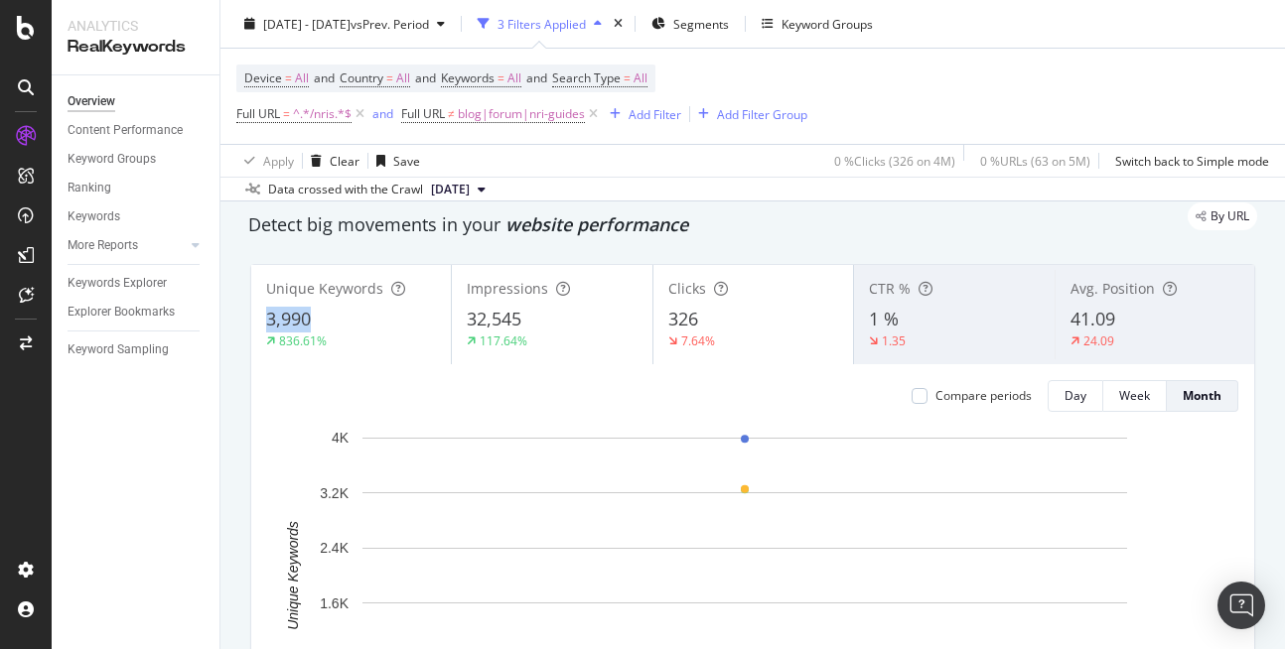
scroll to position [87, 0]
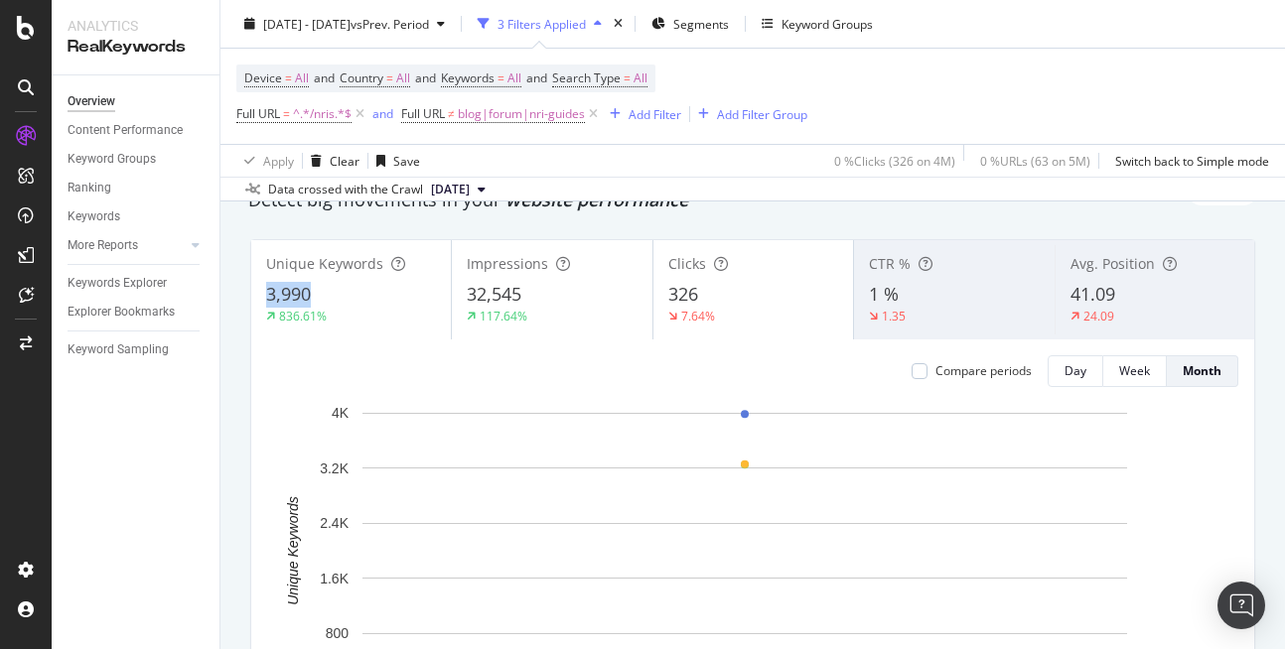
copy span "3,990"
drag, startPoint x: 264, startPoint y: 321, endPoint x: 323, endPoint y: 296, distance: 63.6
click at [323, 296] on div "Unique Keywords 3,990 836.61%" at bounding box center [351, 289] width 200 height 89
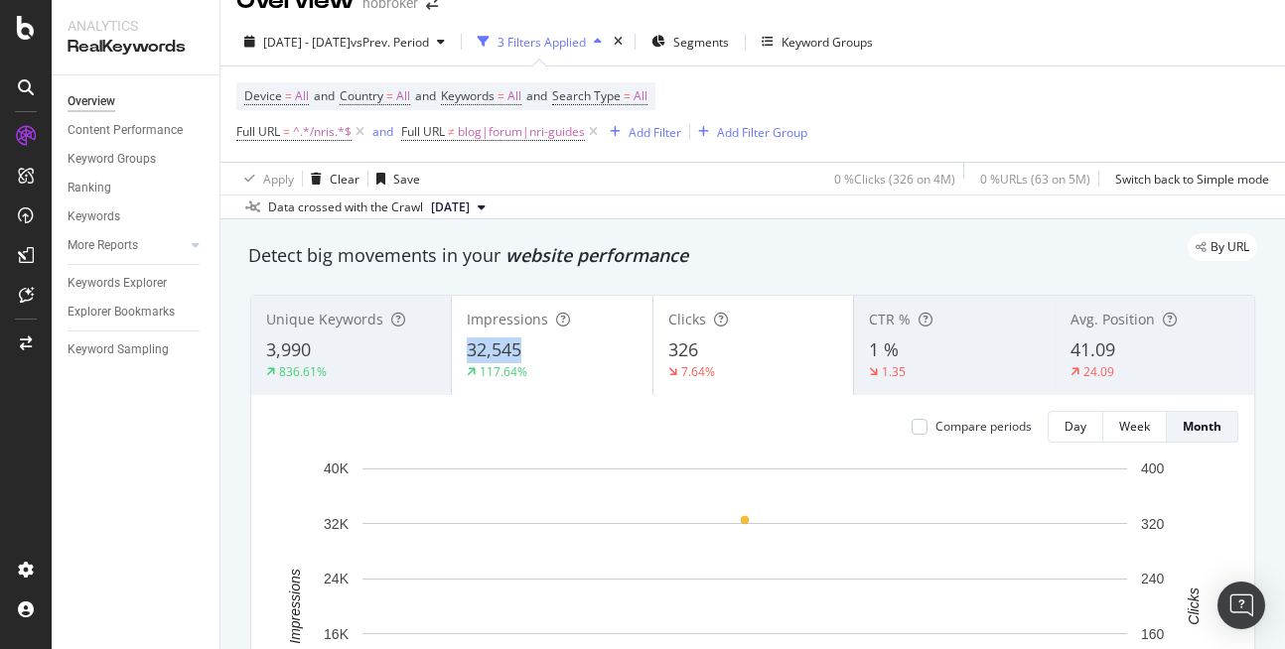
scroll to position [68, 0]
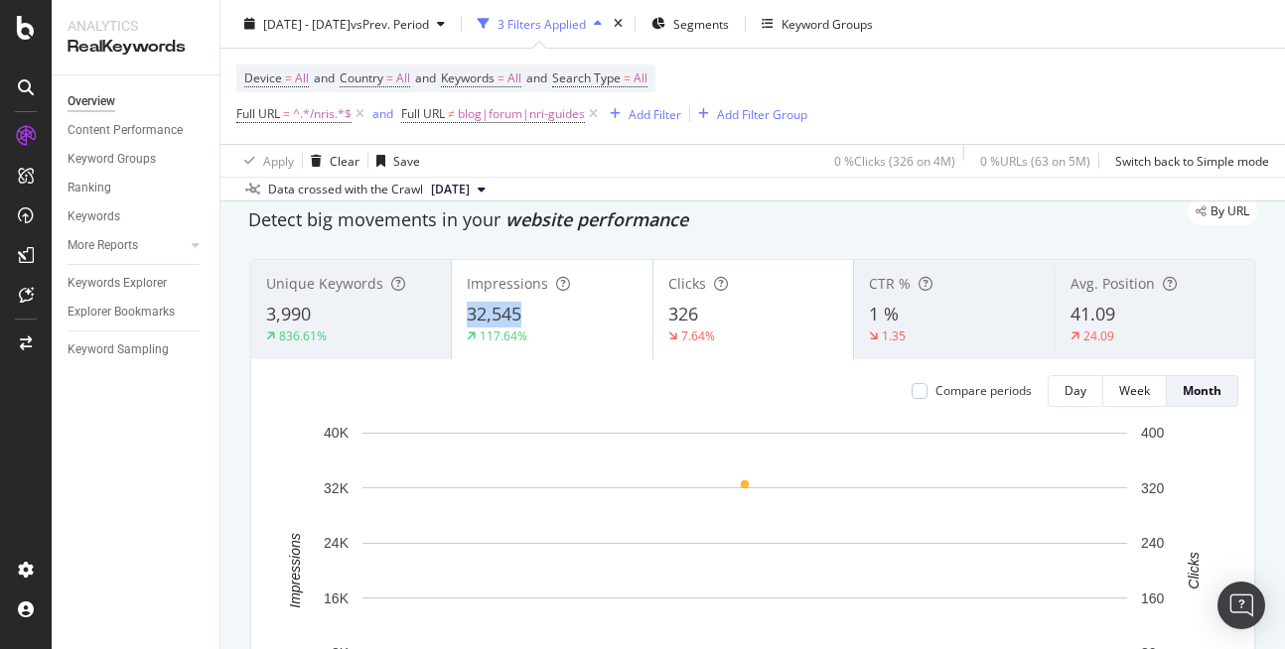
copy span "32,545"
drag, startPoint x: 451, startPoint y: 342, endPoint x: 529, endPoint y: 325, distance: 80.2
click at [529, 325] on div "Impressions 32,545 117.64%" at bounding box center [552, 309] width 200 height 89
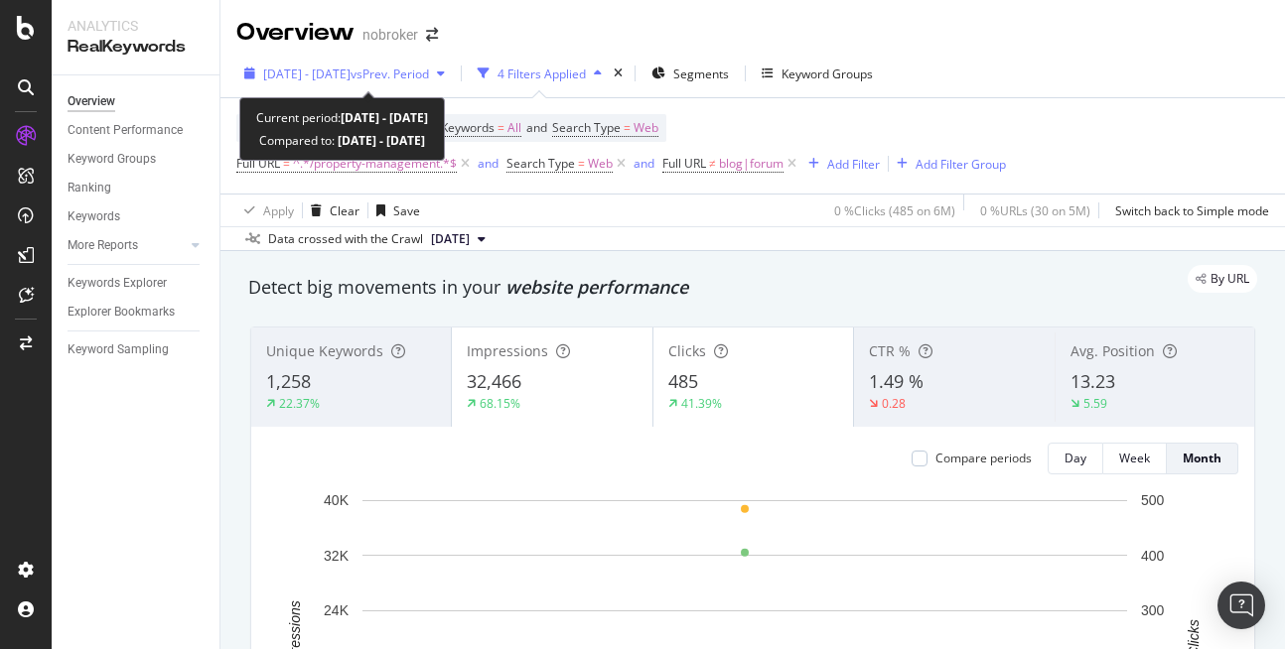
click at [303, 77] on span "[DATE] - [DATE]" at bounding box center [306, 74] width 87 height 17
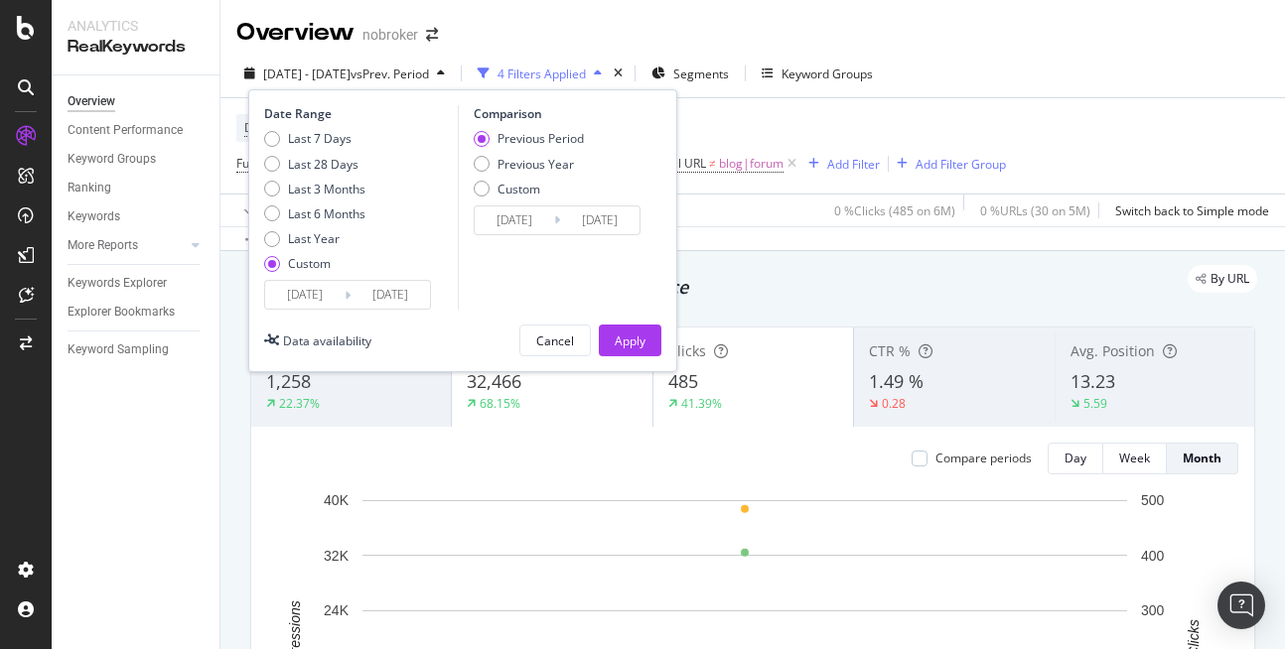
click at [319, 293] on input "[DATE]" at bounding box center [304, 295] width 79 height 28
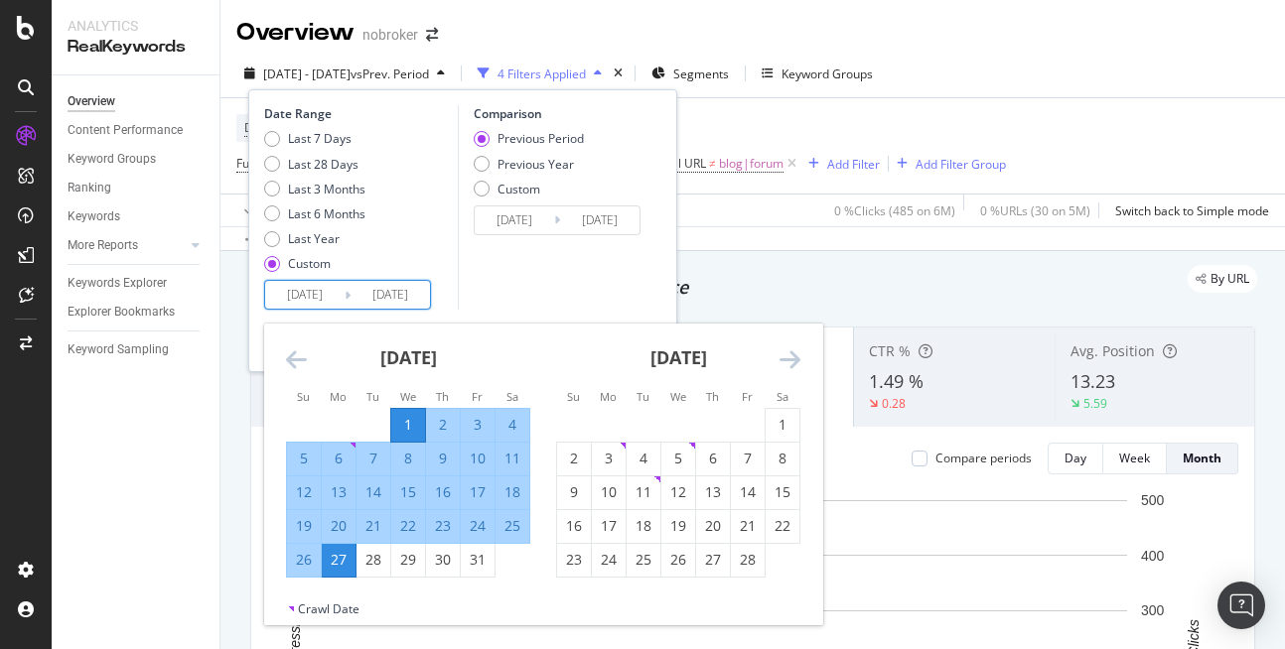
click at [780, 355] on icon "Move forward to switch to the next month." at bounding box center [789, 359] width 21 height 24
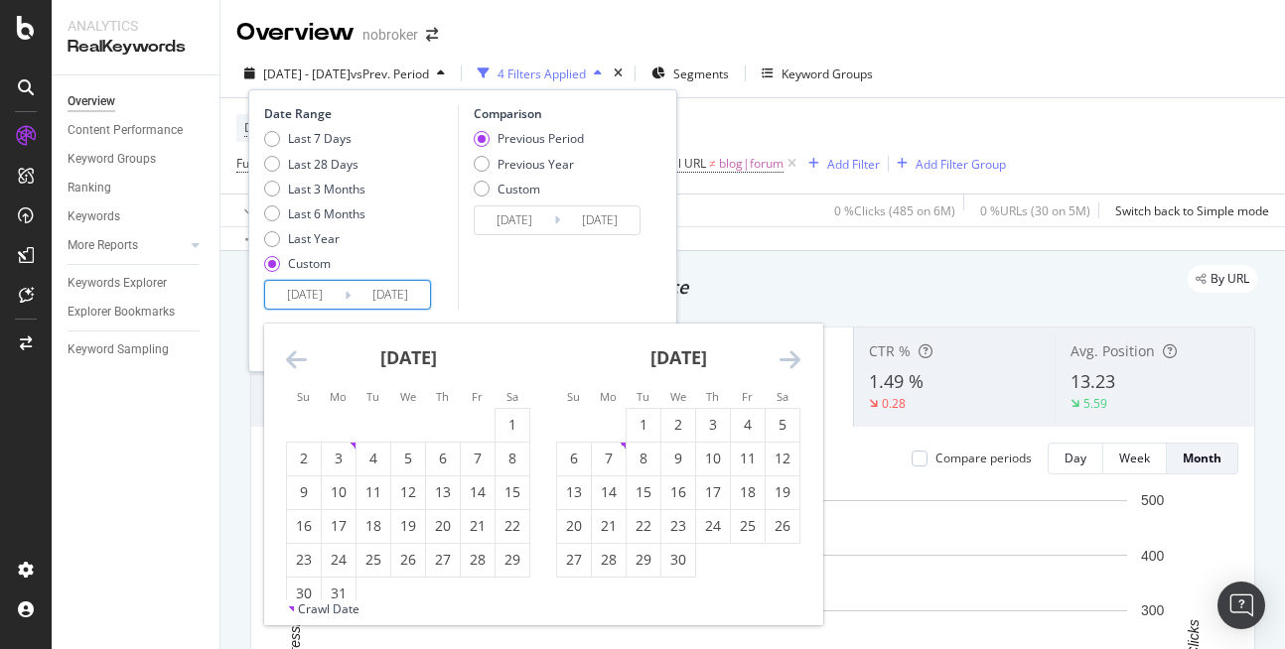
click at [780, 355] on icon "Move forward to switch to the next month." at bounding box center [789, 359] width 21 height 24
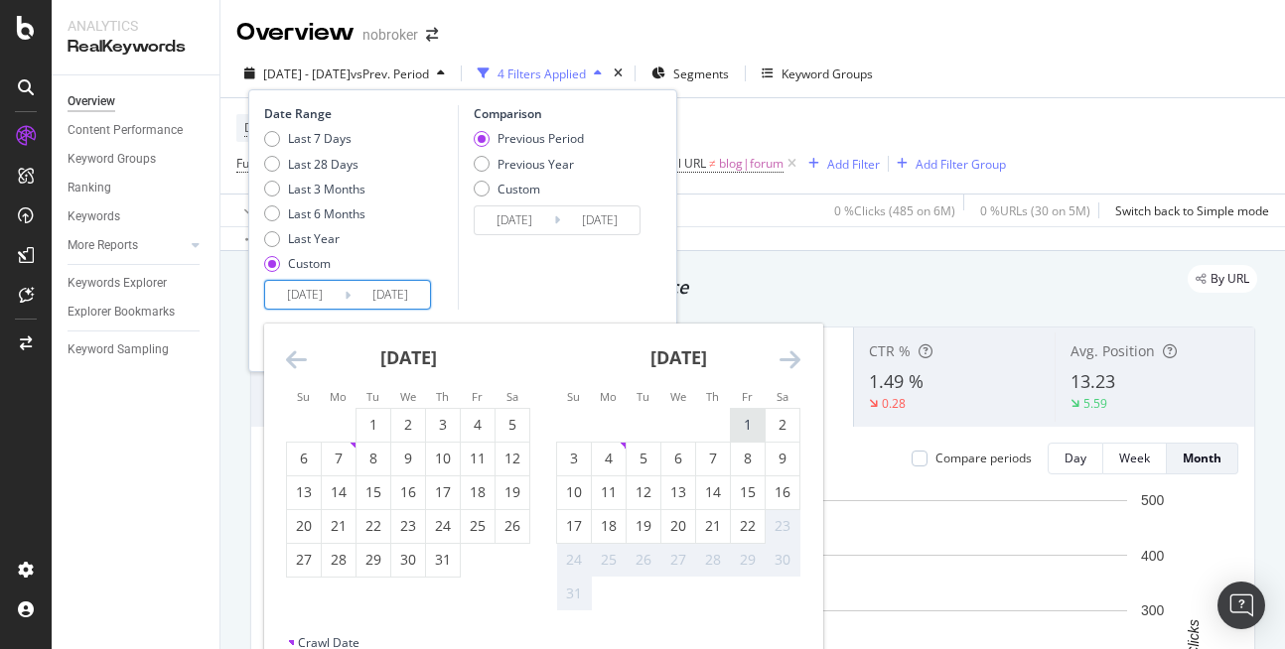
click at [734, 432] on div "1" at bounding box center [748, 425] width 34 height 20
type input "[DATE]"
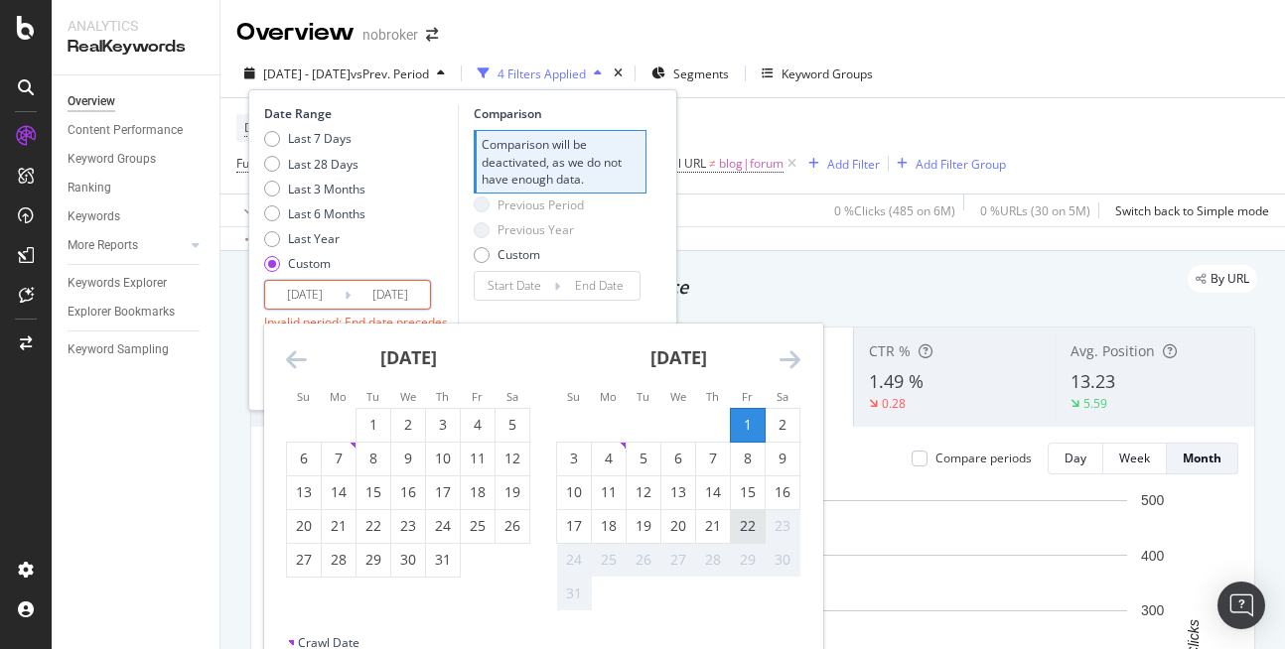
click at [750, 515] on div "22" at bounding box center [748, 526] width 34 height 33
type input "[DATE]"
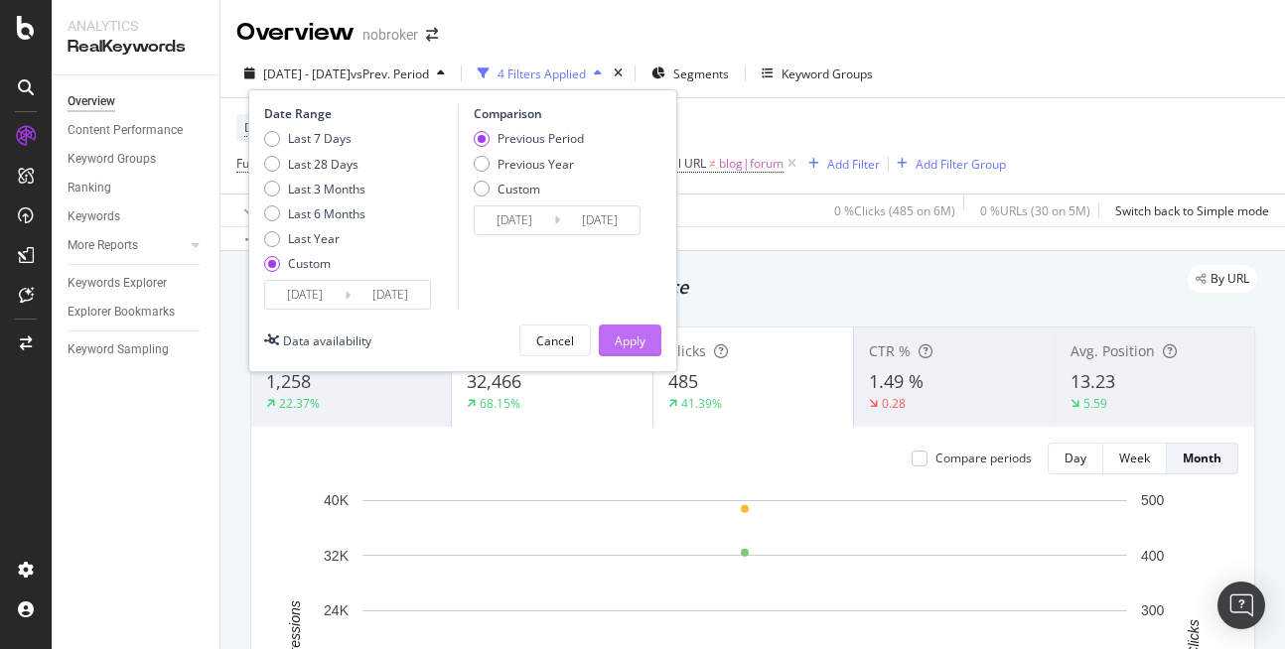
click at [639, 331] on div "Apply" at bounding box center [630, 341] width 31 height 30
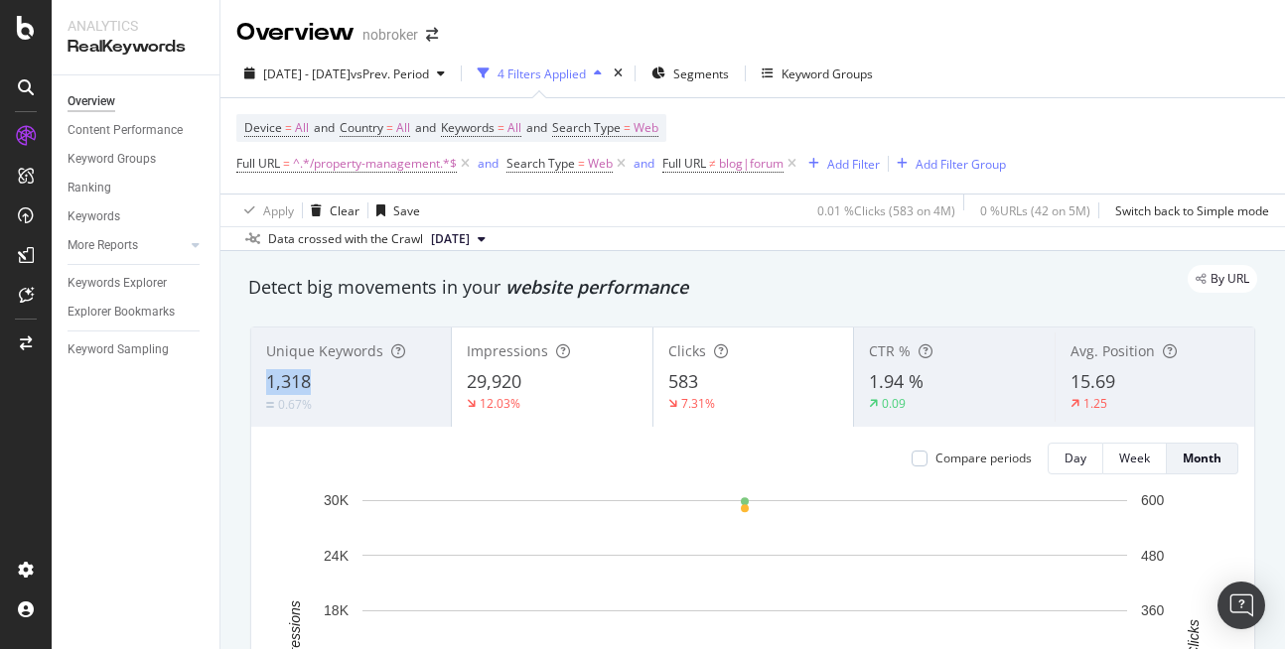
copy span "1,318"
drag, startPoint x: 262, startPoint y: 376, endPoint x: 312, endPoint y: 369, distance: 50.1
click at [312, 369] on div "Unique Keywords 1,318 0.67%" at bounding box center [351, 377] width 200 height 89
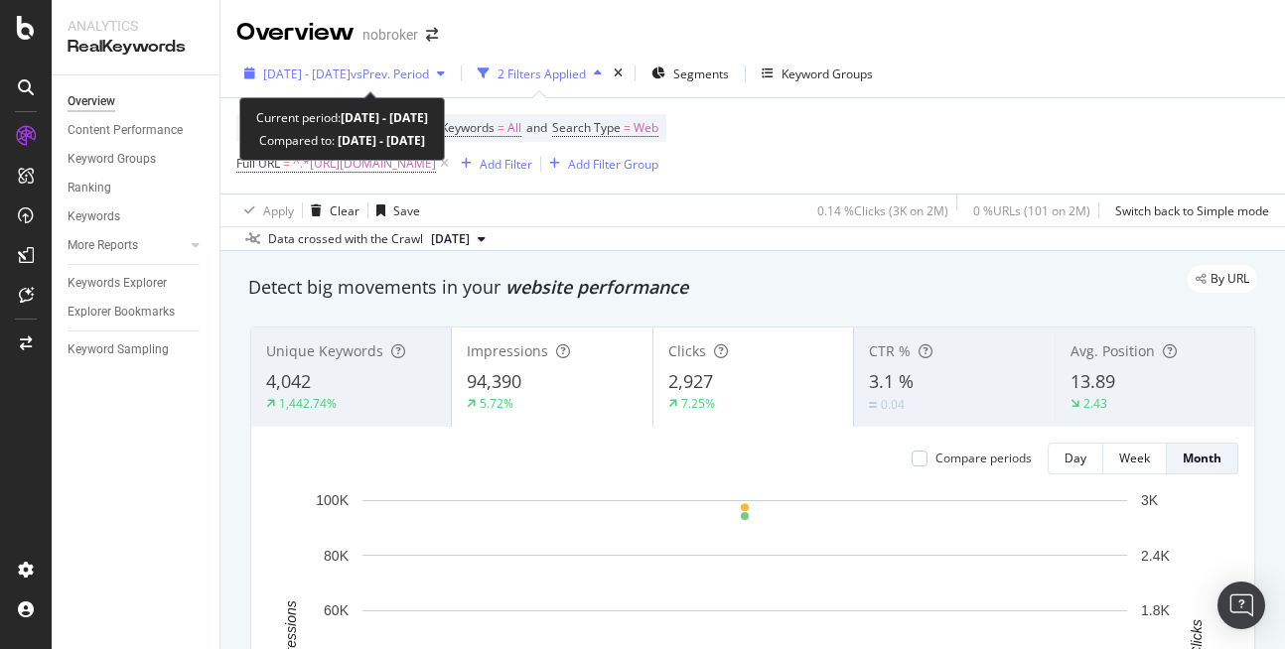
click at [337, 76] on span "[DATE] - [DATE]" at bounding box center [306, 74] width 87 height 17
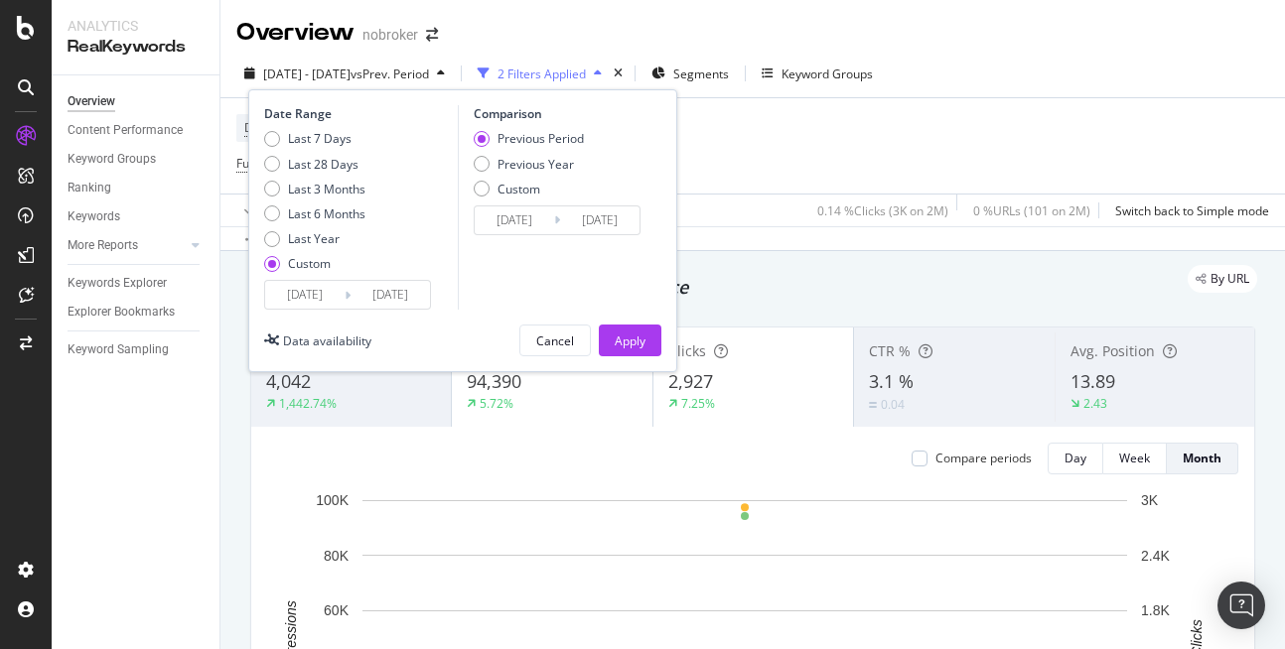
click at [322, 298] on input "[DATE]" at bounding box center [304, 295] width 79 height 28
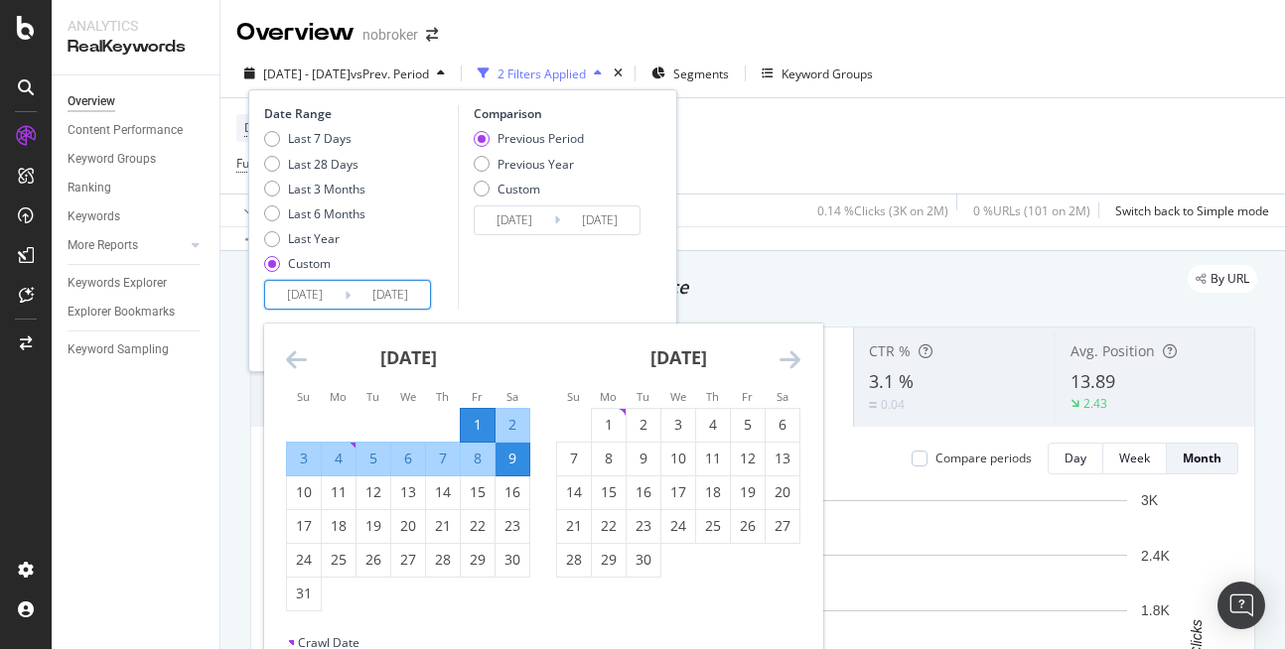
click at [790, 357] on icon "Move forward to switch to the next month." at bounding box center [789, 359] width 21 height 24
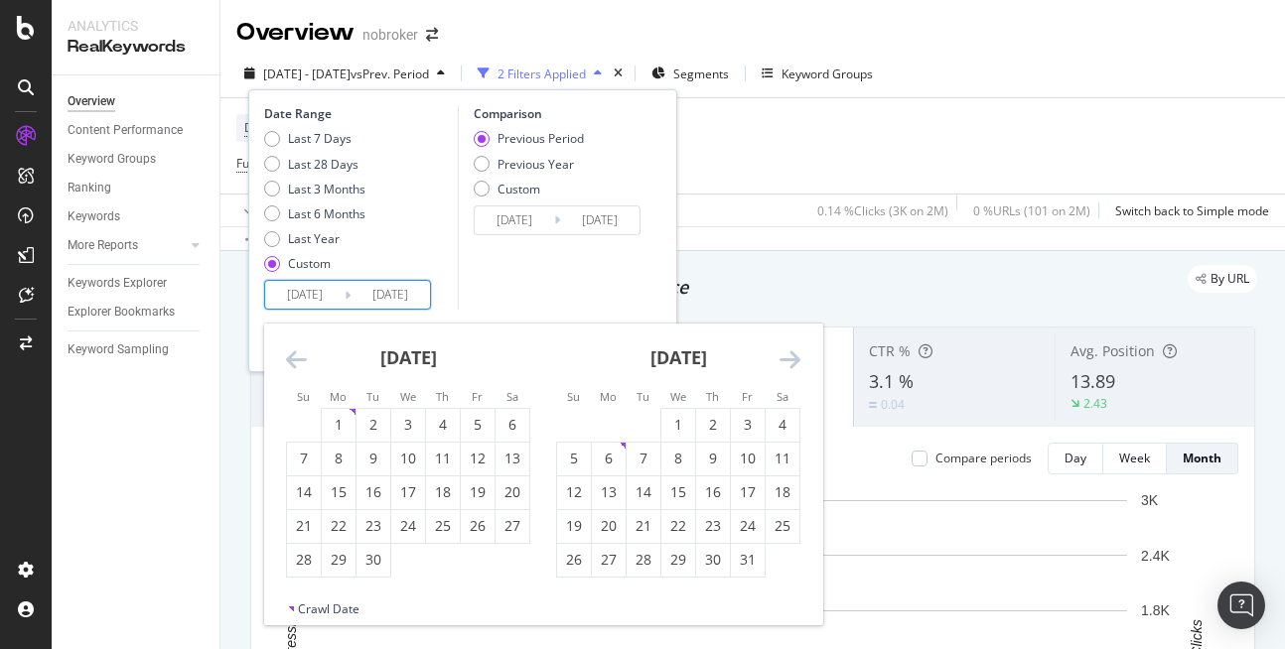
click at [790, 357] on icon "Move forward to switch to the next month." at bounding box center [789, 359] width 21 height 24
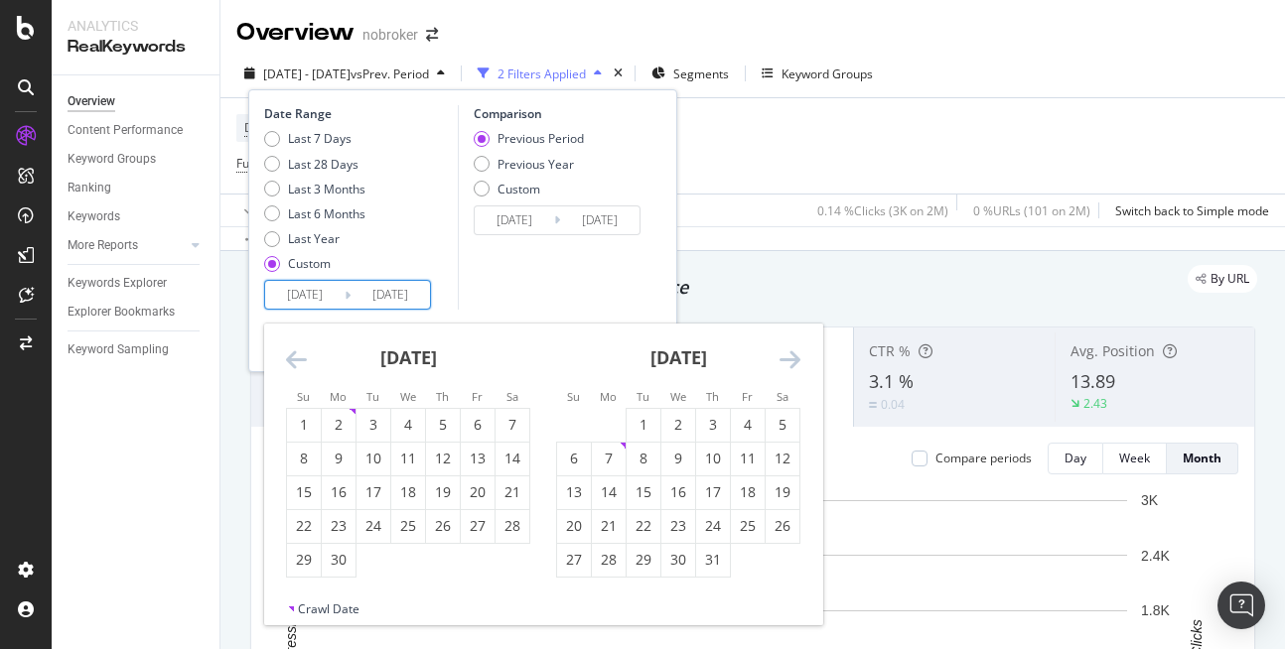
click at [790, 357] on icon "Move forward to switch to the next month." at bounding box center [789, 359] width 21 height 24
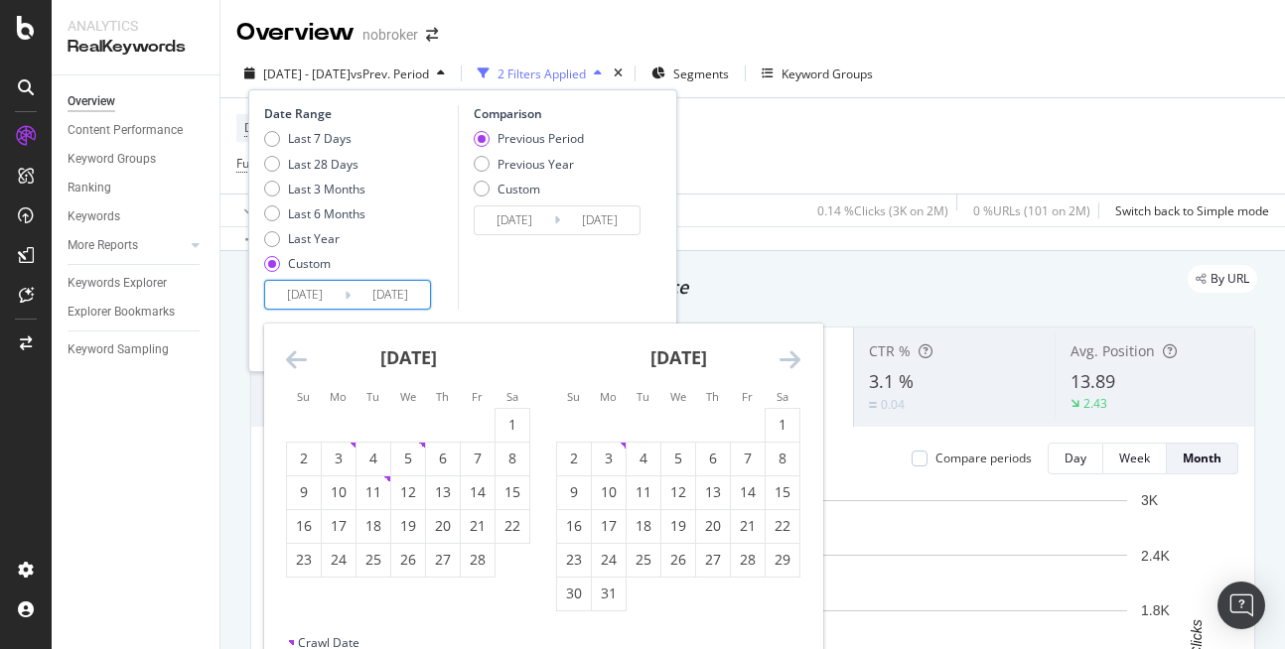
click at [790, 357] on icon "Move forward to switch to the next month." at bounding box center [789, 359] width 21 height 24
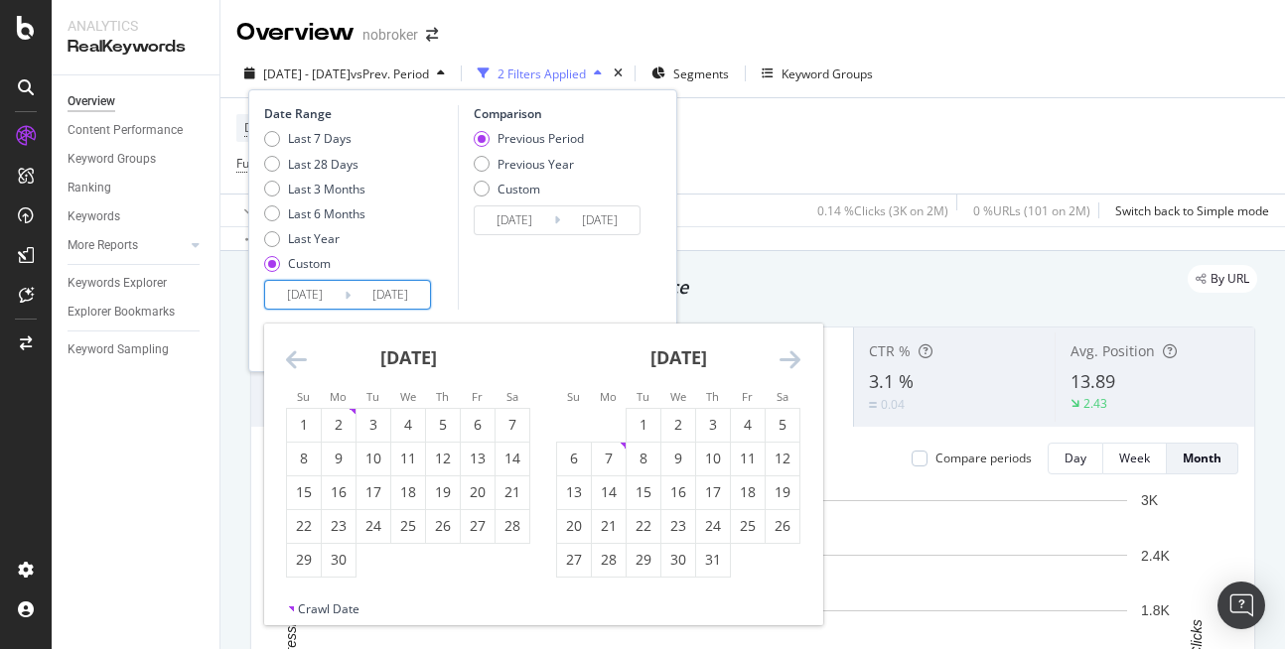
click at [790, 357] on icon "Move forward to switch to the next month." at bounding box center [789, 359] width 21 height 24
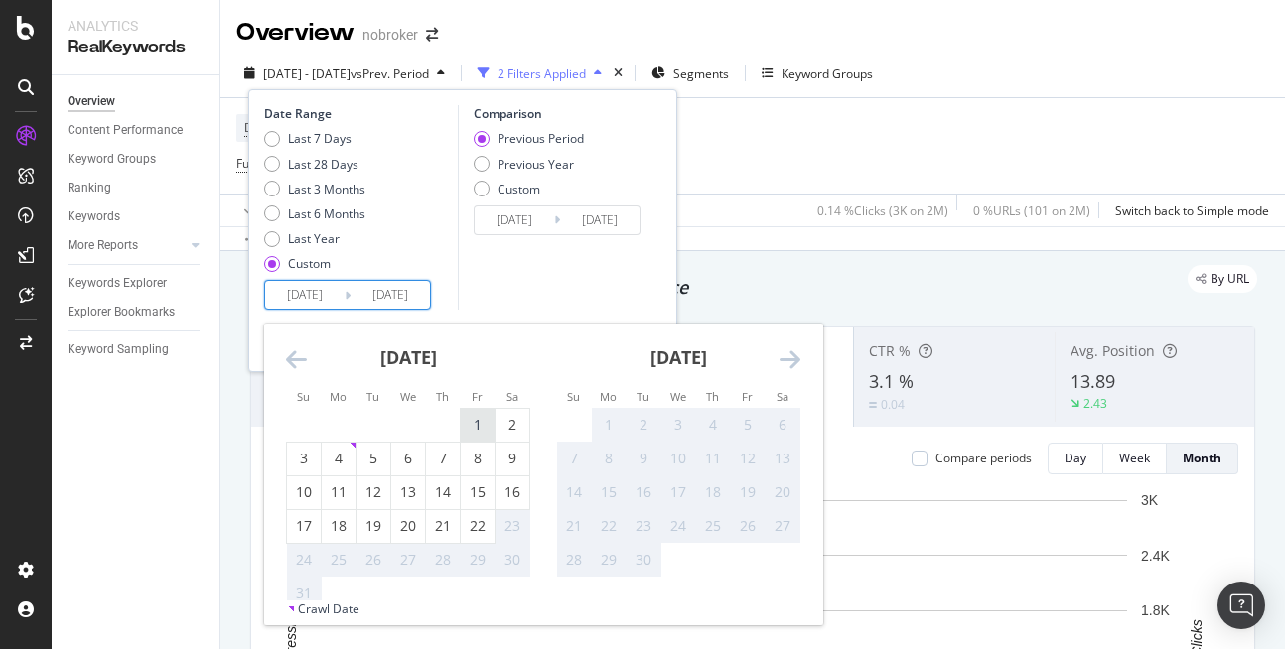
click at [484, 411] on div "1" at bounding box center [478, 425] width 34 height 33
type input "[DATE]"
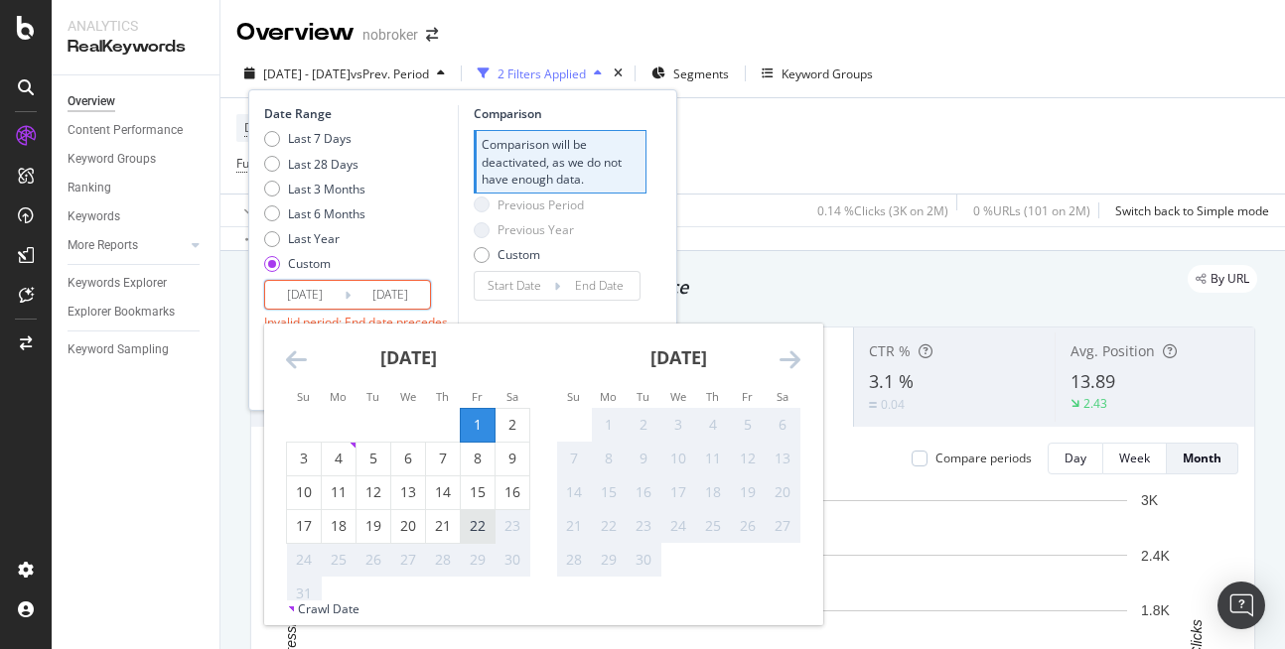
click at [475, 528] on div "22" at bounding box center [478, 526] width 34 height 20
type input "[DATE]"
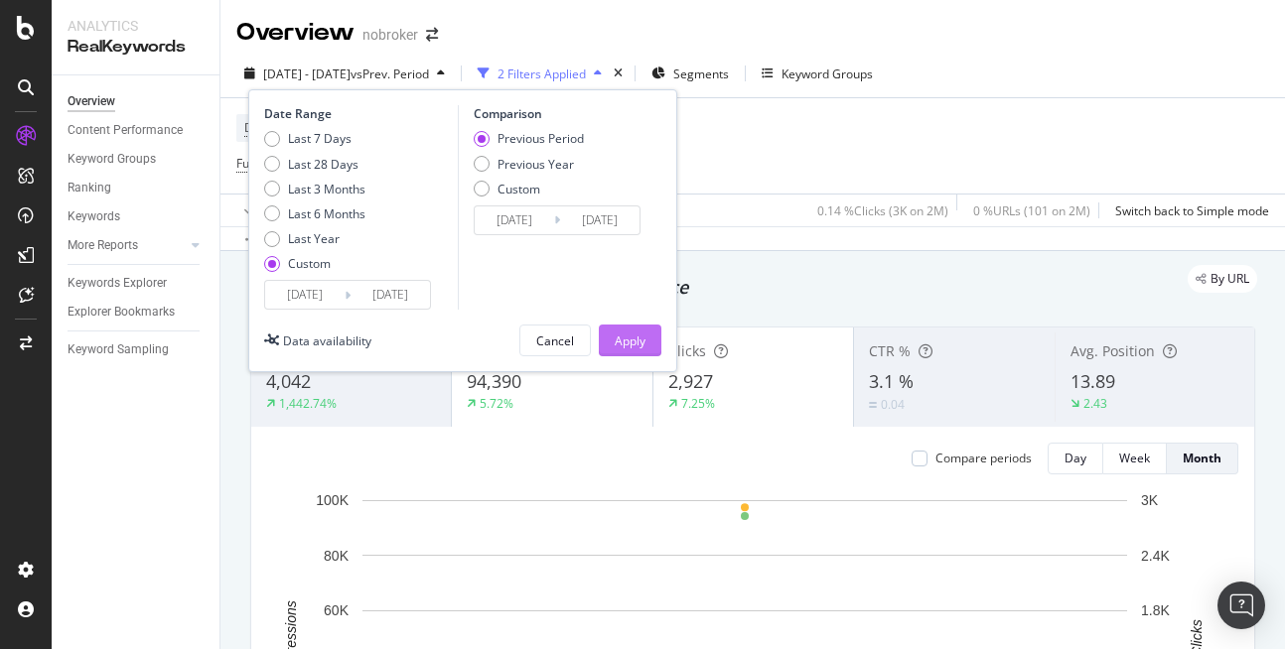
click at [620, 342] on div "Apply" at bounding box center [630, 341] width 31 height 17
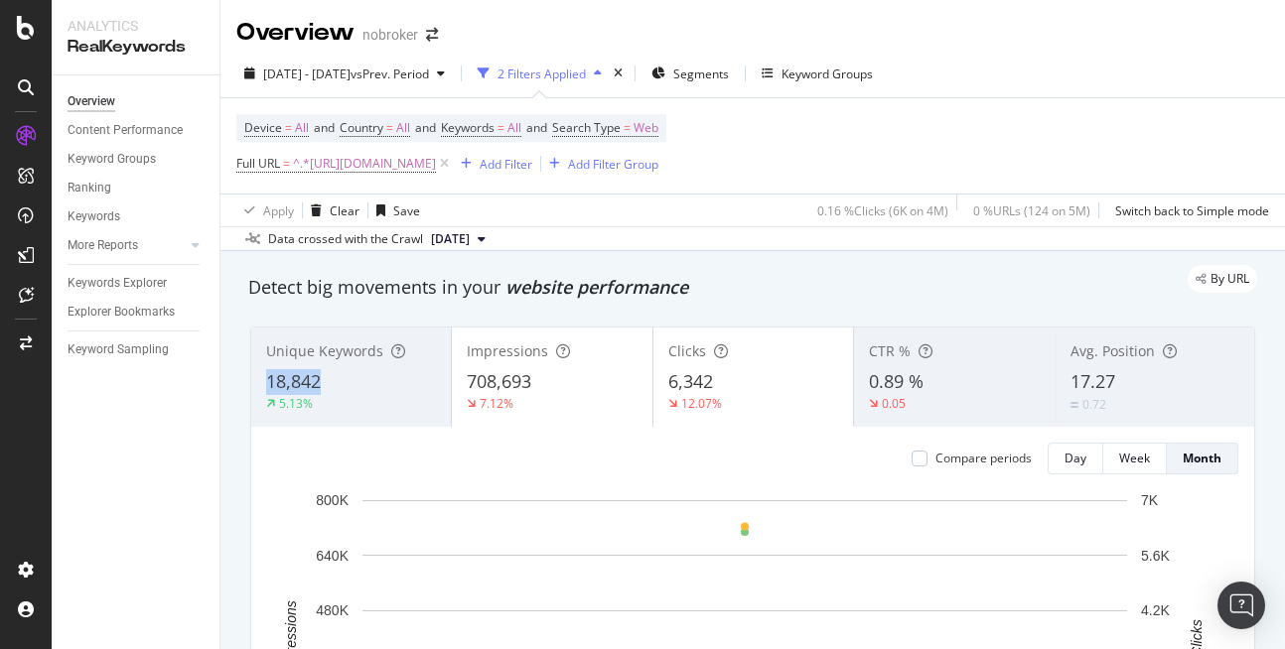
copy span "18,842"
drag, startPoint x: 256, startPoint y: 374, endPoint x: 333, endPoint y: 379, distance: 76.6
click at [333, 379] on div "Unique Keywords 18,842 5.13%" at bounding box center [351, 377] width 200 height 89
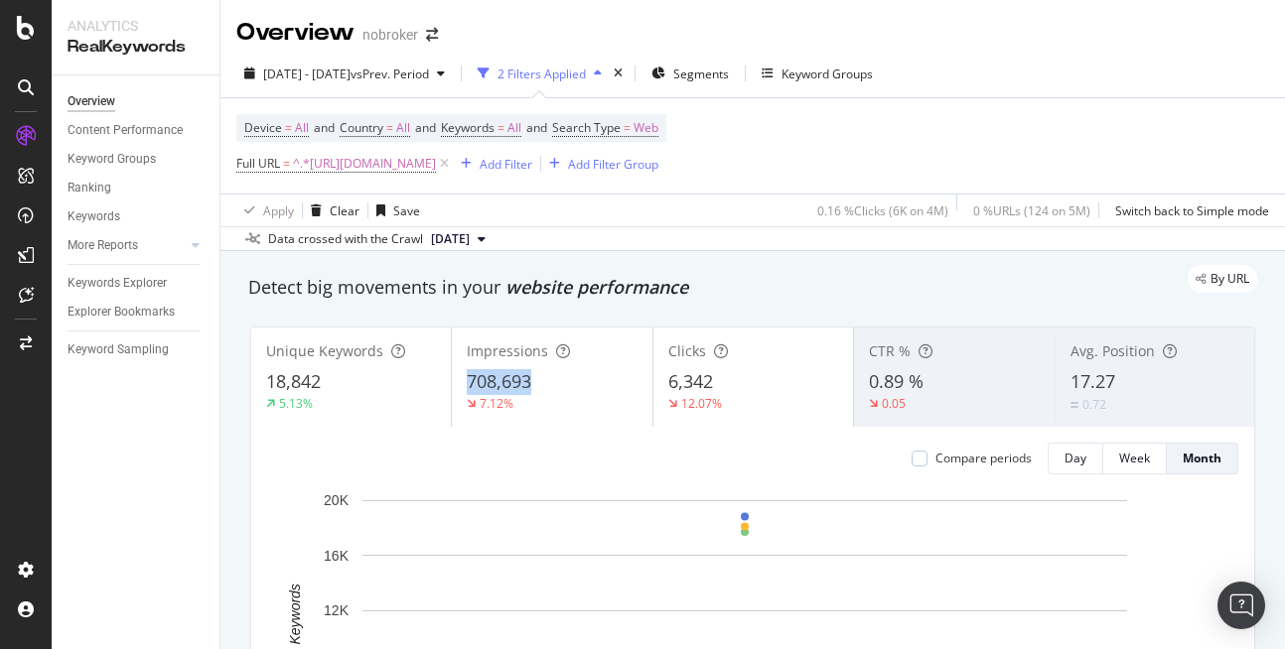
copy span "708,693"
drag, startPoint x: 461, startPoint y: 381, endPoint x: 555, endPoint y: 388, distance: 94.6
click at [555, 388] on div "Impressions 708,693 7.12%" at bounding box center [552, 377] width 200 height 89
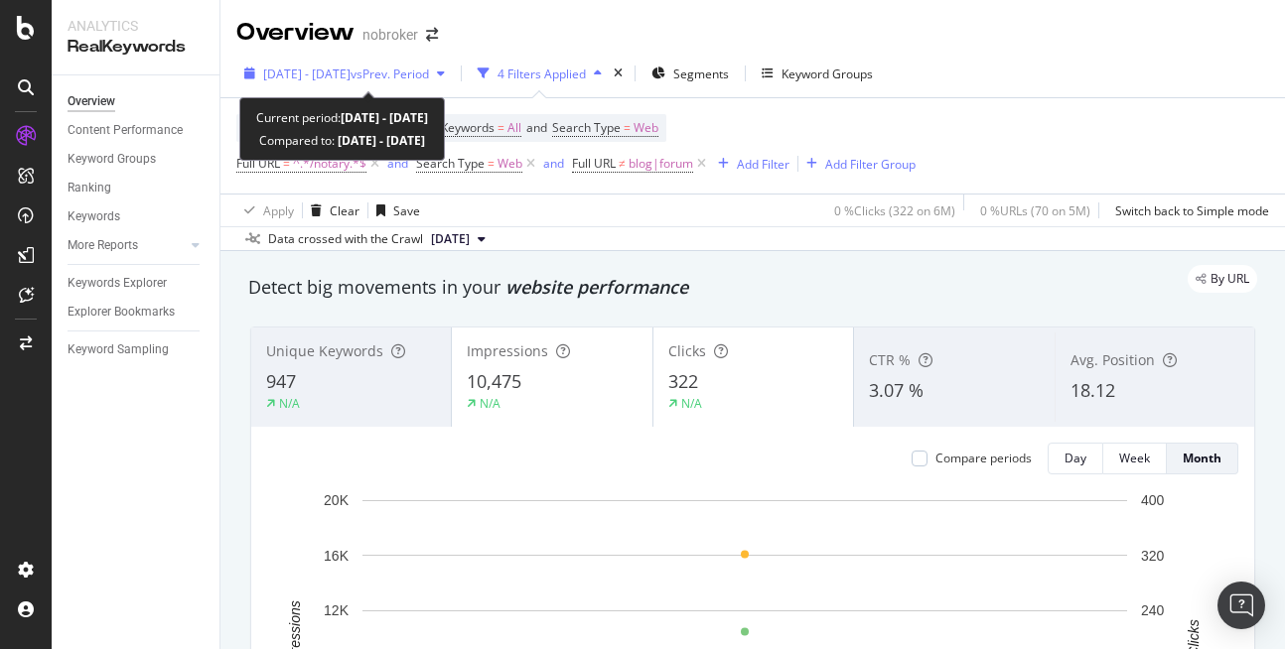
click at [350, 81] on span "[DATE] - [DATE]" at bounding box center [306, 74] width 87 height 17
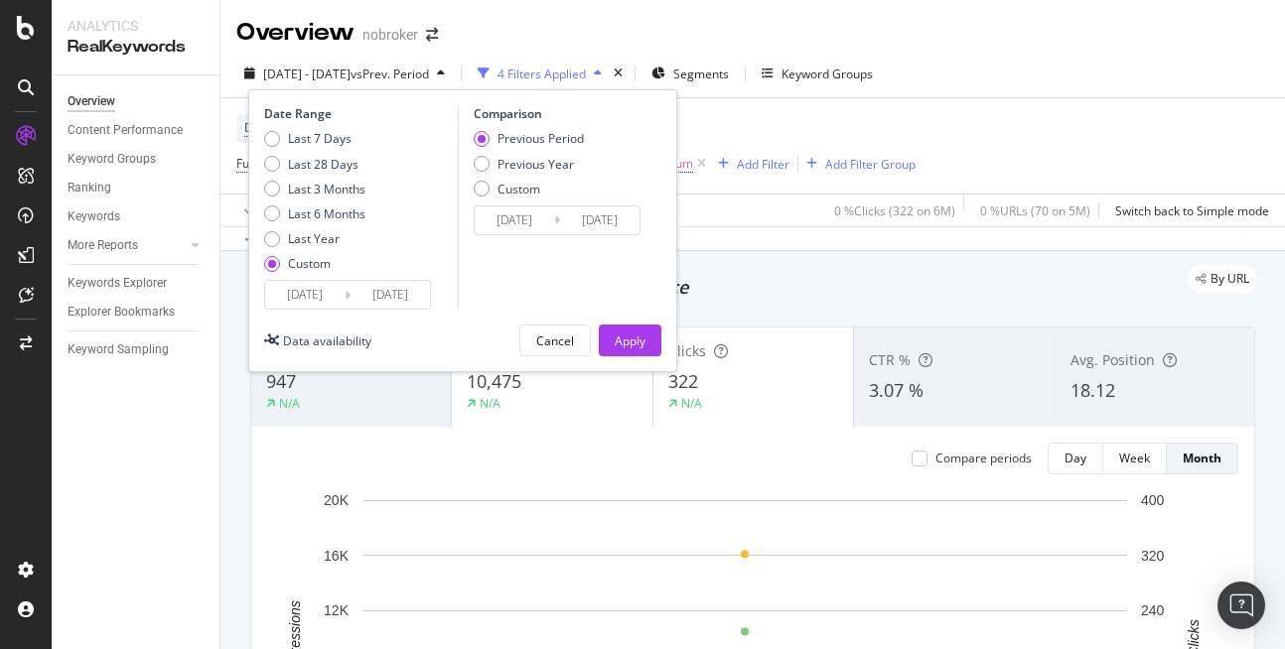
click at [305, 298] on input "[DATE]" at bounding box center [304, 295] width 79 height 28
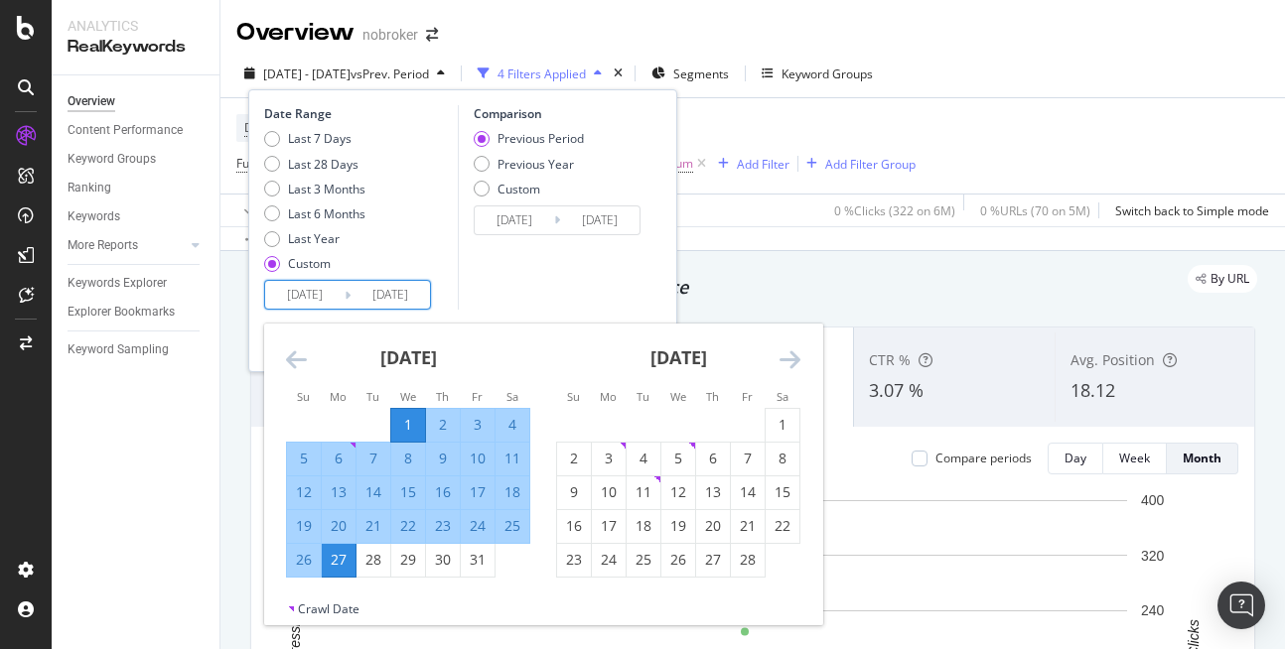
click at [800, 356] on div "[DATE] 1 2 3 4 5 6 7 8 9 10 11 12 13 14 15 16 17 18 19 20 21 22 23 24 25 26 27 …" at bounding box center [678, 451] width 270 height 254
drag, startPoint x: 800, startPoint y: 356, endPoint x: 787, endPoint y: 361, distance: 13.8
click at [787, 361] on div "[DATE] 1 2 3 4 5 6 7 8 9 10 11 12 13 14 15 16 17 18 19 20 21 22 23 24 25 26 27 …" at bounding box center [543, 462] width 558 height 277
click at [787, 361] on icon "Move forward to switch to the next month." at bounding box center [789, 359] width 21 height 24
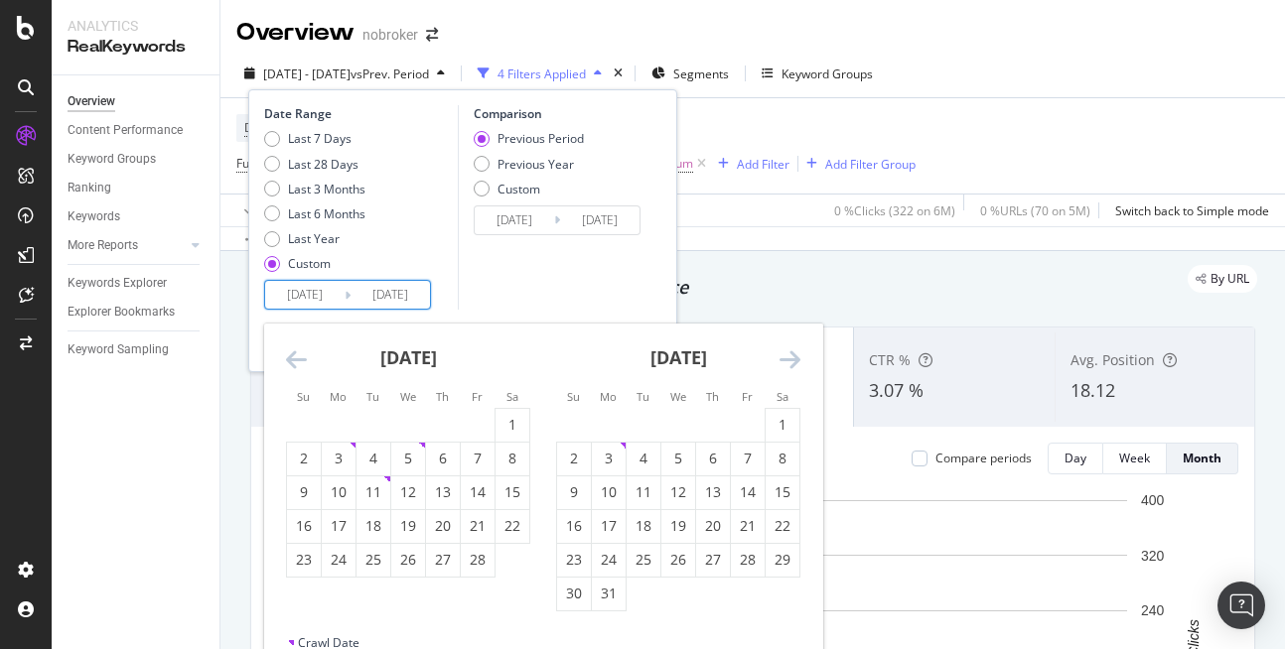
click at [787, 361] on icon "Move forward to switch to the next month." at bounding box center [789, 359] width 21 height 24
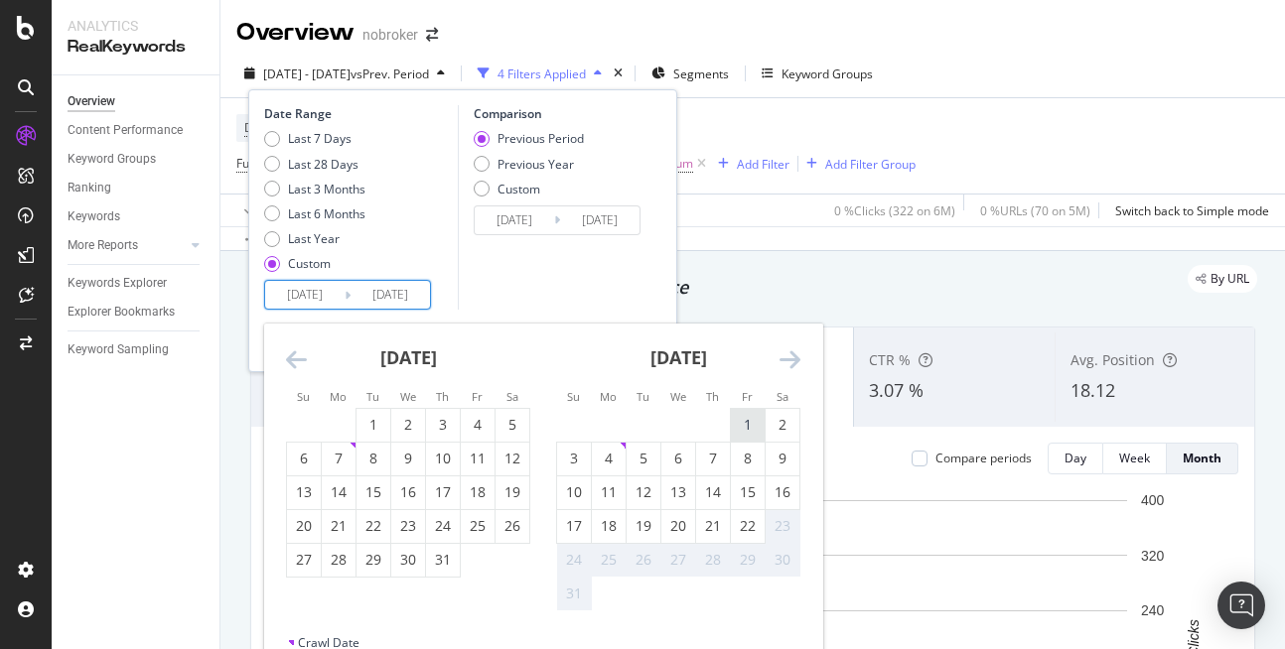
click at [746, 416] on div "1" at bounding box center [748, 425] width 34 height 20
type input "[DATE]"
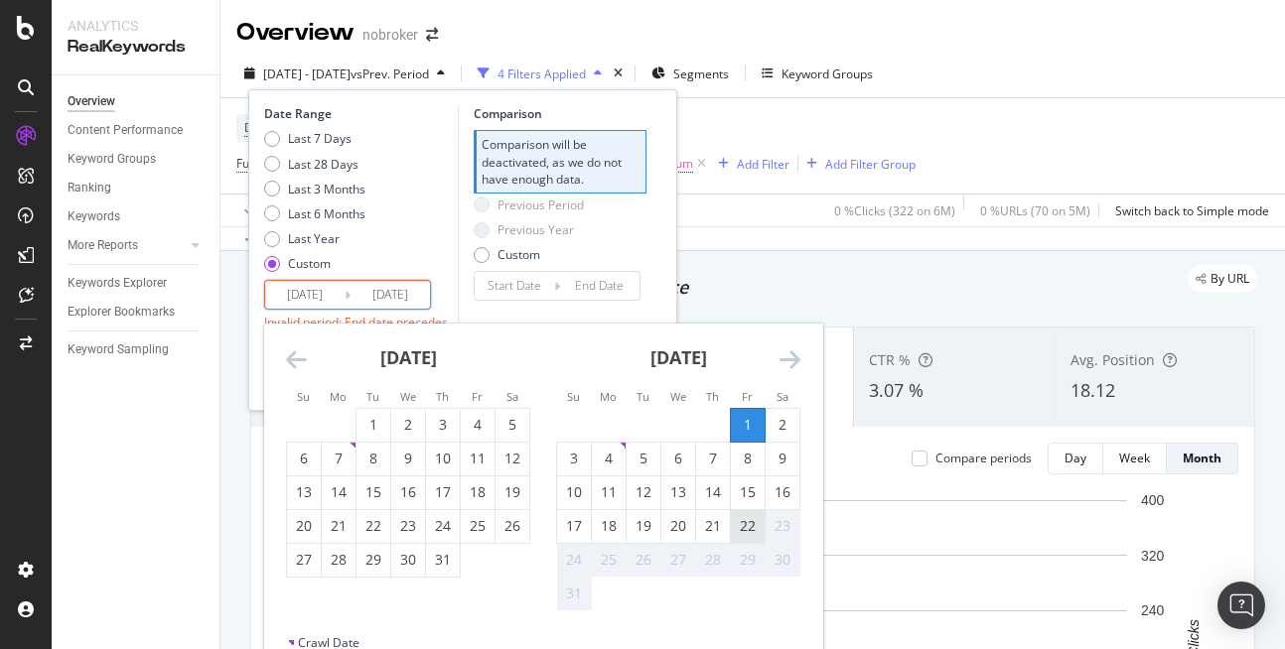
click at [756, 522] on div "22" at bounding box center [748, 526] width 34 height 20
type input "[DATE]"
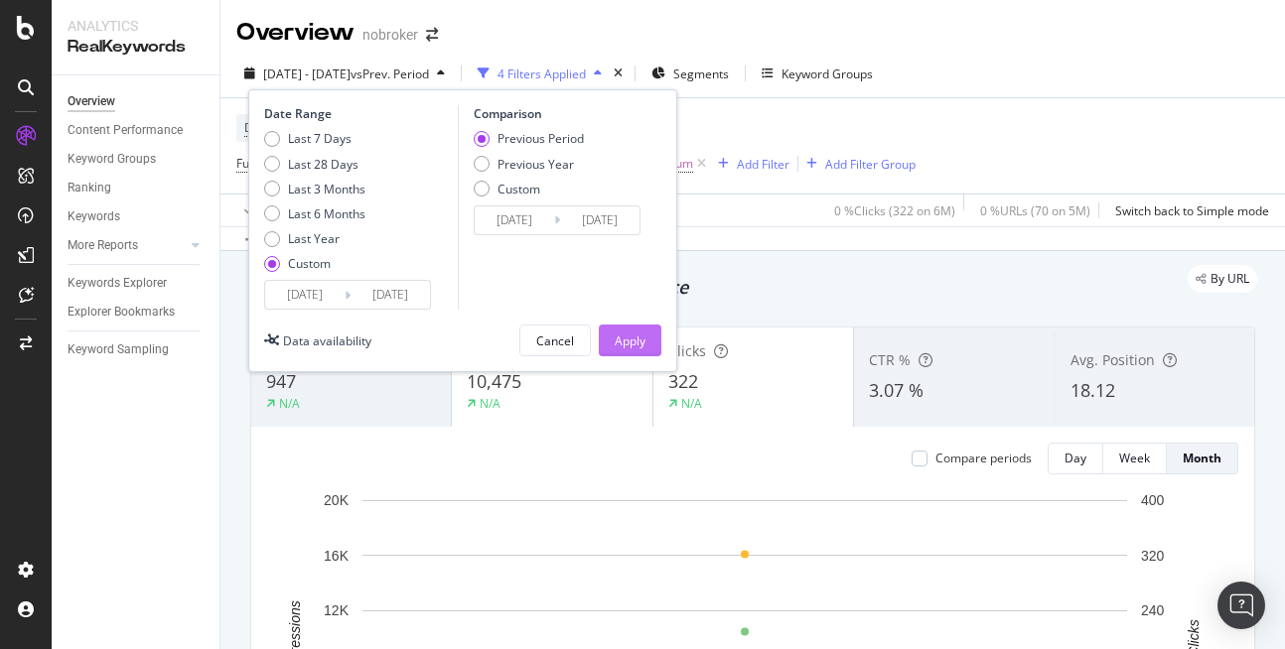
click at [636, 339] on div "Apply" at bounding box center [630, 341] width 31 height 17
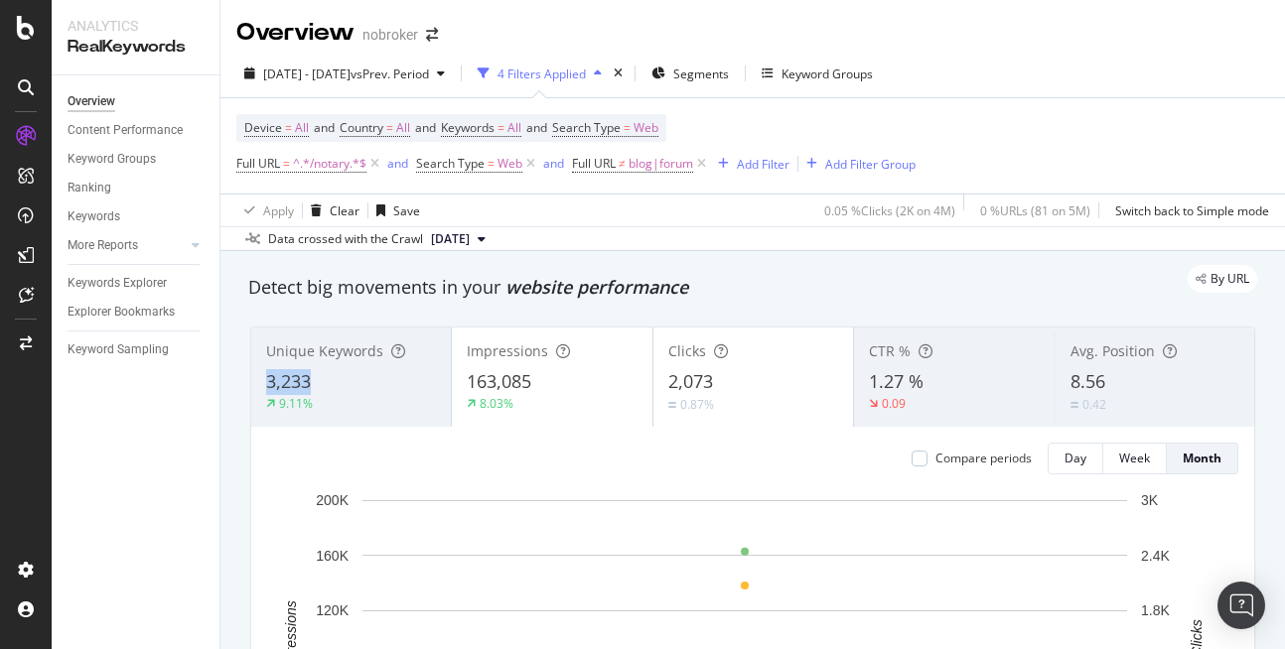
scroll to position [4, 0]
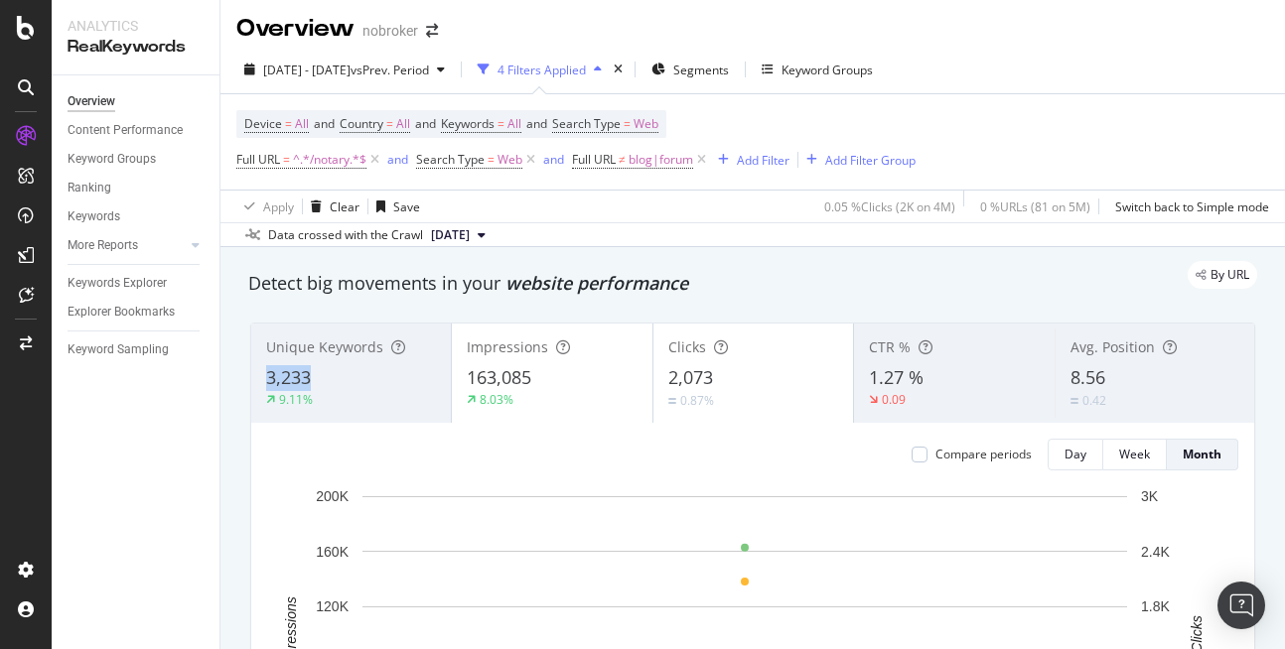
copy span "3,233"
drag, startPoint x: 261, startPoint y: 384, endPoint x: 383, endPoint y: 372, distance: 122.7
click at [383, 372] on div "Unique Keywords 3,233 9.11%" at bounding box center [351, 373] width 200 height 89
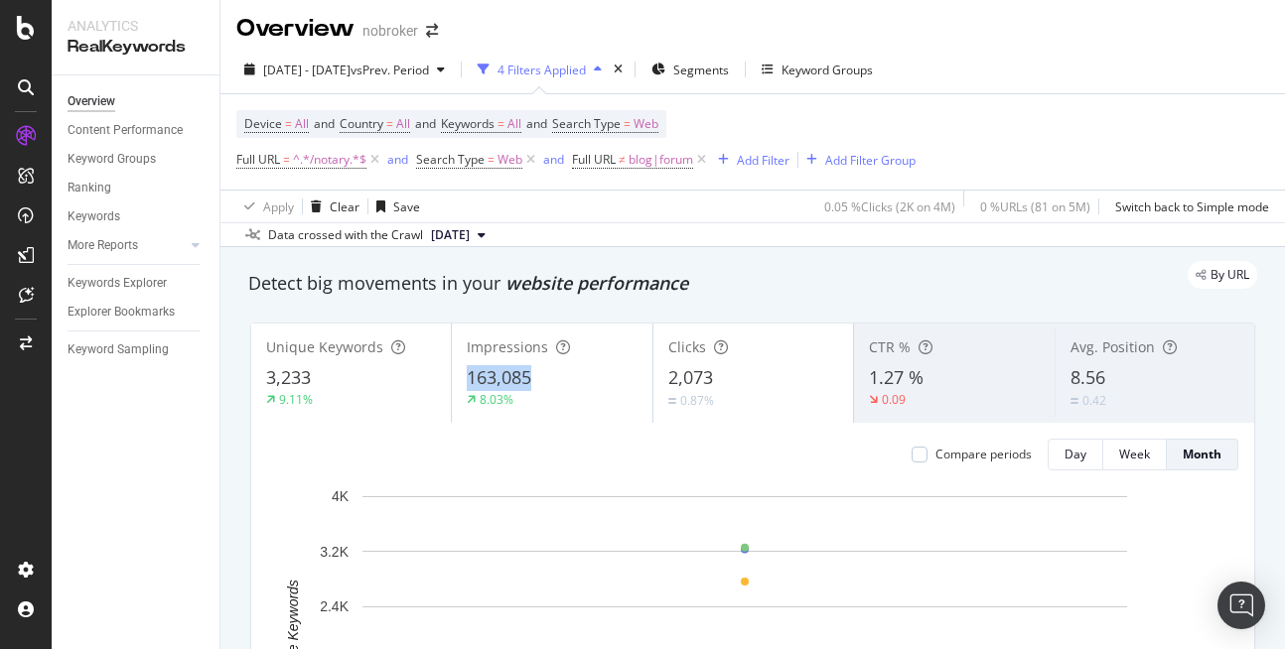
copy span "163,085"
drag, startPoint x: 465, startPoint y: 370, endPoint x: 531, endPoint y: 376, distance: 66.8
click at [531, 376] on div "163,085" at bounding box center [552, 378] width 170 height 26
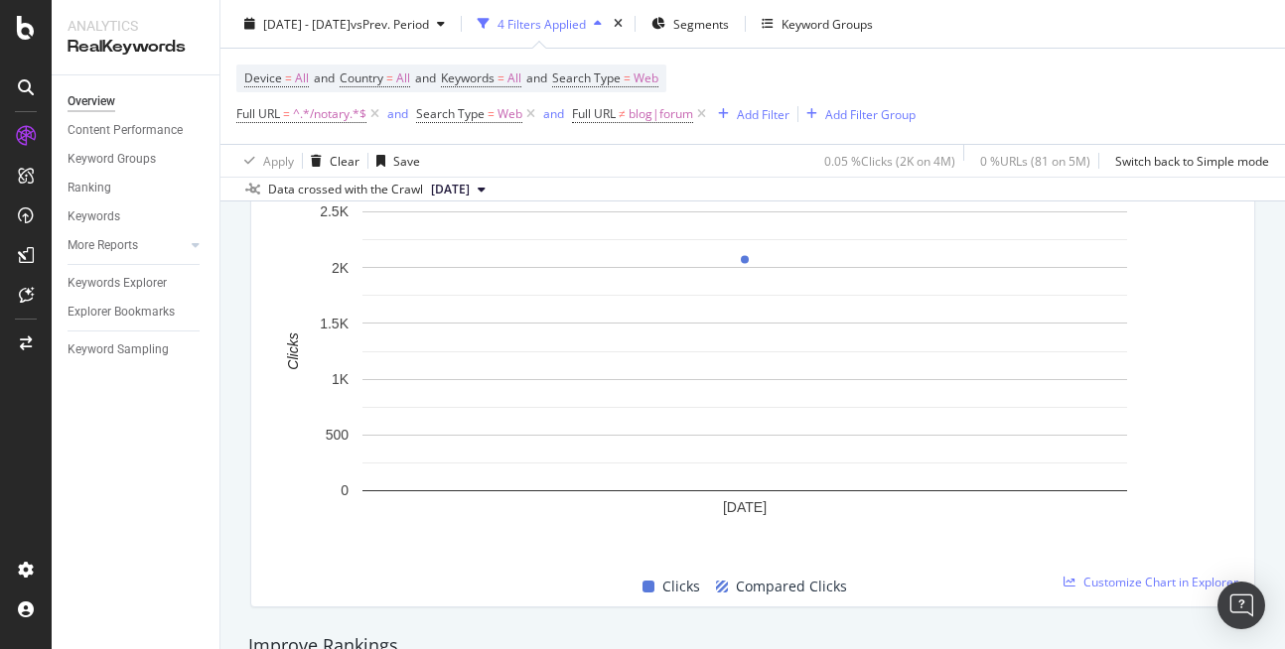
scroll to position [914, 0]
